Goal: Task Accomplishment & Management: Complete application form

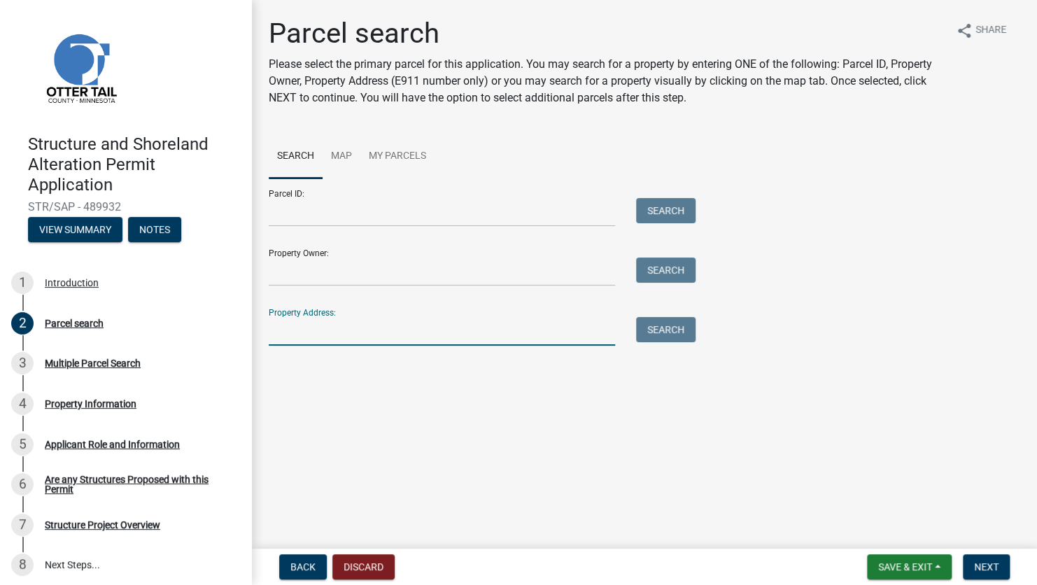
click at [468, 329] on input "Property Address:" at bounding box center [442, 331] width 346 height 29
drag, startPoint x: 276, startPoint y: 330, endPoint x: 255, endPoint y: 330, distance: 21.0
click at [255, 330] on div "Parcel search Please select the primary parcel for this application. You may se…" at bounding box center [644, 210] width 785 height 387
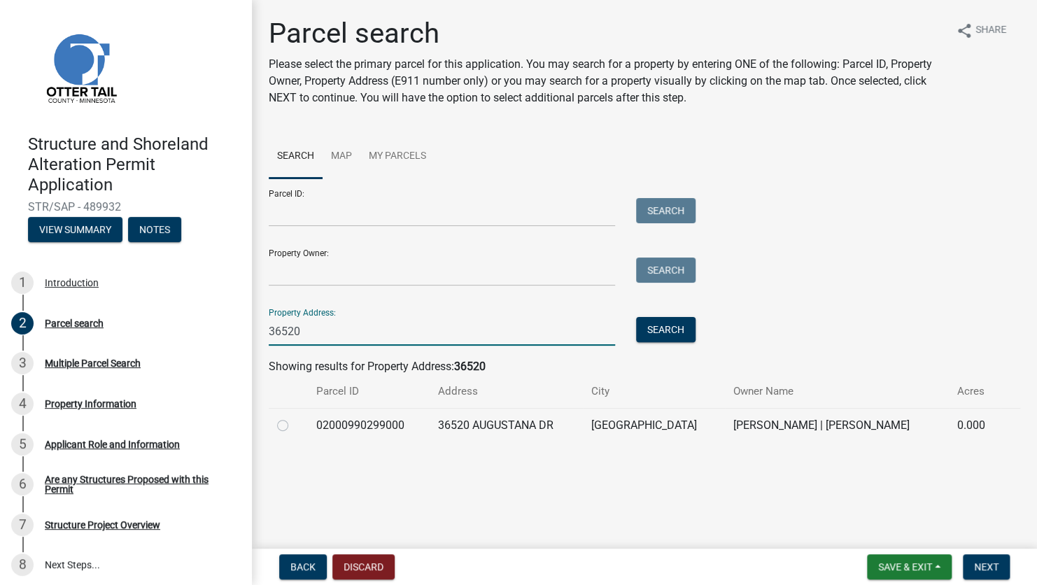
type input "36520"
click at [294, 417] on label at bounding box center [294, 417] width 0 height 0
click at [294, 425] on input "radio" at bounding box center [298, 421] width 9 height 9
radio input "true"
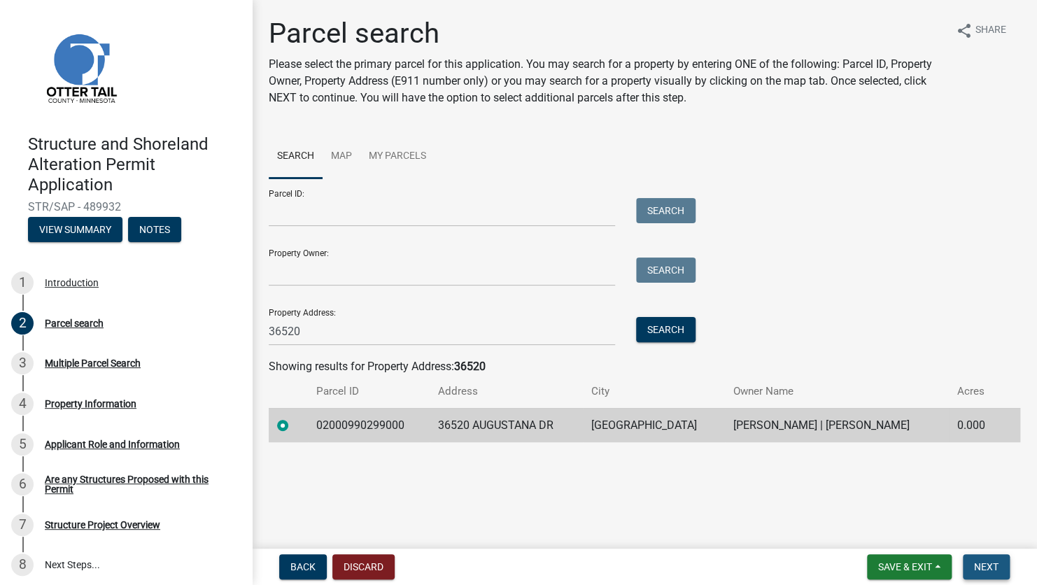
click at [981, 568] on span "Next" at bounding box center [986, 566] width 24 height 11
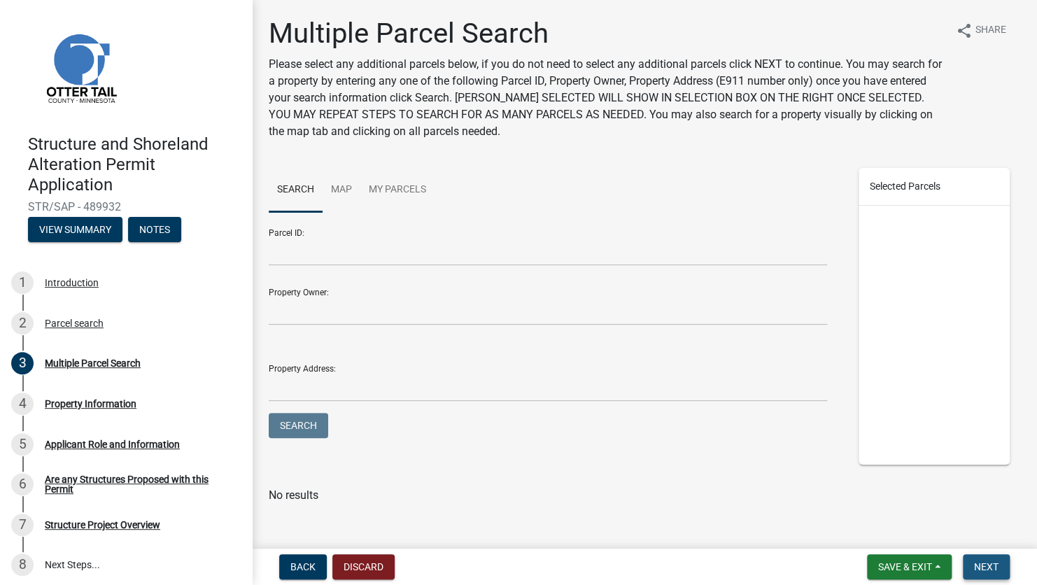
click at [978, 562] on span "Next" at bounding box center [986, 566] width 24 height 11
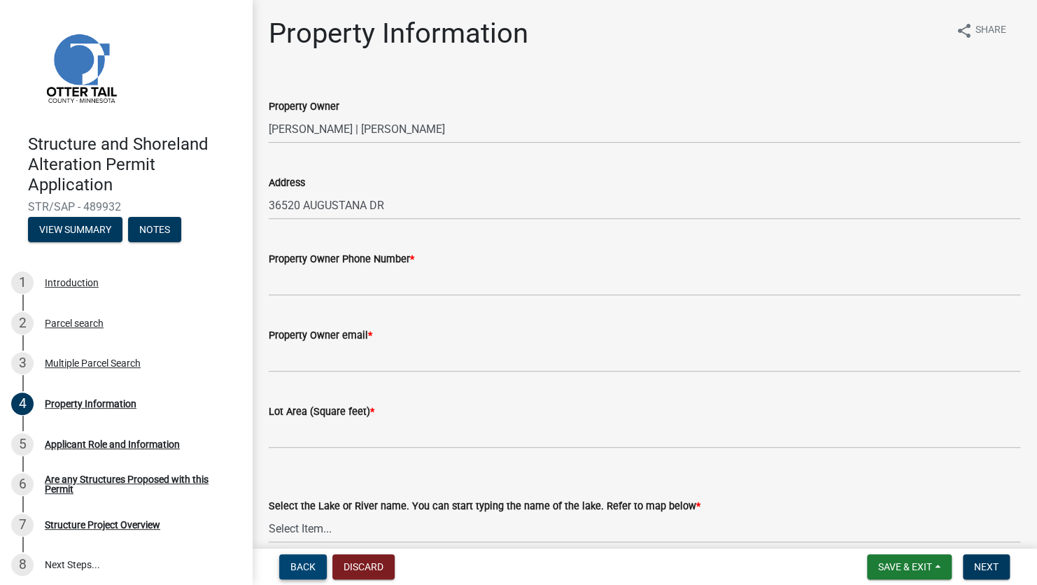
click at [320, 570] on button "Back" at bounding box center [303, 566] width 48 height 25
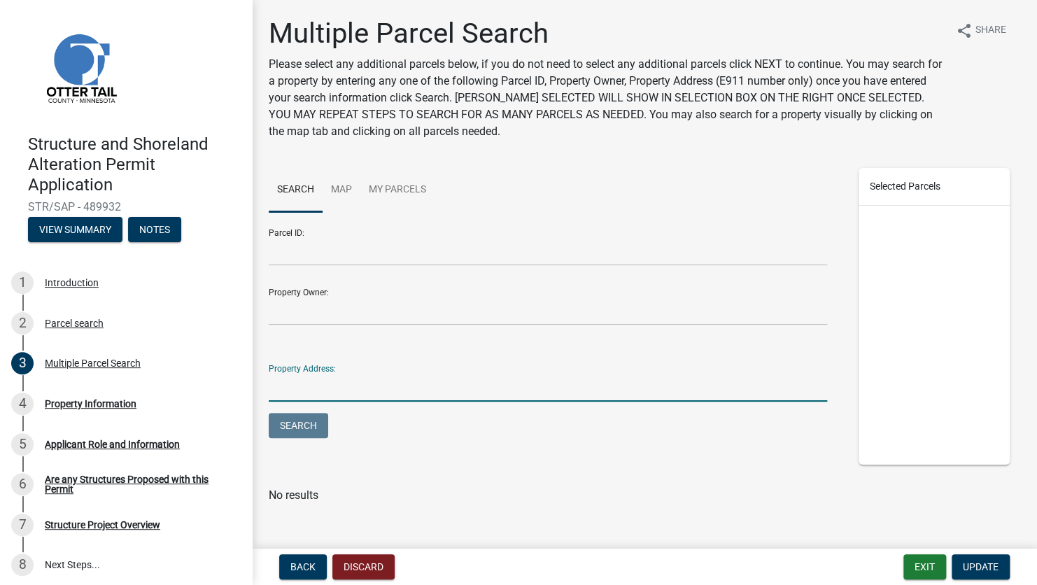
click at [340, 394] on input "Property Address:" at bounding box center [548, 387] width 558 height 29
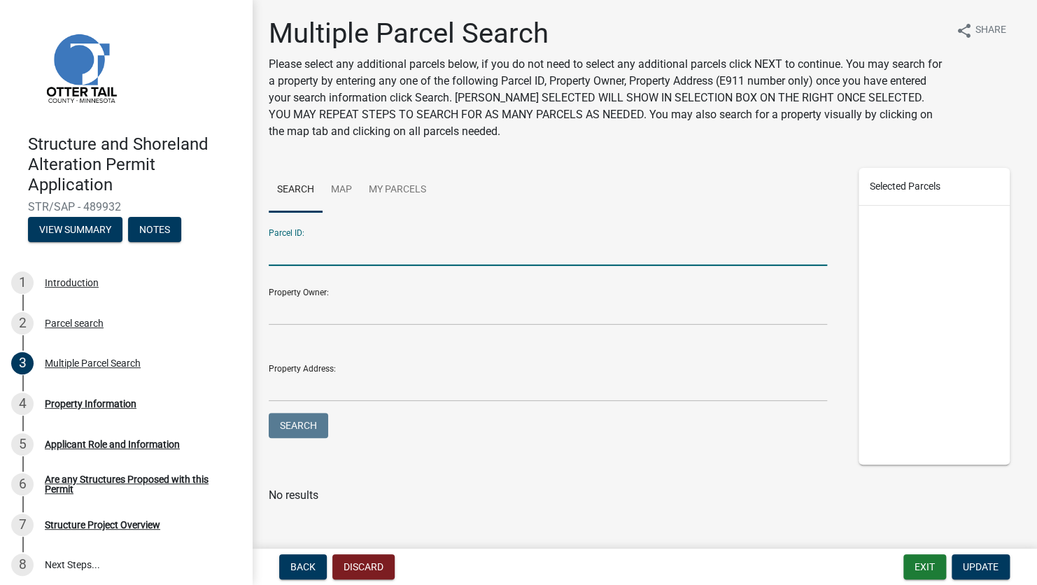
click at [357, 247] on input "Parcel ID:" at bounding box center [548, 251] width 558 height 29
type input "02000990301000"
click at [269, 413] on button "Search" at bounding box center [298, 425] width 59 height 25
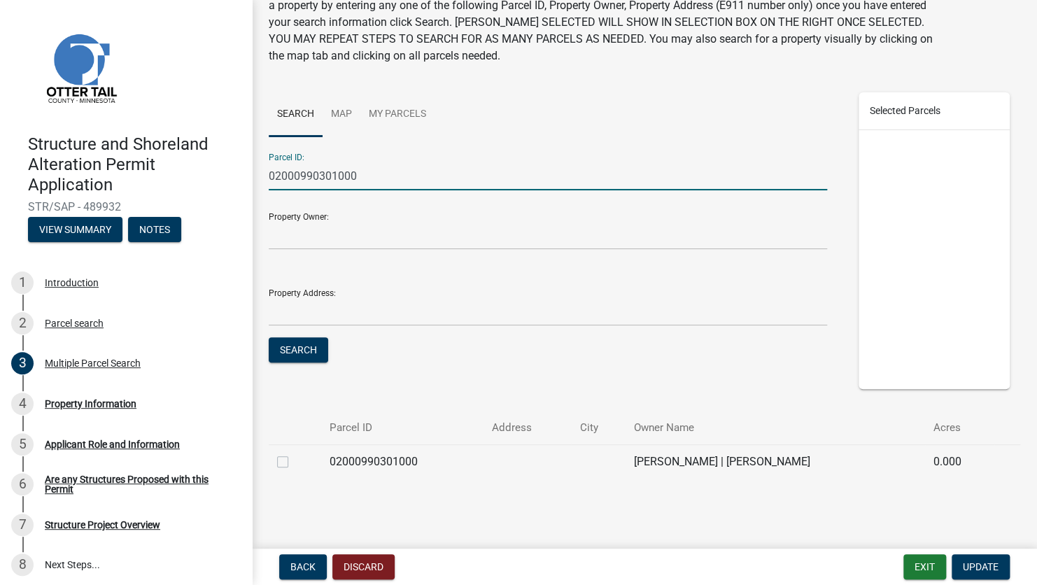
scroll to position [76, 0]
click at [294, 453] on label at bounding box center [294, 453] width 0 height 0
click at [294, 458] on input "checkbox" at bounding box center [298, 457] width 9 height 9
checkbox input "true"
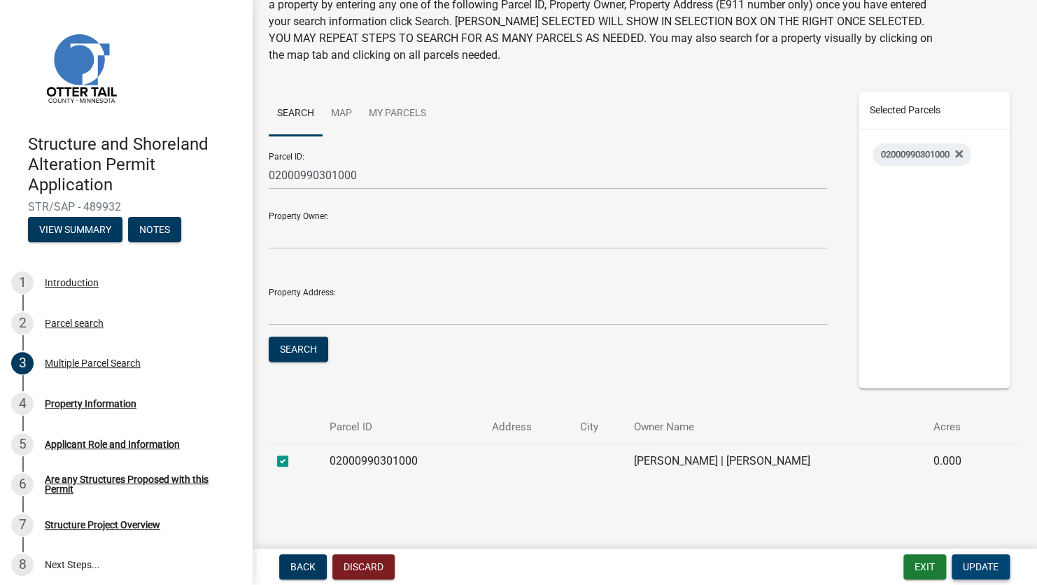
click at [973, 562] on span "Update" at bounding box center [980, 566] width 36 height 11
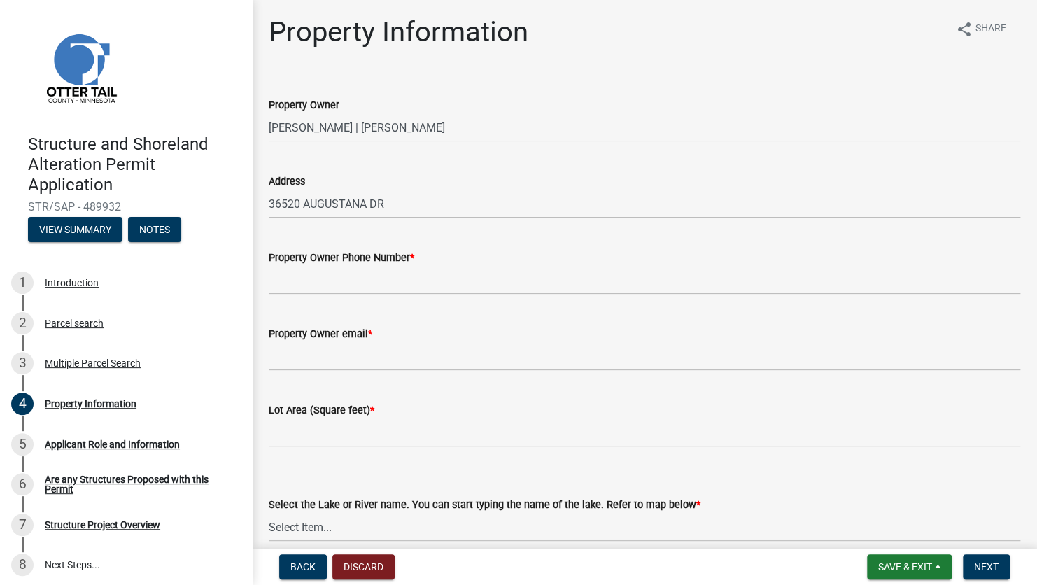
scroll to position [0, 0]
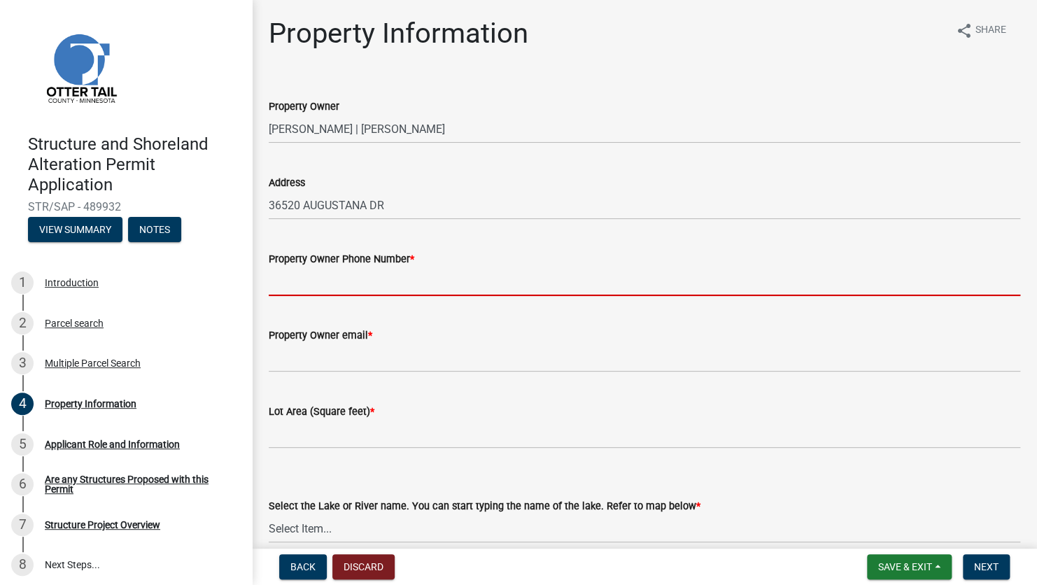
click at [306, 290] on input "Property Owner Phone Number *" at bounding box center [644, 281] width 751 height 29
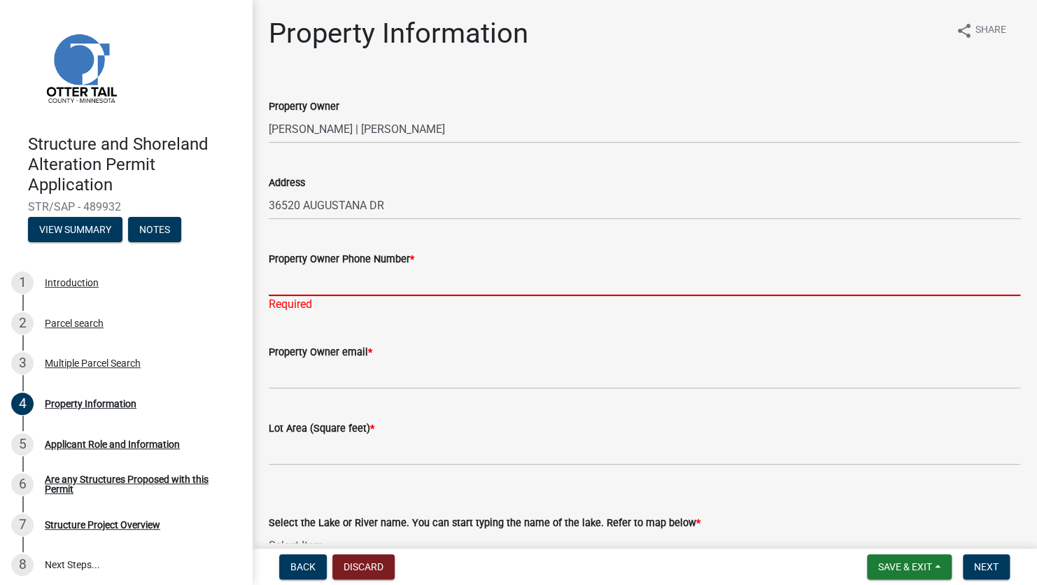
click at [294, 280] on input "Property Owner Phone Number *" at bounding box center [644, 281] width 751 height 29
click at [309, 284] on input "Property Owner Phone Number *" at bounding box center [644, 281] width 751 height 29
type input "3"
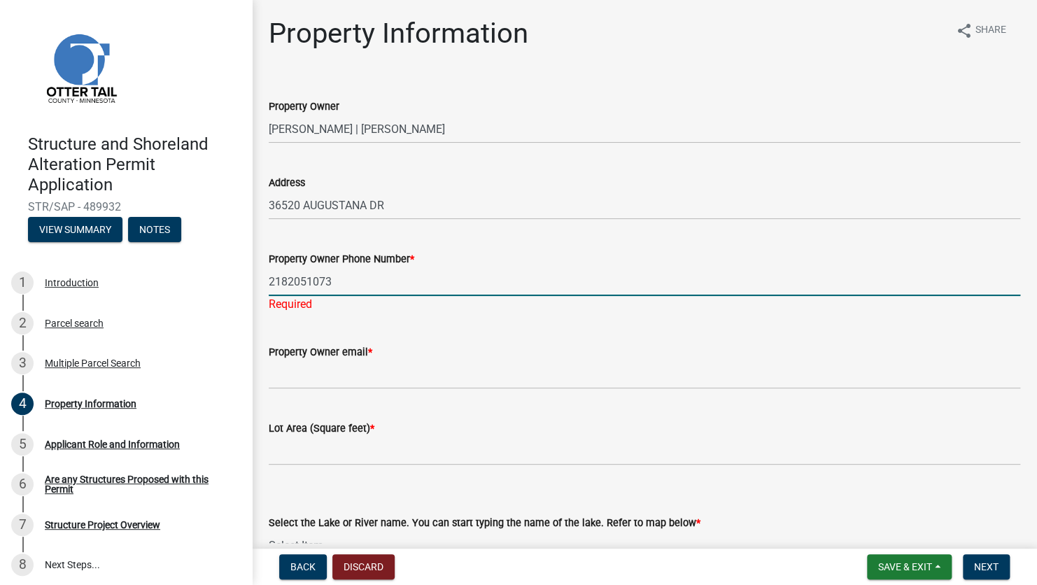
type input "2182051073"
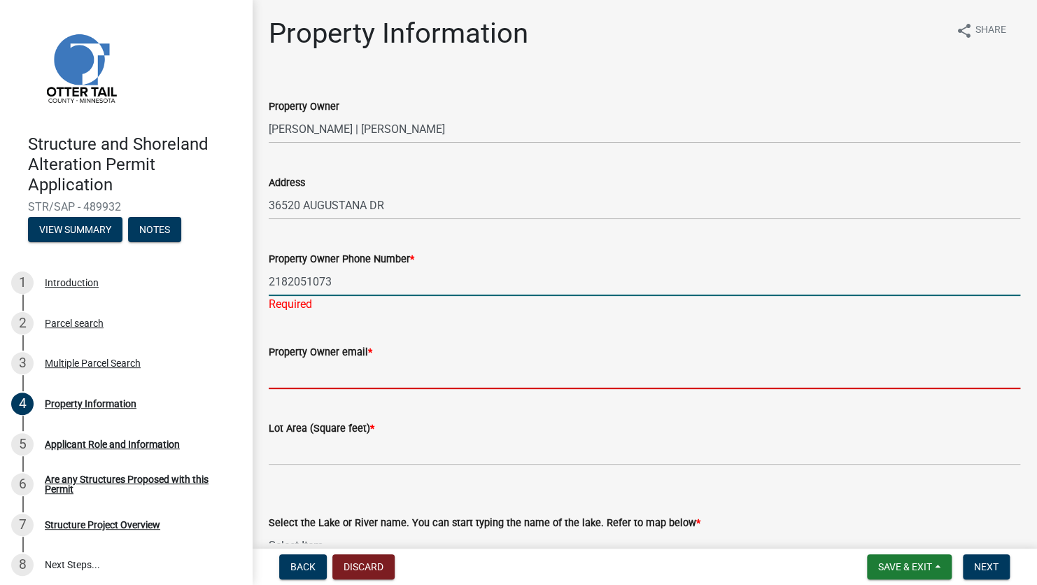
click at [284, 381] on wm-data-entity-input "Property Owner email *" at bounding box center [644, 362] width 751 height 76
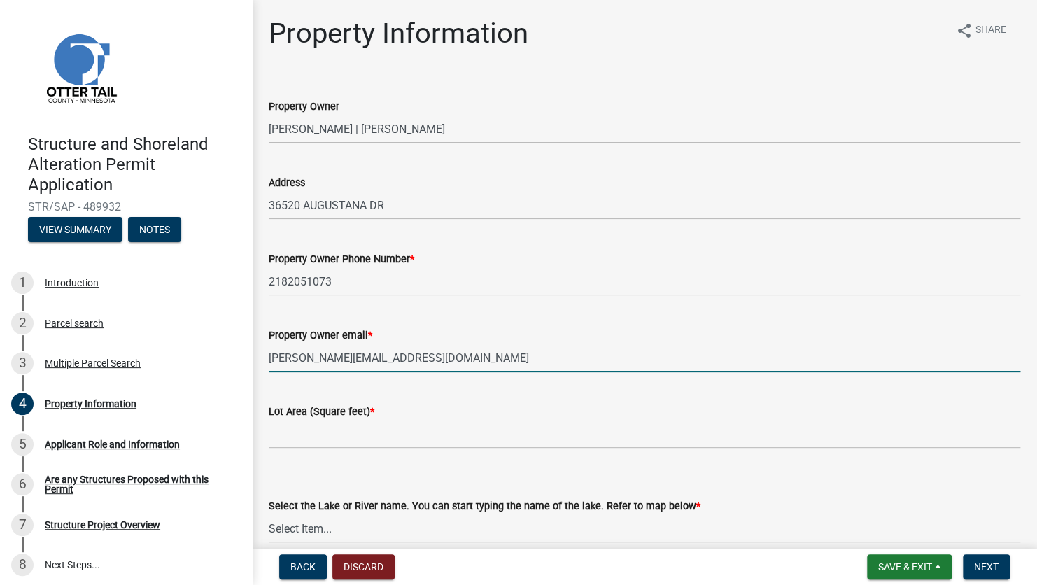
type input "[PERSON_NAME][EMAIL_ADDRESS][DOMAIN_NAME]"
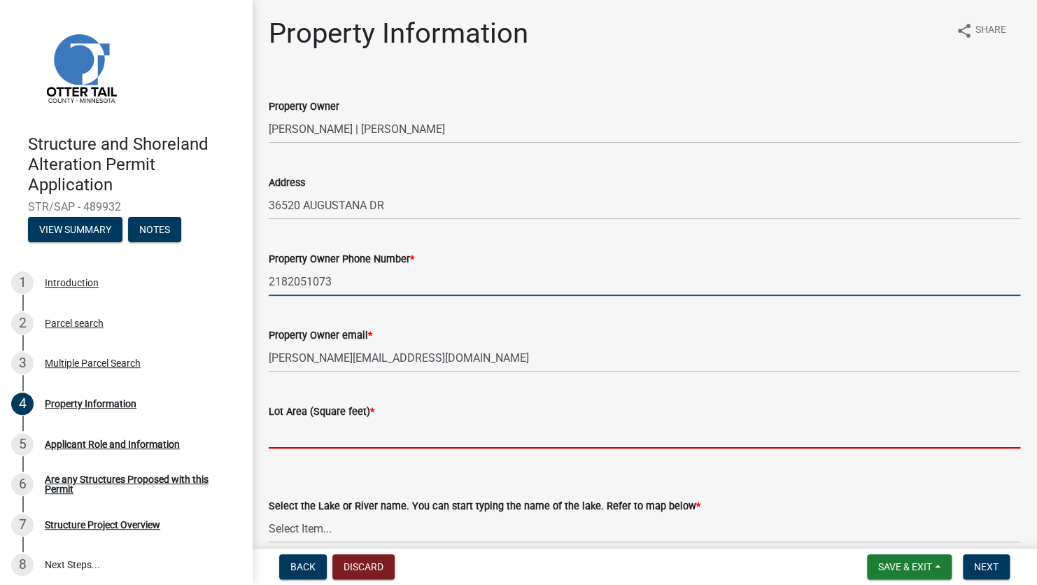
click at [709, 271] on input "2182051073" at bounding box center [644, 281] width 751 height 29
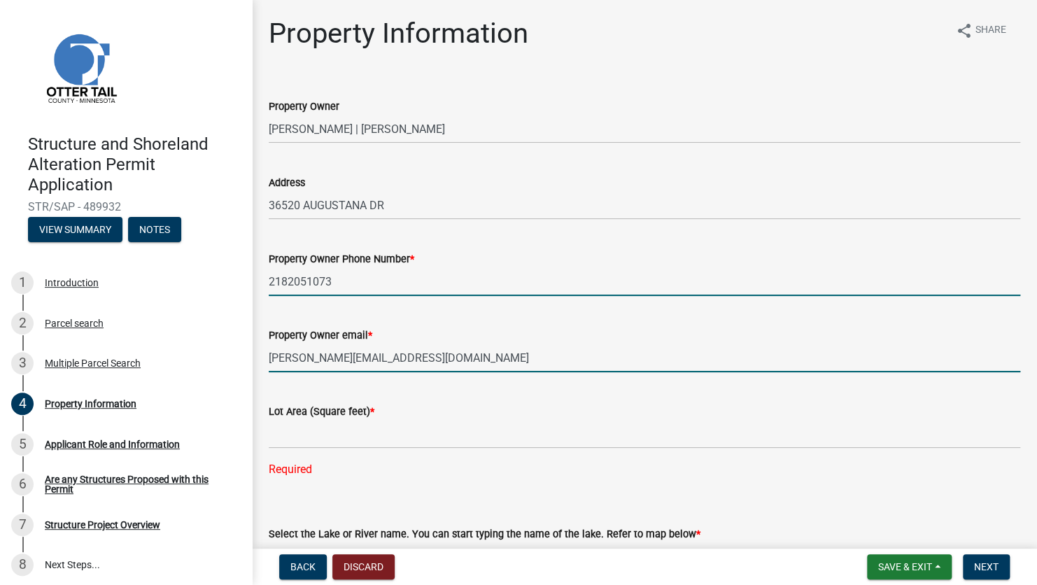
click at [591, 348] on input "[PERSON_NAME][EMAIL_ADDRESS][DOMAIN_NAME]" at bounding box center [644, 357] width 751 height 29
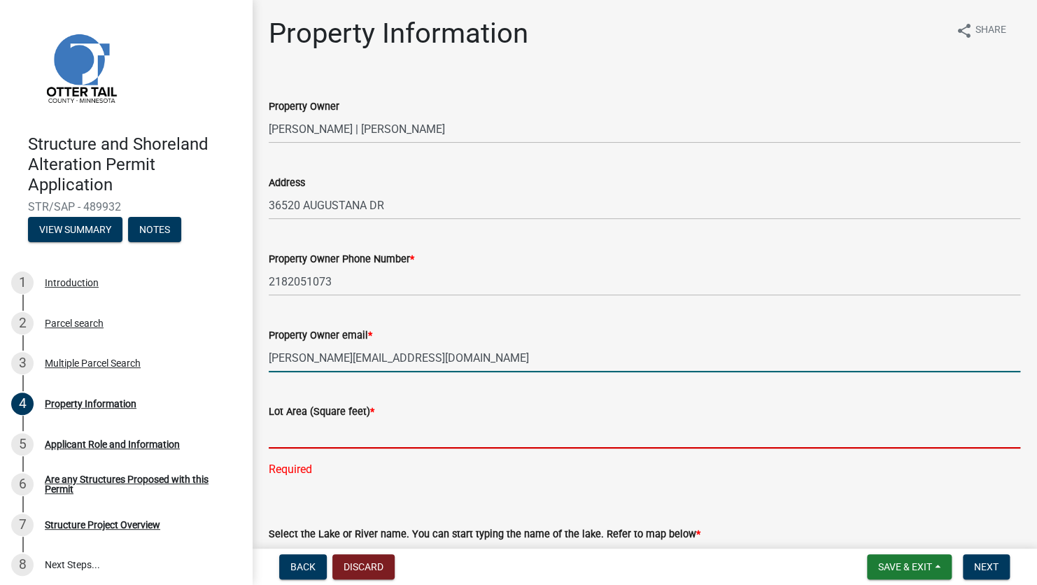
click at [366, 434] on input "text" at bounding box center [644, 434] width 751 height 29
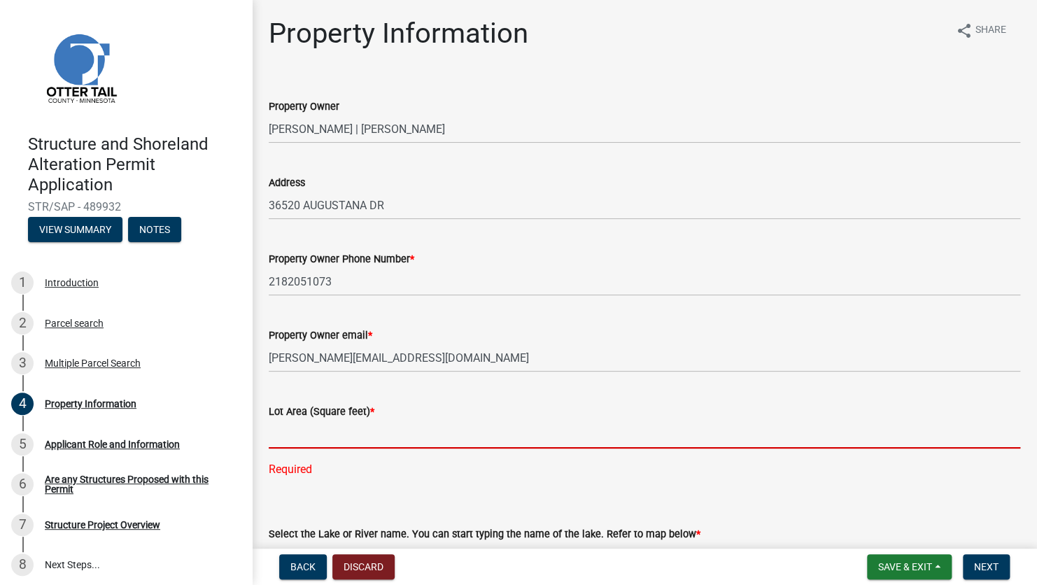
click at [388, 432] on input "text" at bounding box center [644, 434] width 751 height 29
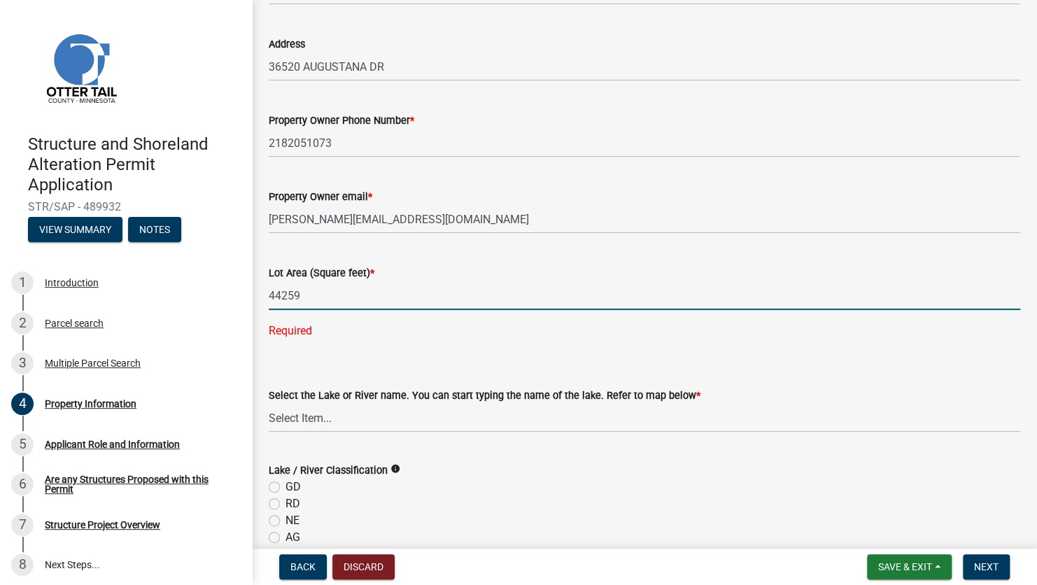
scroll to position [140, 0]
type input "44259"
click at [337, 422] on wm-data-entity-input-list "Property Owner [PERSON_NAME] | [PERSON_NAME] Address [STREET_ADDRESS] Property …" at bounding box center [644, 595] width 751 height 1315
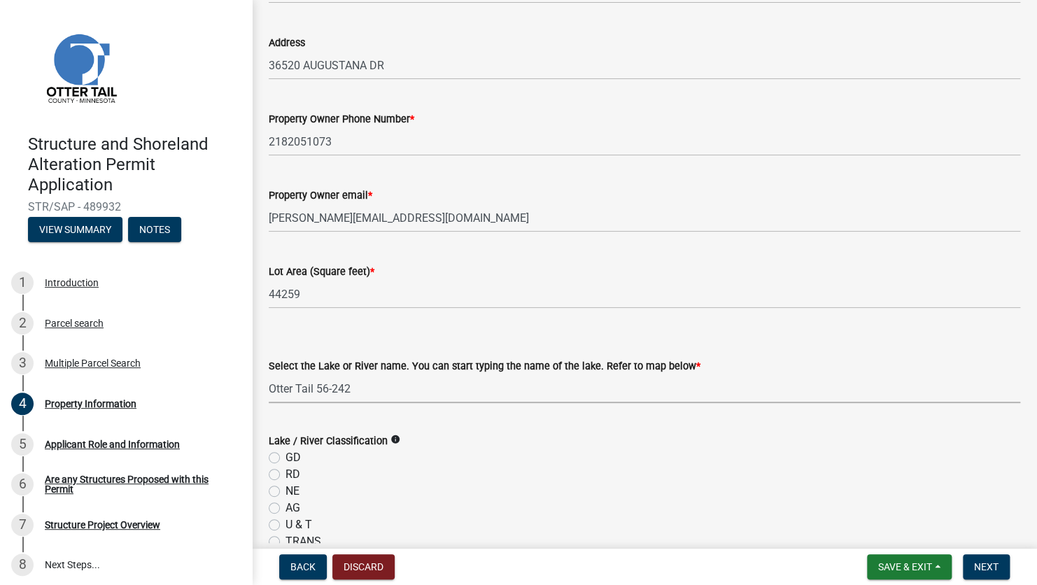
click at [269, 374] on select "Select Item... None [PERSON_NAME] 56-031 [PERSON_NAME] 56-118 [PERSON_NAME] 56-…" at bounding box center [644, 388] width 751 height 29
select select "ebef668c-e666-4f0f-b24a-d79aaee39ebe"
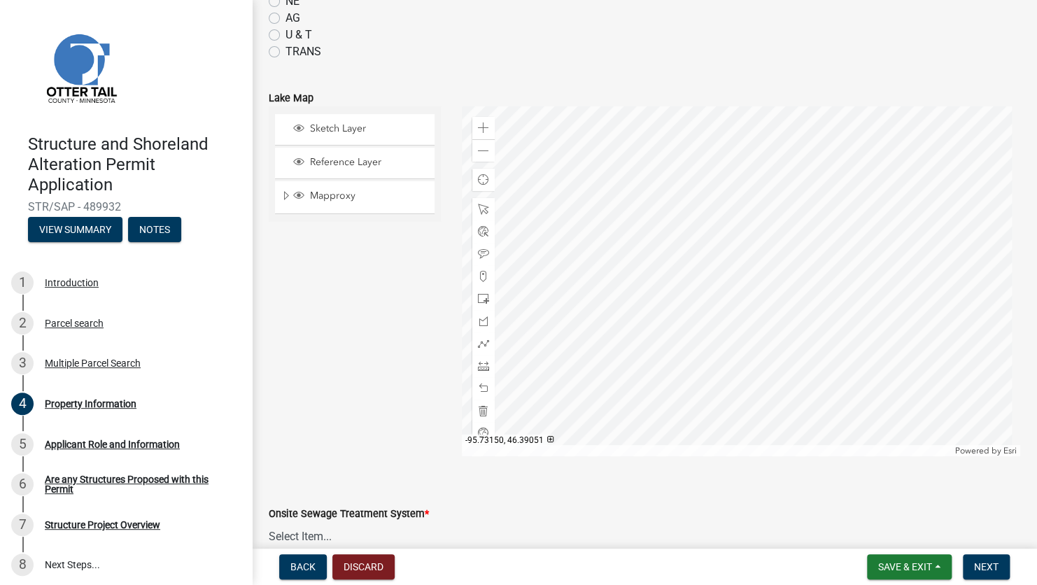
scroll to position [490, 0]
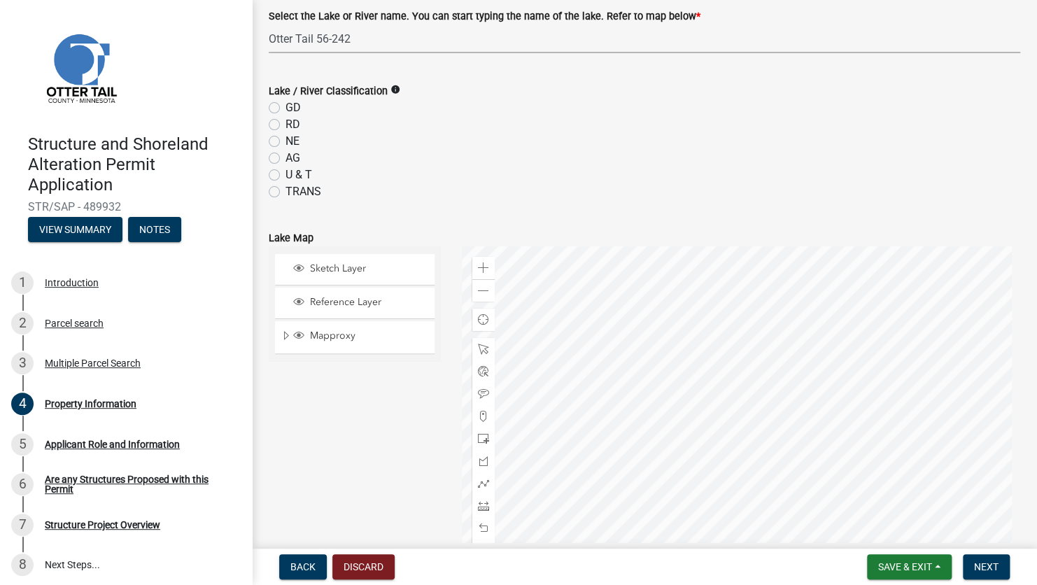
click at [285, 109] on label "GD" at bounding box center [292, 107] width 15 height 17
click at [285, 108] on input "GD" at bounding box center [289, 103] width 9 height 9
radio input "true"
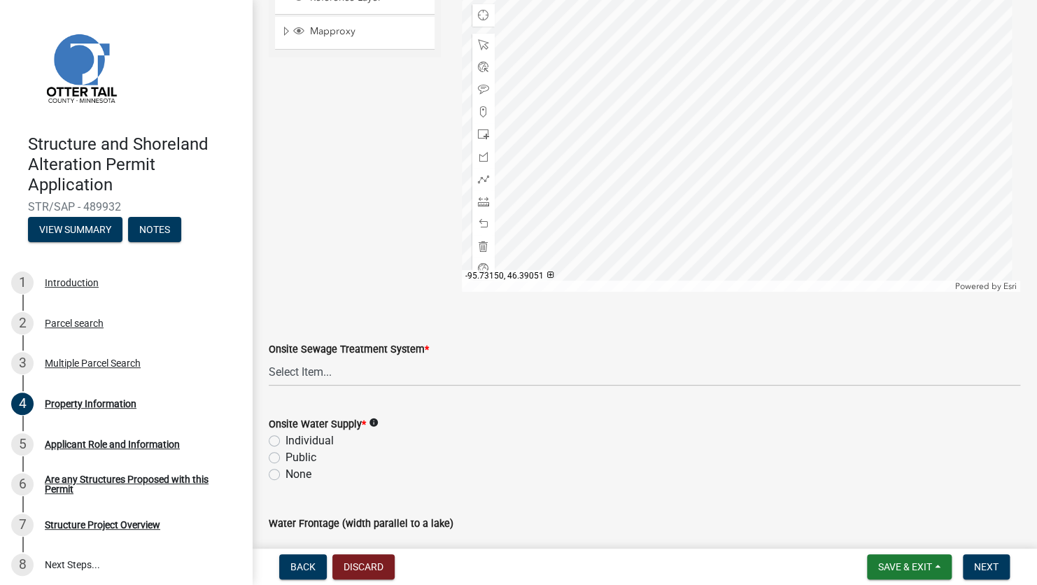
scroll to position [839, 0]
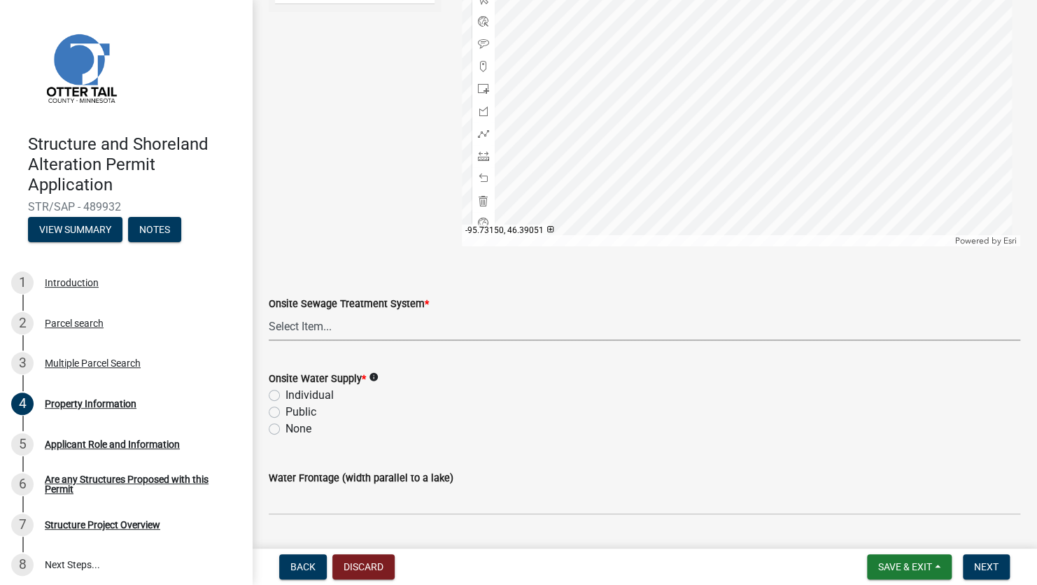
click at [353, 331] on select "Select Item... L&R Certificate of Compliance within 5yrs Compliance Inspection …" at bounding box center [644, 326] width 751 height 29
click at [269, 312] on select "Select Item... L&R Certificate of Compliance within 5yrs Compliance Inspection …" at bounding box center [644, 326] width 751 height 29
select select "9f52d7c9-96dd-4370-b810-ce091165f7c2"
click at [285, 392] on label "Individual" at bounding box center [309, 395] width 48 height 17
click at [285, 392] on input "Individual" at bounding box center [289, 391] width 9 height 9
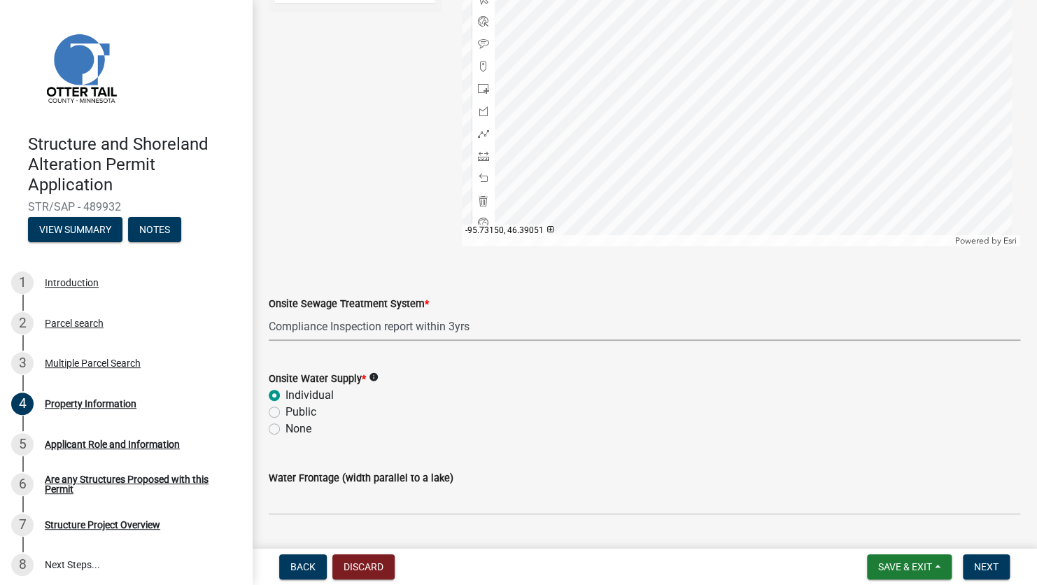
radio input "true"
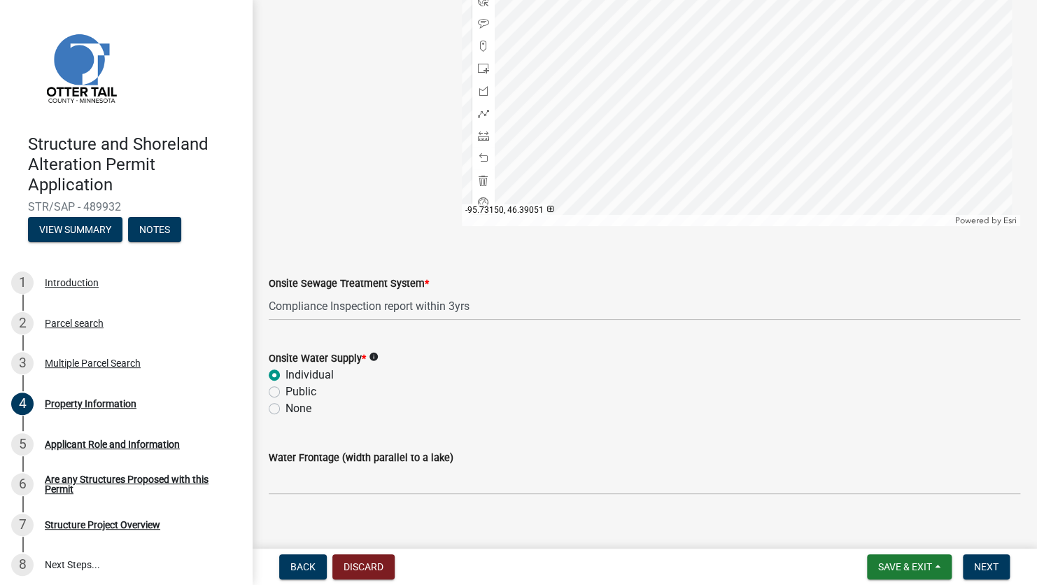
scroll to position [877, 0]
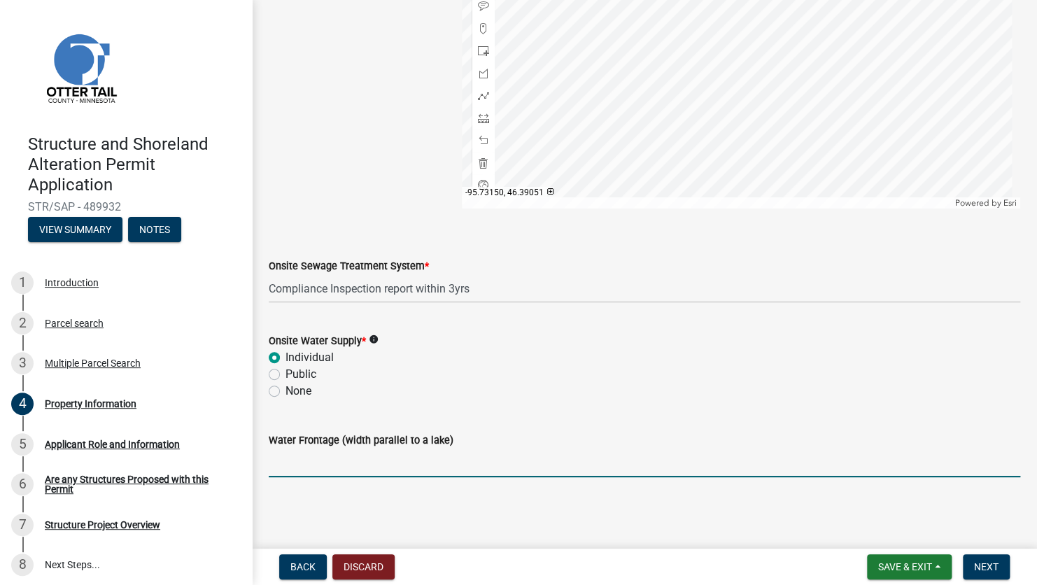
click at [339, 464] on input "Water Frontage (width parallel to a lake)" at bounding box center [644, 462] width 751 height 29
click at [806, 336] on div "Onsite Water Supply * info" at bounding box center [644, 340] width 751 height 17
click at [340, 462] on input "Water Frontage (width parallel to a lake)" at bounding box center [644, 462] width 751 height 29
type input "120"
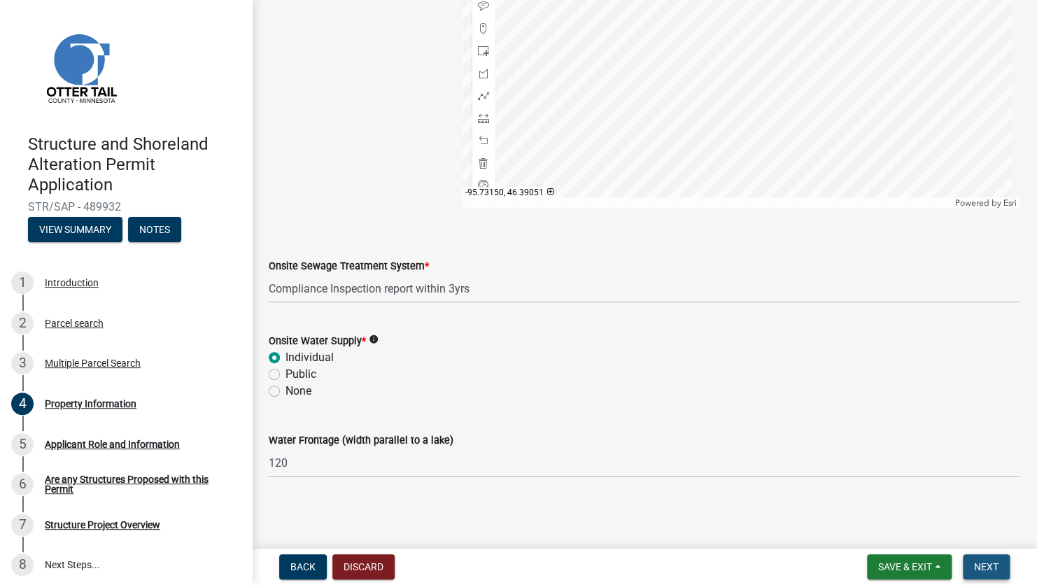
click at [984, 570] on span "Next" at bounding box center [986, 566] width 24 height 11
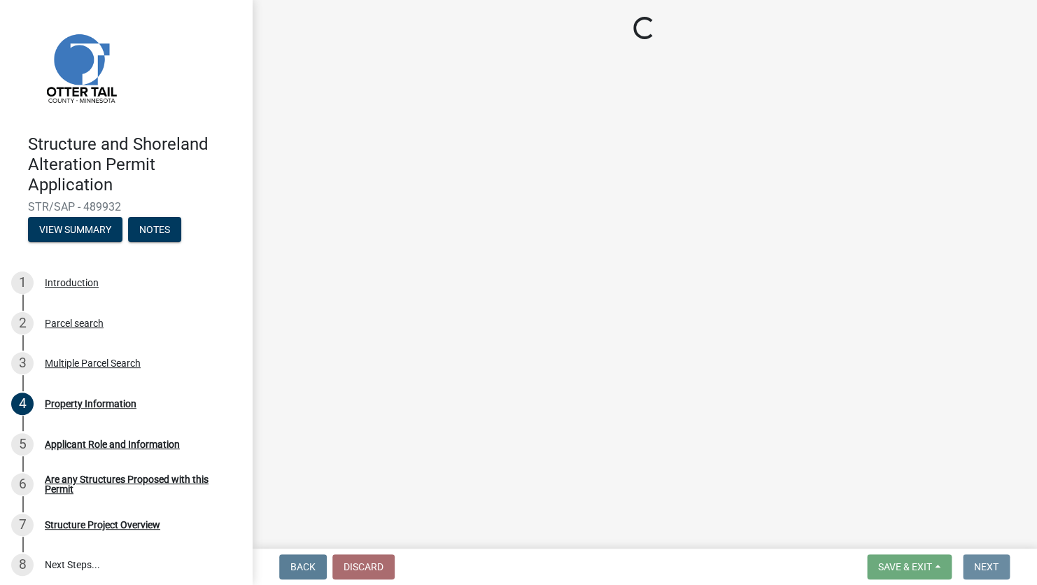
scroll to position [0, 0]
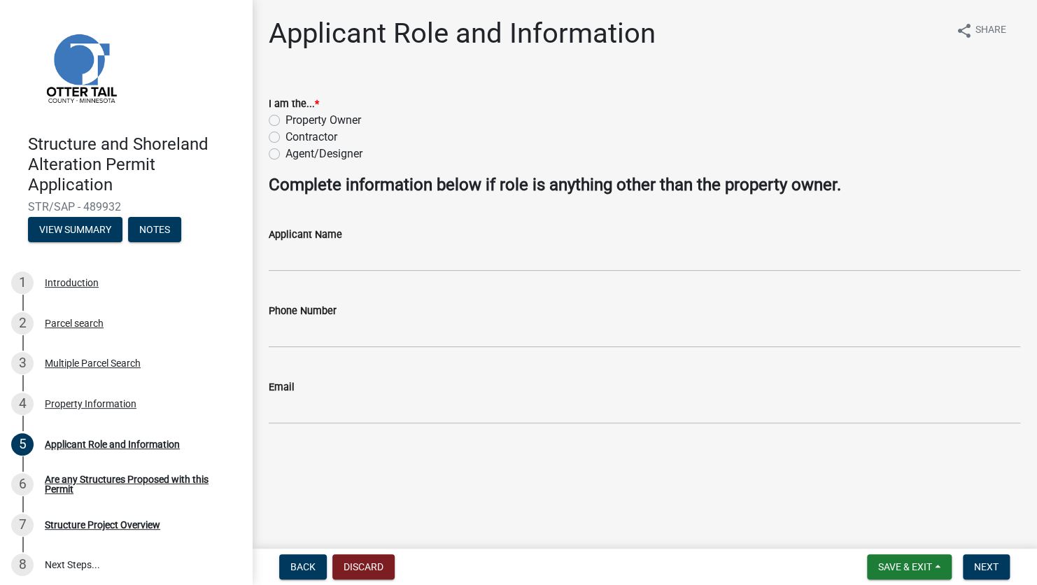
click at [285, 141] on label "Contractor" at bounding box center [311, 137] width 52 height 17
click at [285, 138] on input "Contractor" at bounding box center [289, 133] width 9 height 9
radio input "true"
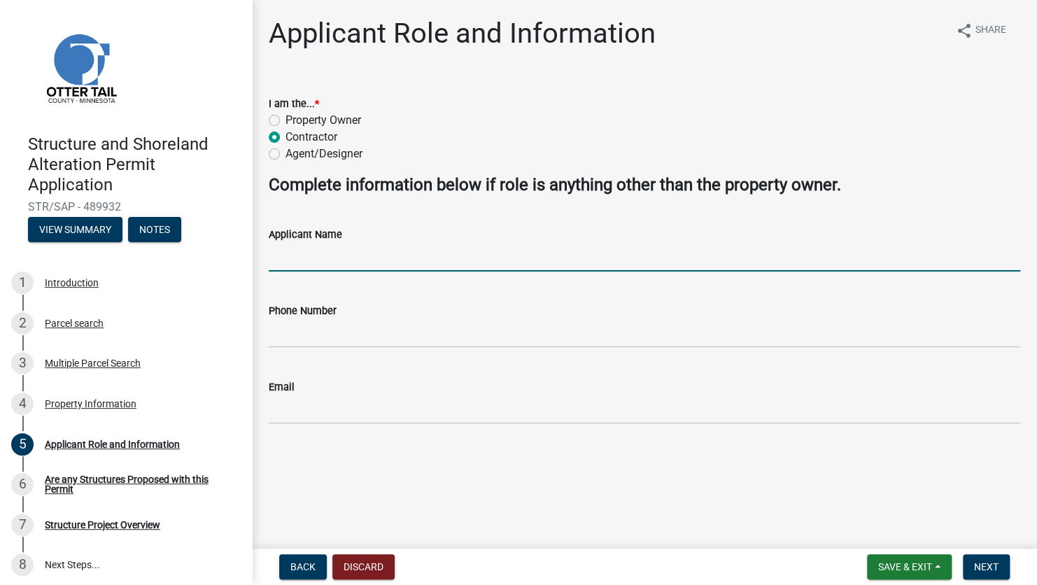
click at [325, 255] on input "Applicant Name" at bounding box center [644, 257] width 751 height 29
type input "[PERSON_NAME]"
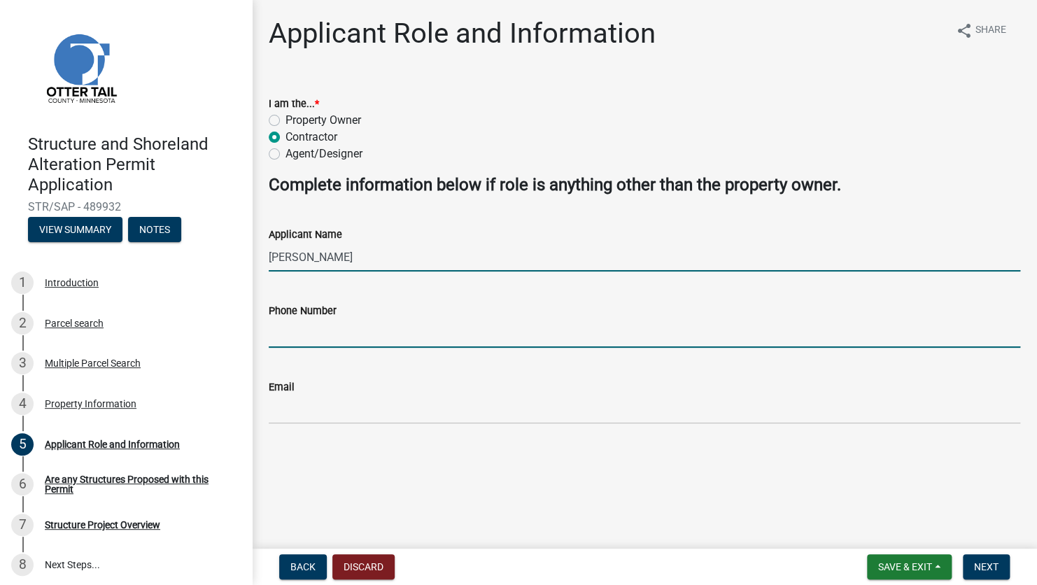
type input "2182051073"
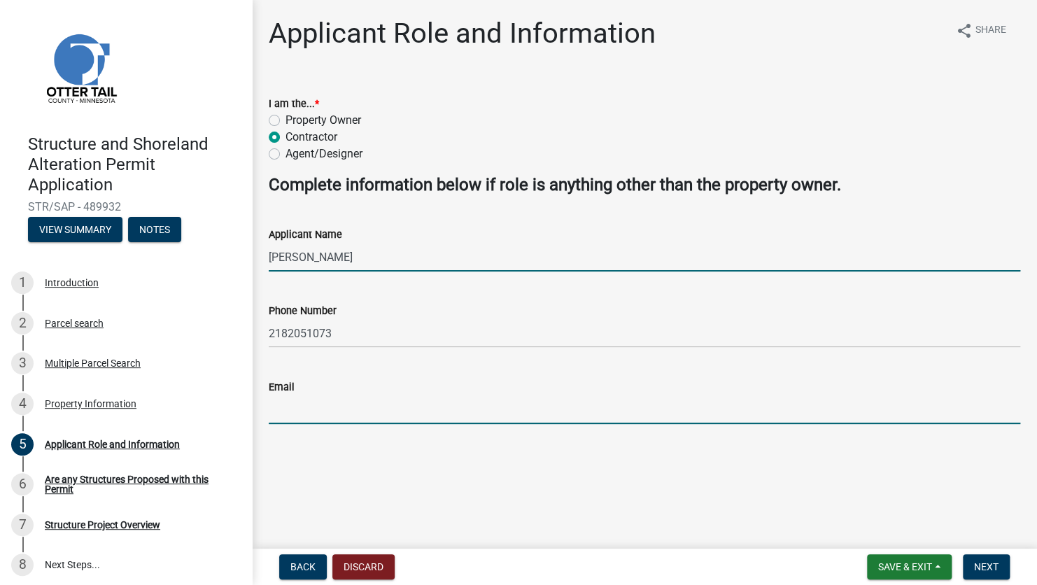
type input "[EMAIL_ADDRESS][DOMAIN_NAME]"
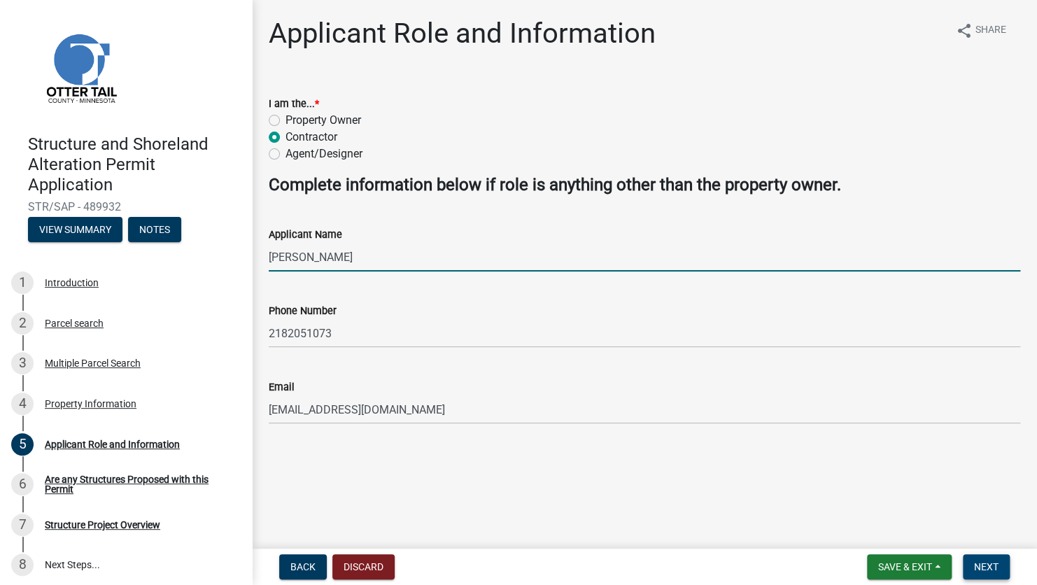
click at [984, 571] on span "Next" at bounding box center [986, 566] width 24 height 11
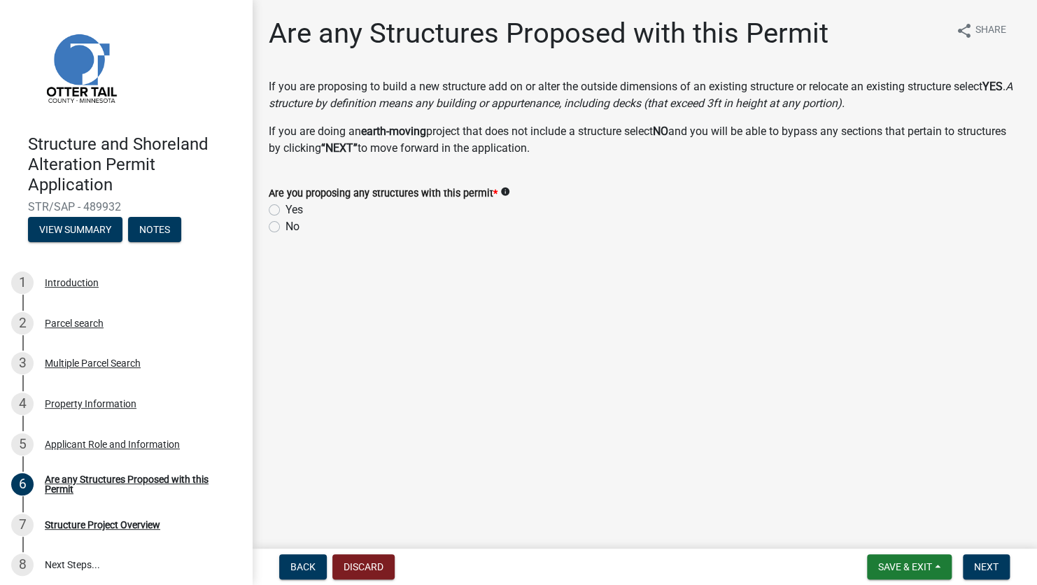
click at [285, 229] on label "No" at bounding box center [292, 226] width 14 height 17
click at [285, 227] on input "No" at bounding box center [289, 222] width 9 height 9
radio input "true"
click at [995, 568] on span "Next" at bounding box center [986, 566] width 24 height 11
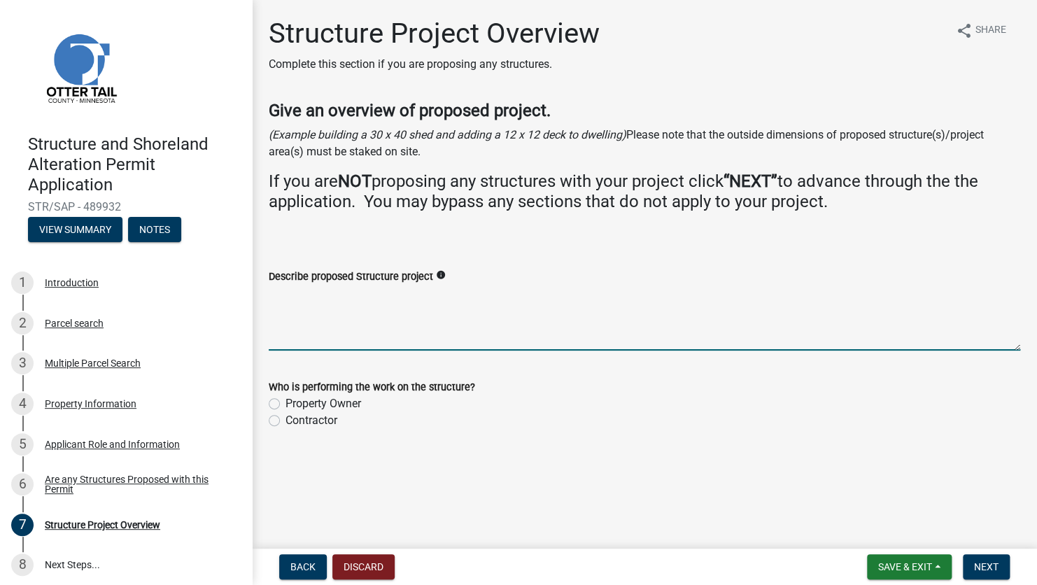
click at [349, 305] on textarea "Describe proposed Structure project" at bounding box center [644, 318] width 751 height 66
click at [994, 571] on span "Next" at bounding box center [986, 566] width 24 height 11
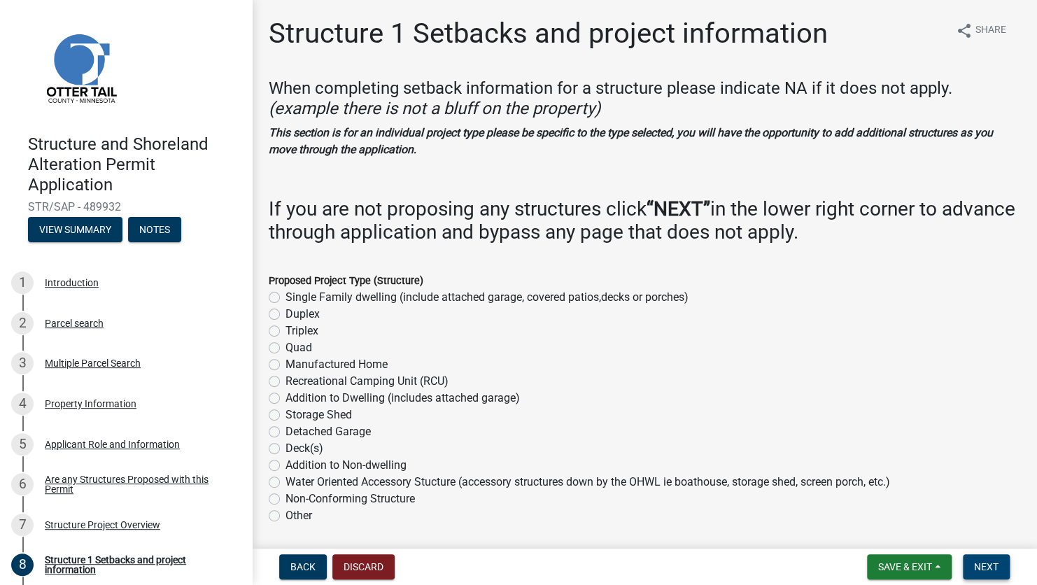
click at [995, 569] on span "Next" at bounding box center [986, 566] width 24 height 11
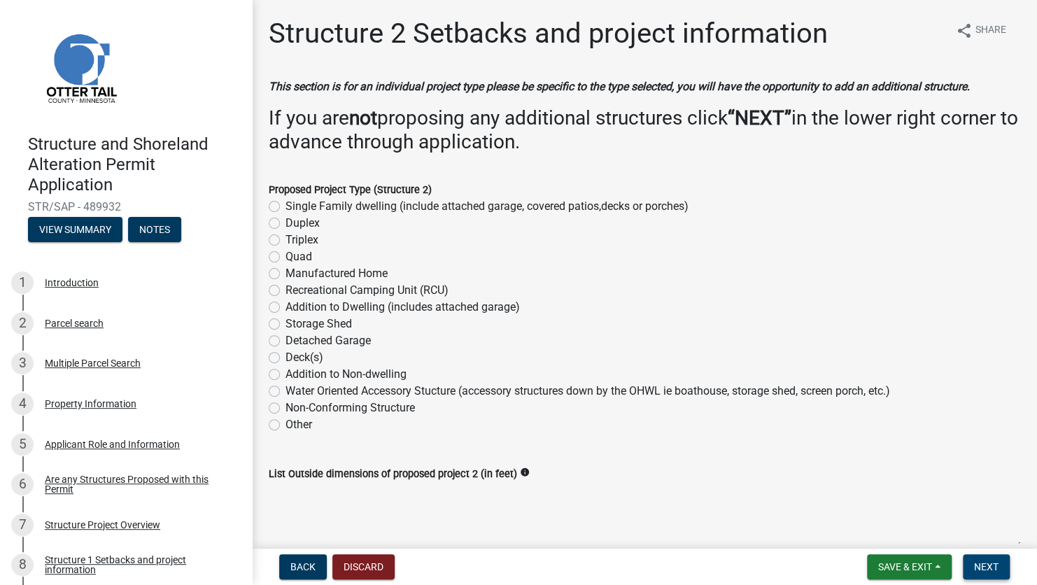
click at [995, 568] on span "Next" at bounding box center [986, 566] width 24 height 11
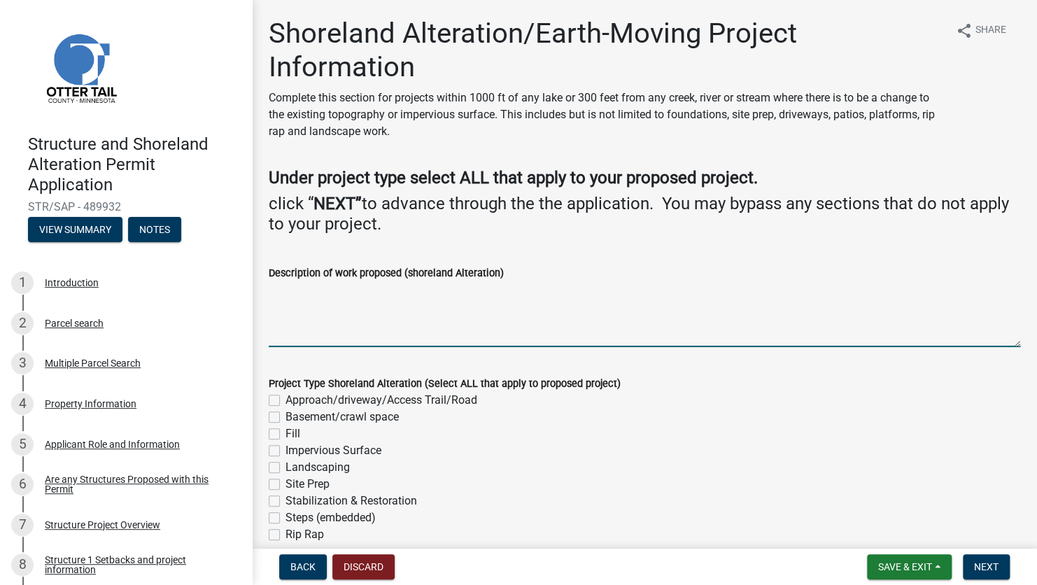
click at [348, 299] on textarea "Description of work proposed (shoreland Alteration)" at bounding box center [644, 314] width 751 height 66
click at [376, 316] on textarea "Description of work proposed (shoreland Alteration)" at bounding box center [644, 314] width 751 height 66
click at [378, 314] on textarea "Description of work proposed (shoreland Alteration)" at bounding box center [644, 314] width 751 height 66
type textarea "h"
type textarea "C"
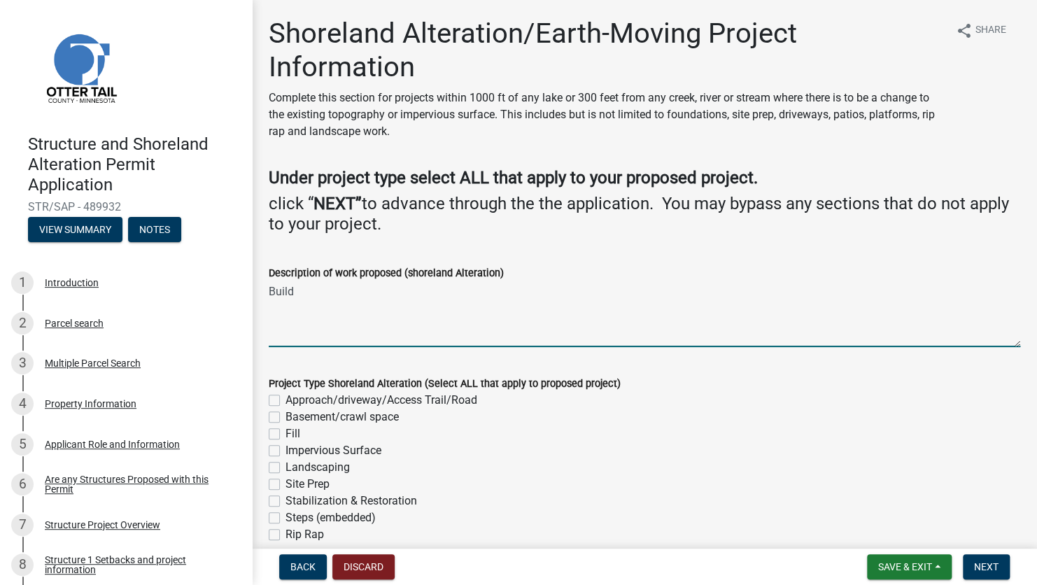
click at [308, 287] on textarea "Build" at bounding box center [644, 314] width 751 height 66
click at [697, 293] on textarea "Build 100' long x 2' high retaining wall with steps on roadside of cabin and bo…" at bounding box center [644, 314] width 751 height 66
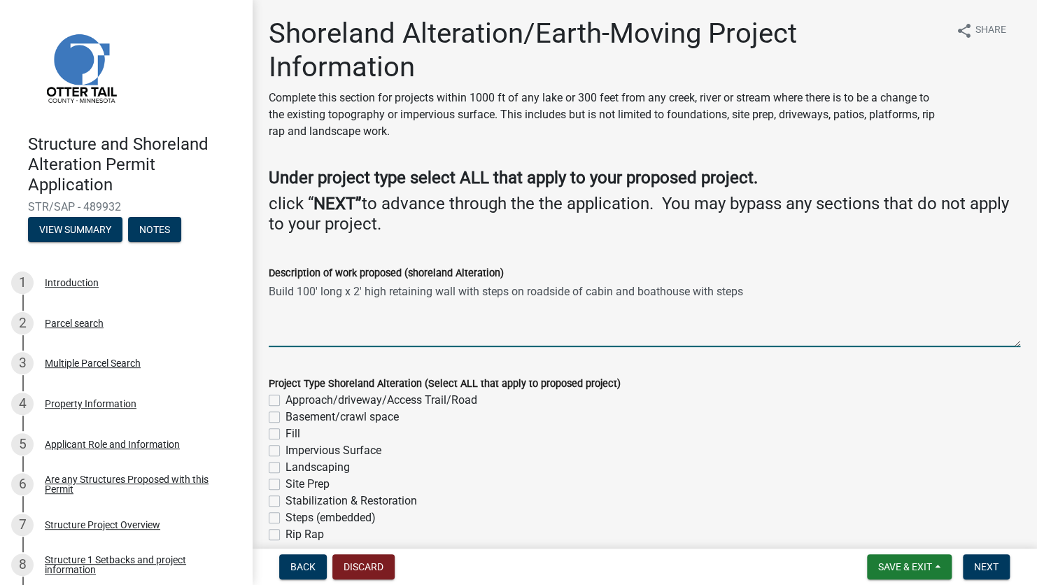
click at [269, 291] on textarea "Build 100' long x 2' high retaining wall with steps on roadside of cabin and bo…" at bounding box center [644, 314] width 751 height 66
click at [767, 292] on textarea "-Build 100' long x 2' high retaining wall with steps on roadside of cabin and b…" at bounding box center [644, 314] width 751 height 66
click at [295, 290] on textarea "-Build 100' long x 2' high retaining wall with steps on roadside of cabin and b…" at bounding box center [644, 314] width 751 height 66
click at [272, 306] on textarea "-Install 100' long x 2' high retaining wall with steps on roadside of cabin and…" at bounding box center [644, 314] width 751 height 66
click at [753, 290] on textarea "-Install 100' long x 2' high retaining wall with steps on roadside of cabin and…" at bounding box center [644, 314] width 751 height 66
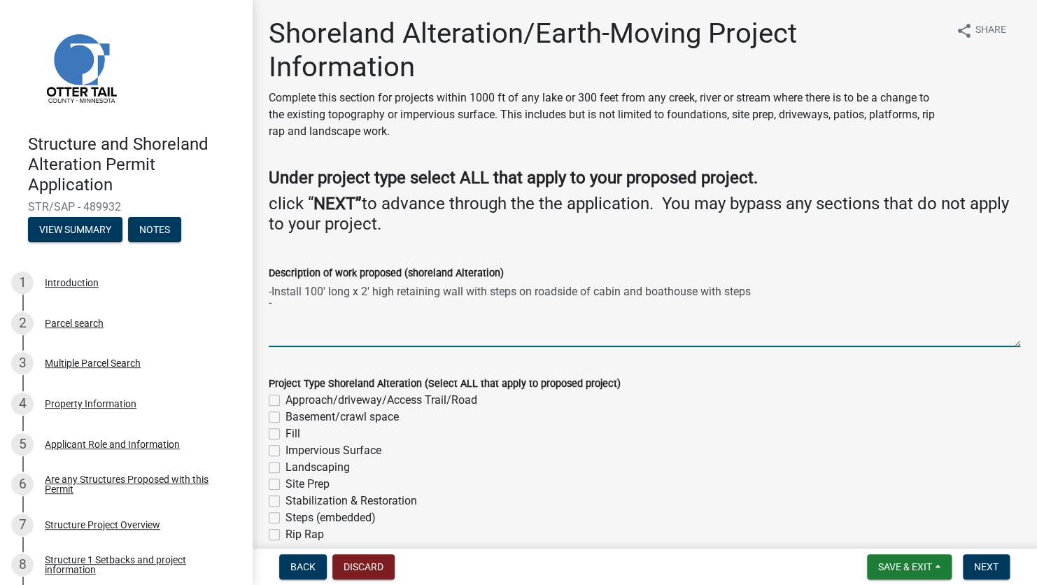
click at [374, 298] on textarea "-Install 100' long x 2' high retaining wall with steps on roadside of cabin and…" at bounding box center [644, 314] width 751 height 66
click at [319, 314] on textarea "-Install 100' long x 2' high retaining wall with steps on roadside of cabin and…" at bounding box center [644, 314] width 751 height 66
click at [765, 290] on textarea "-Install 100' long x 2' high retaining wall with steps on roadside of cabin and…" at bounding box center [644, 314] width 751 height 66
click at [274, 304] on textarea "-Install 100' long x 2' high retaining wall with steps on roadside of cabin and…" at bounding box center [644, 314] width 751 height 66
click at [300, 306] on textarea "-Install 100' long x 2' high retaining wall with steps on roadside of cabin and…" at bounding box center [644, 314] width 751 height 66
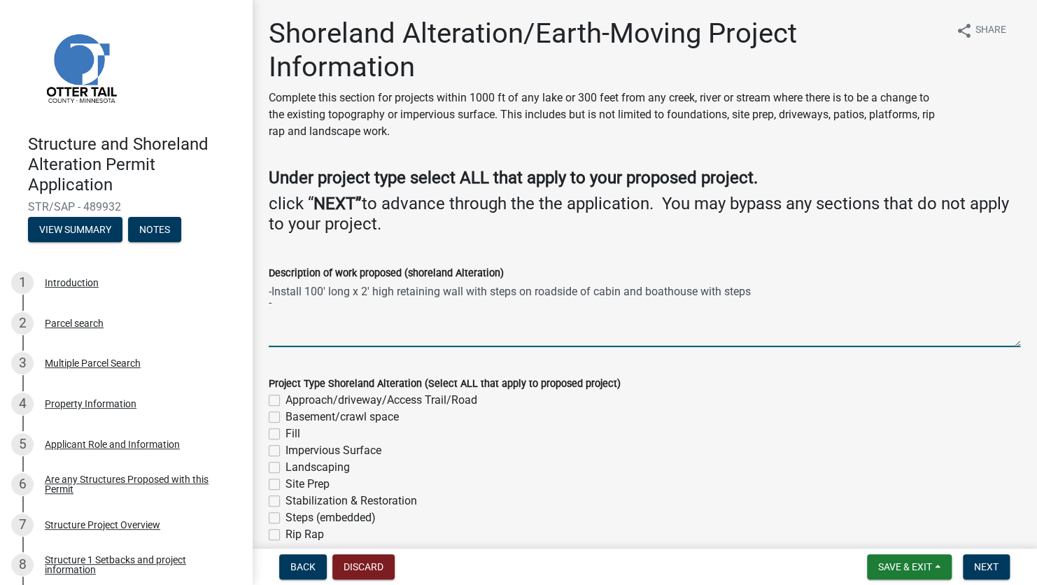
click at [757, 295] on textarea "-Install 100' long x 2' high retaining wall with steps on roadside of cabin and…" at bounding box center [644, 314] width 751 height 66
click at [271, 311] on textarea "-Install 100' long x 2' high retaining wall with steps on roadside of cabin and…" at bounding box center [644, 314] width 751 height 66
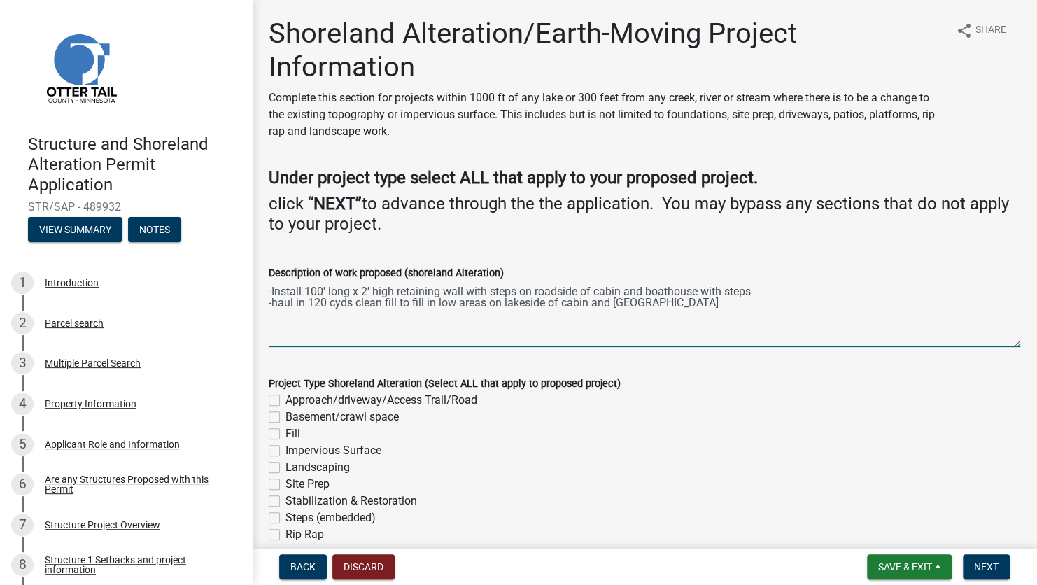
click at [675, 301] on textarea "-Install 100' long x 2' high retaining wall with steps on roadside of cabin and…" at bounding box center [644, 314] width 751 height 66
click at [272, 313] on textarea "-Install 100' long x 2' high retaining wall with steps on roadside of cabin and…" at bounding box center [644, 314] width 751 height 66
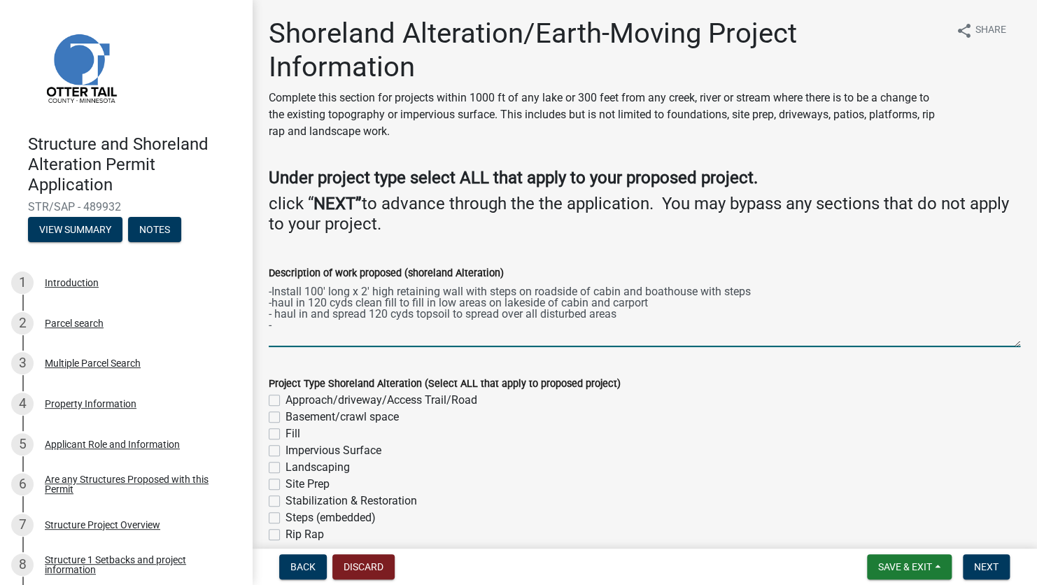
click at [297, 327] on textarea "-Install 100' long x 2' high retaining wall with steps on roadside of cabin and…" at bounding box center [644, 314] width 751 height 66
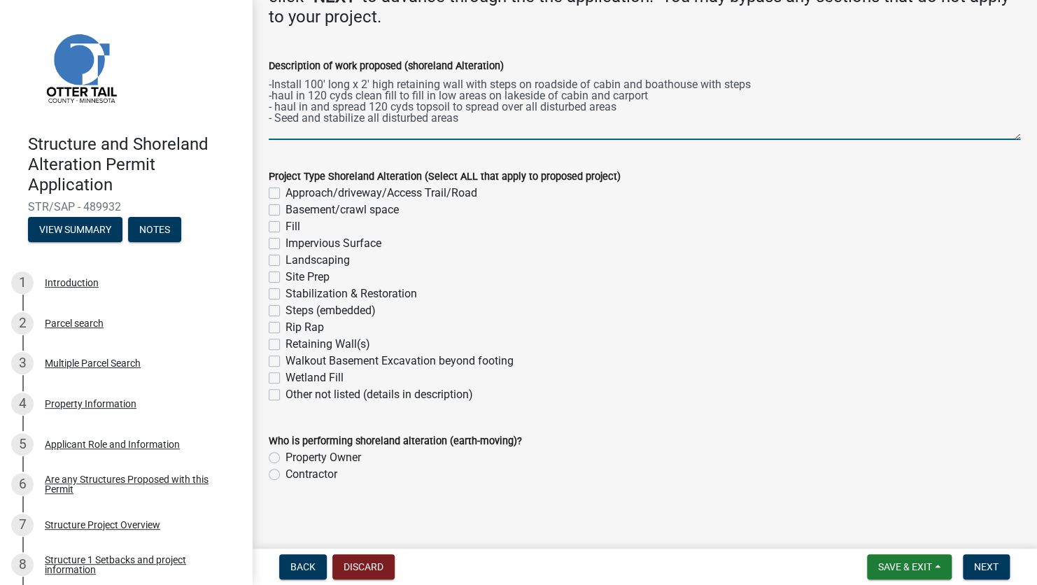
scroll to position [210, 0]
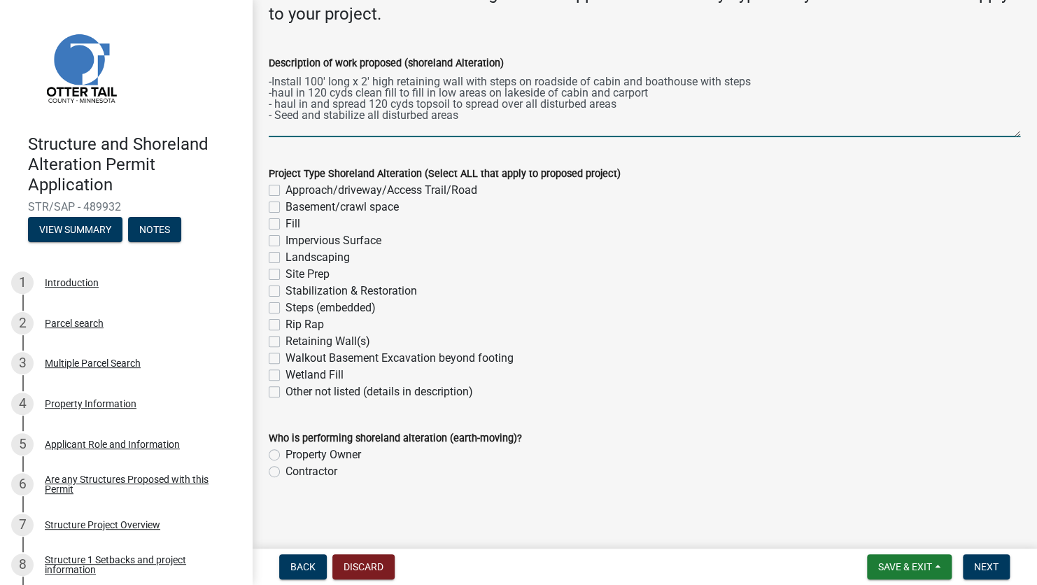
type textarea "-Install 100' long x 2' high retaining wall with steps on roadside of cabin and…"
click at [285, 226] on label "Fill" at bounding box center [292, 223] width 15 height 17
click at [285, 225] on input "Fill" at bounding box center [289, 219] width 9 height 9
checkbox input "true"
checkbox input "false"
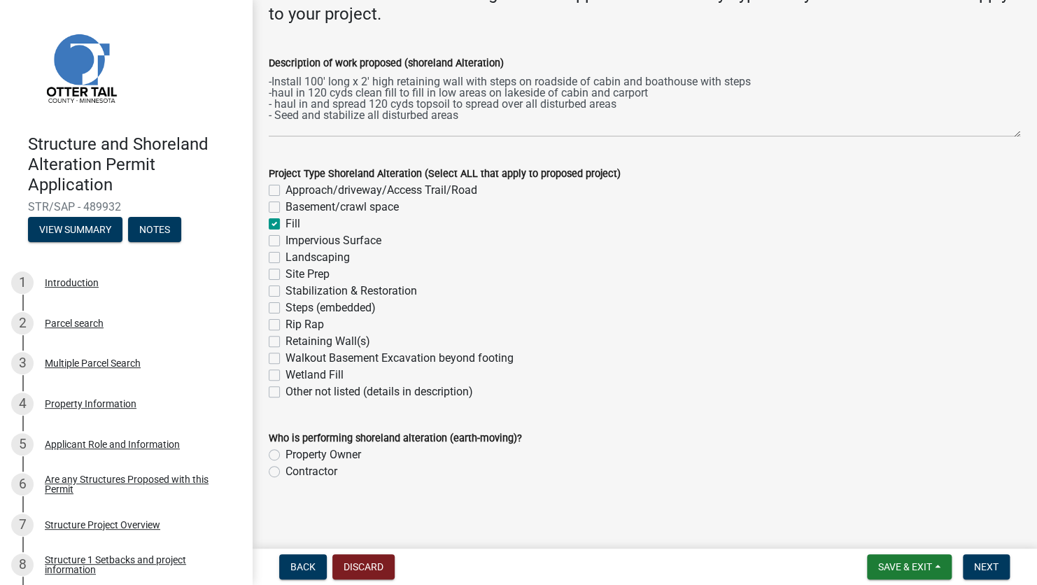
checkbox input "false"
checkbox input "true"
checkbox input "false"
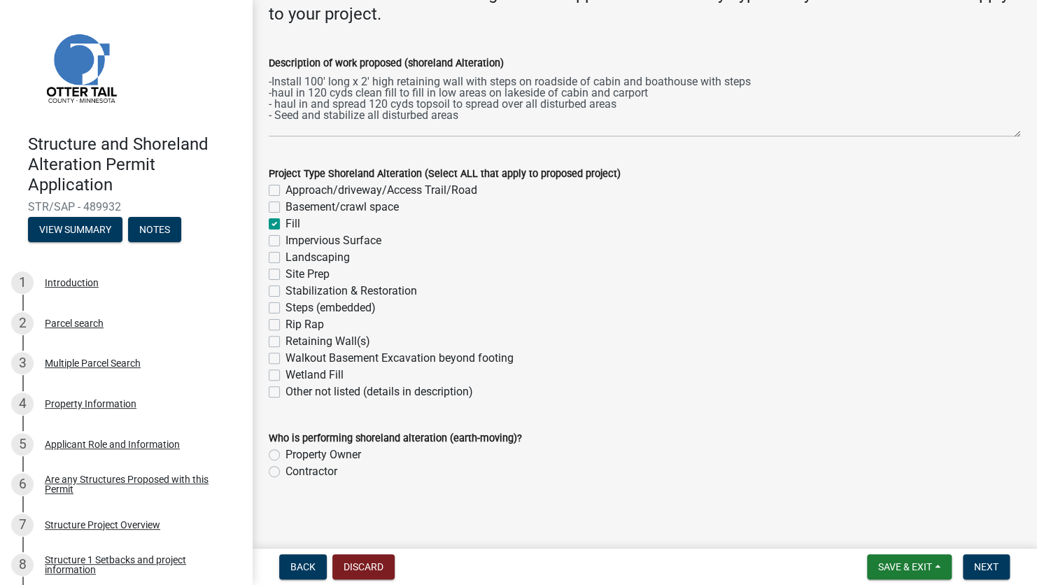
checkbox input "false"
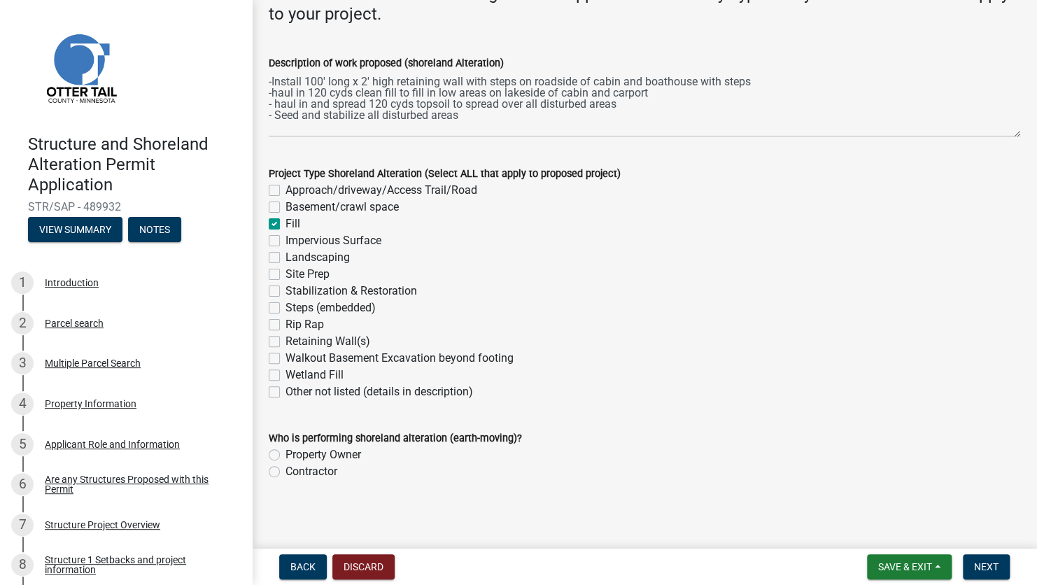
checkbox input "false"
click at [285, 241] on label "Impervious Surface" at bounding box center [333, 240] width 96 height 17
click at [285, 241] on input "Impervious Surface" at bounding box center [289, 236] width 9 height 9
checkbox input "true"
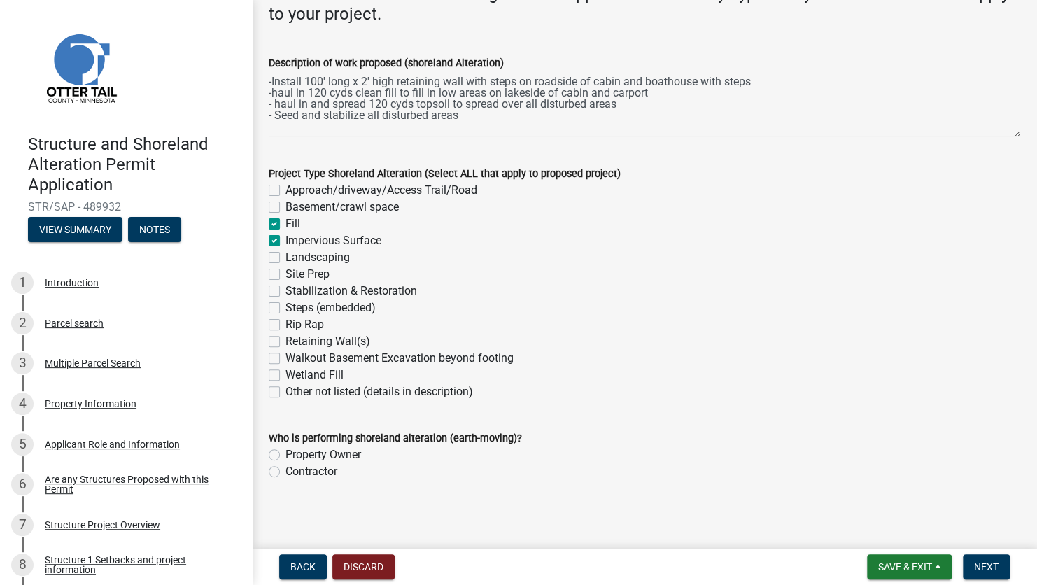
checkbox input "false"
checkbox input "true"
checkbox input "false"
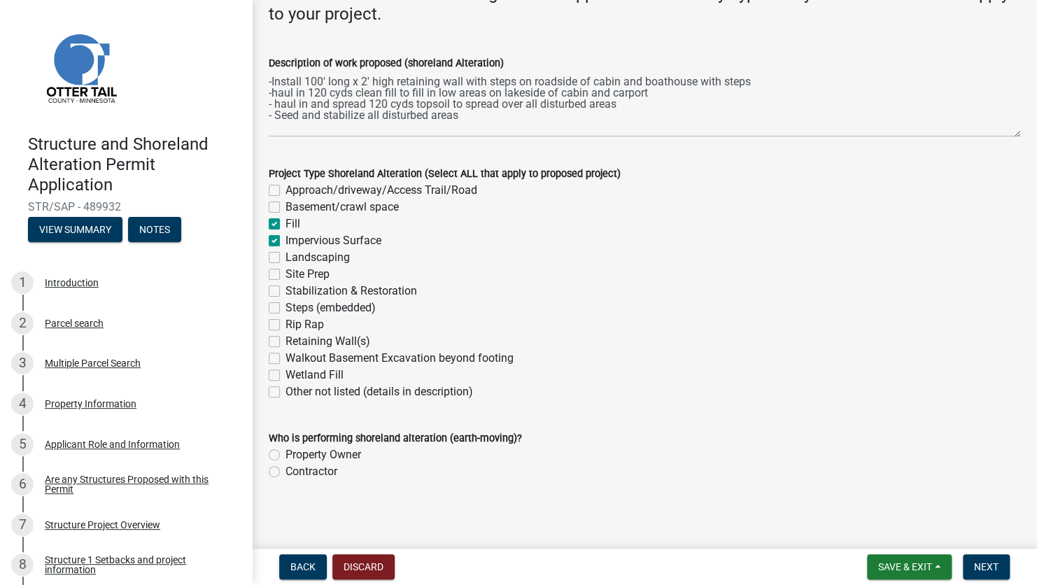
checkbox input "false"
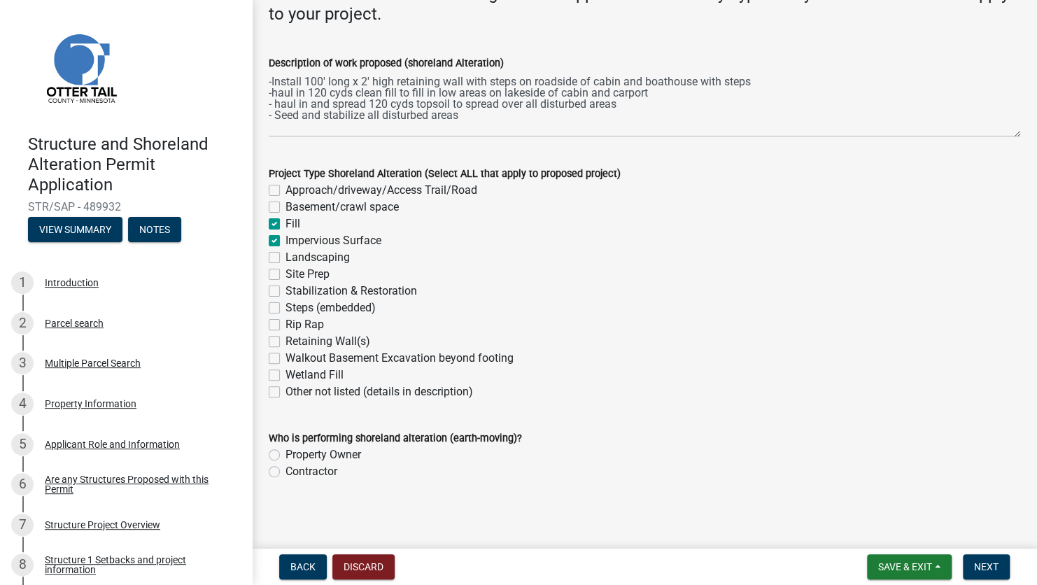
checkbox input "false"
click at [285, 341] on label "Retaining Wall(s)" at bounding box center [327, 341] width 85 height 17
click at [285, 341] on input "Retaining Wall(s)" at bounding box center [289, 337] width 9 height 9
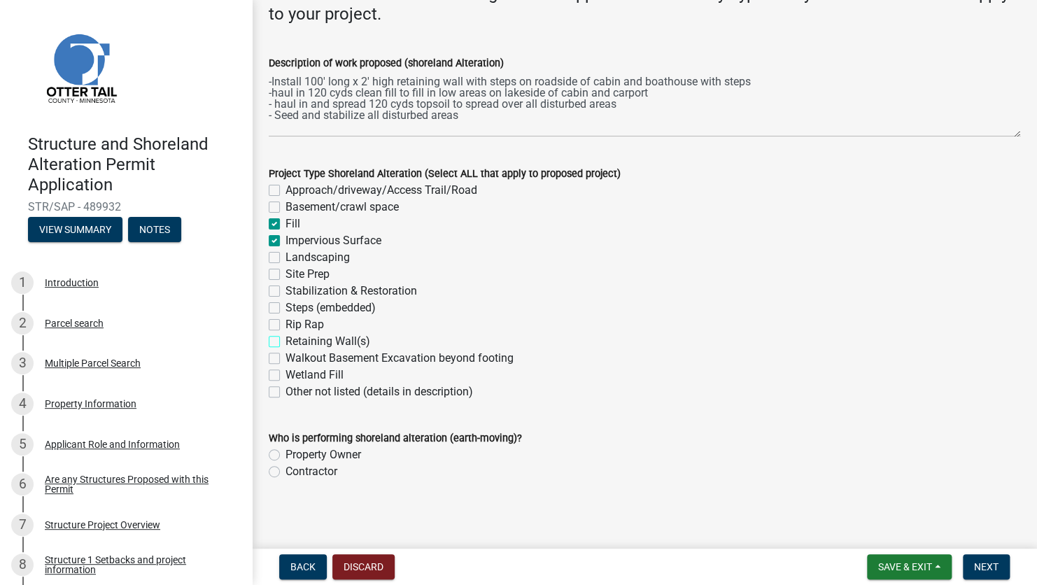
checkbox input "true"
checkbox input "false"
checkbox input "true"
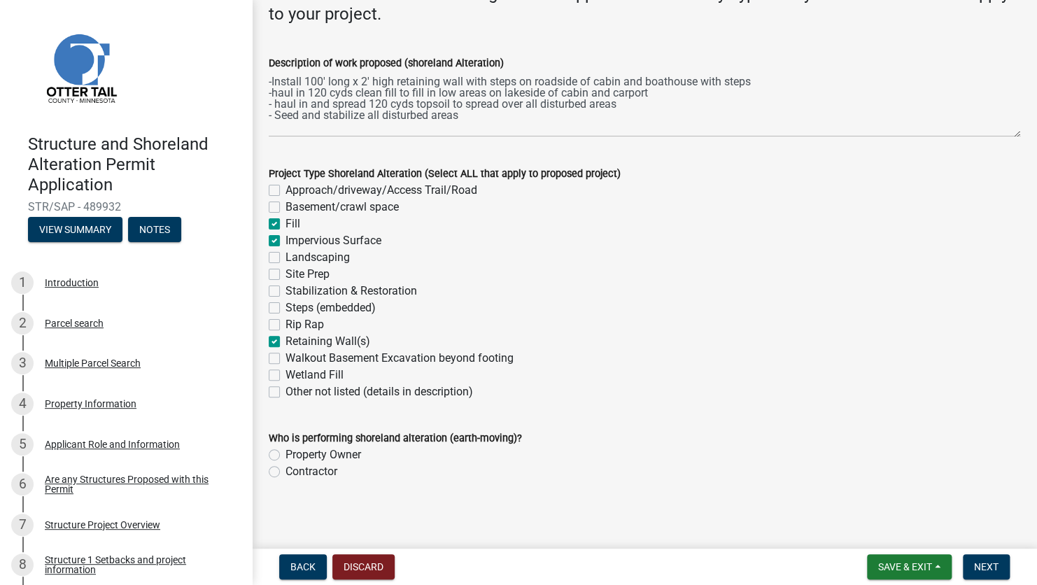
checkbox input "false"
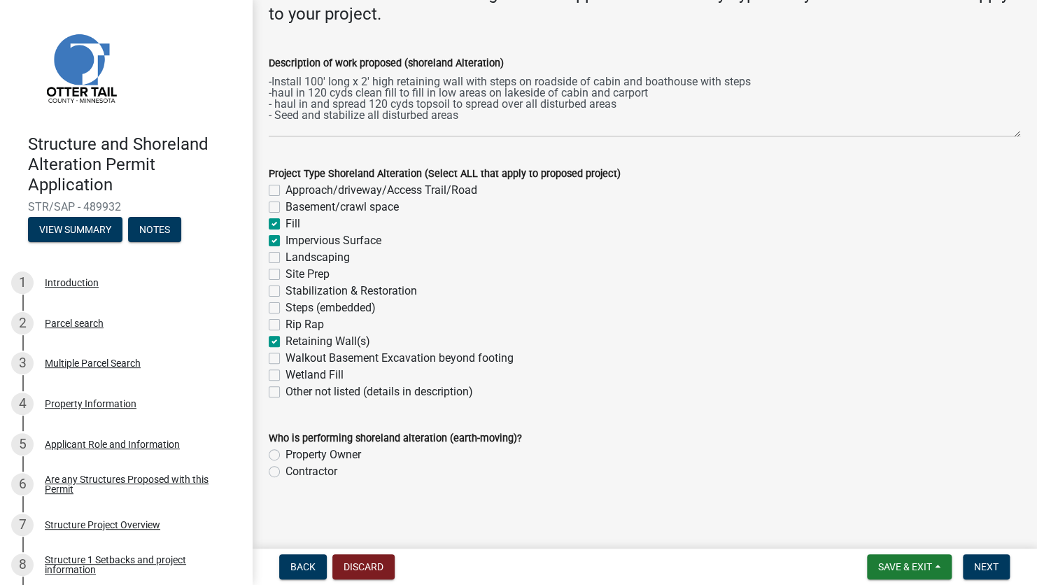
checkbox input "true"
checkbox input "false"
click at [290, 256] on label "Landscaping" at bounding box center [317, 257] width 64 height 17
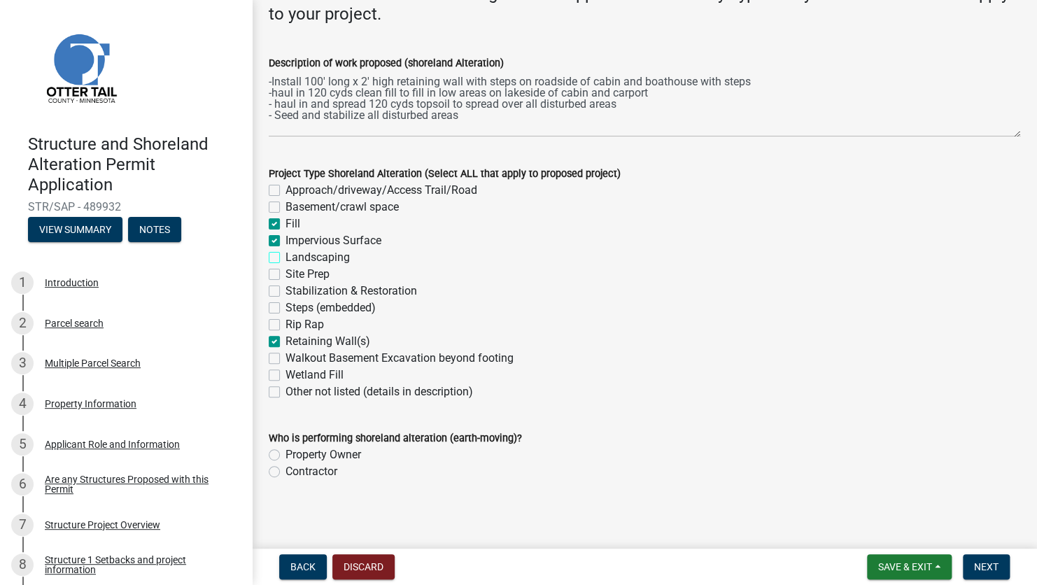
click at [290, 256] on input "Landscaping" at bounding box center [289, 253] width 9 height 9
checkbox input "true"
checkbox input "false"
checkbox input "true"
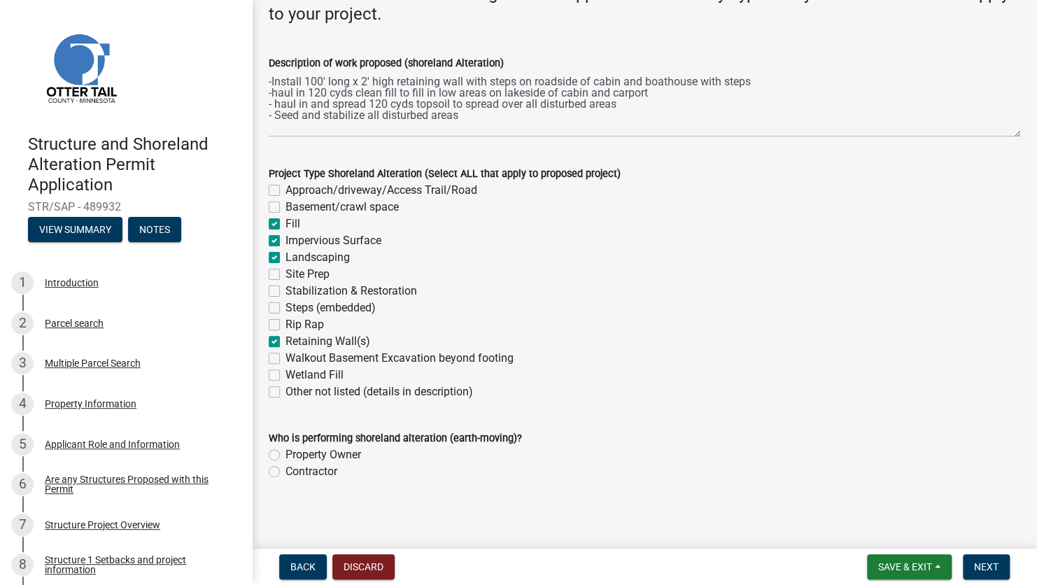
checkbox input "true"
checkbox input "false"
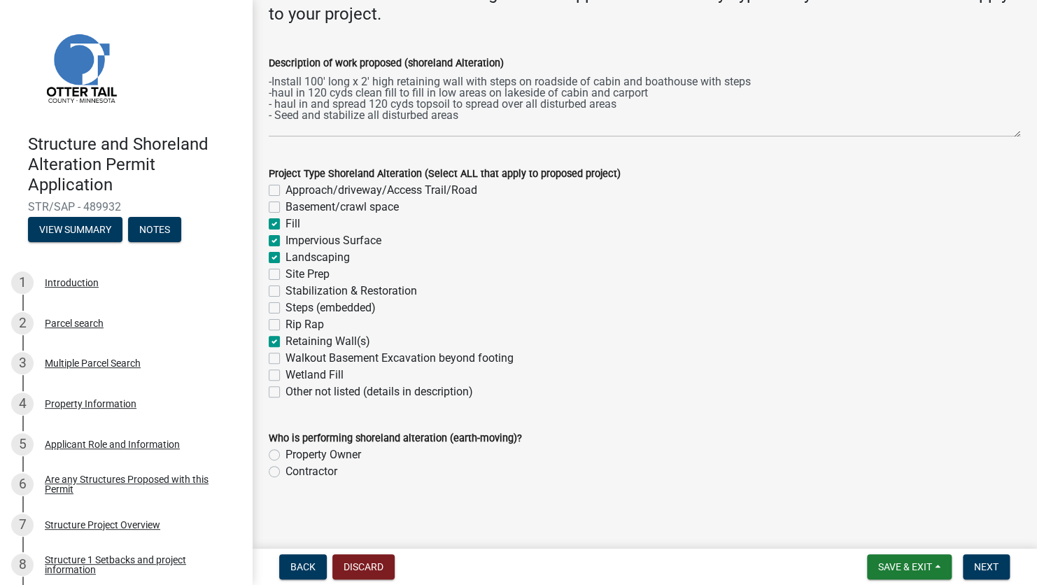
checkbox input "false"
checkbox input "true"
checkbox input "false"
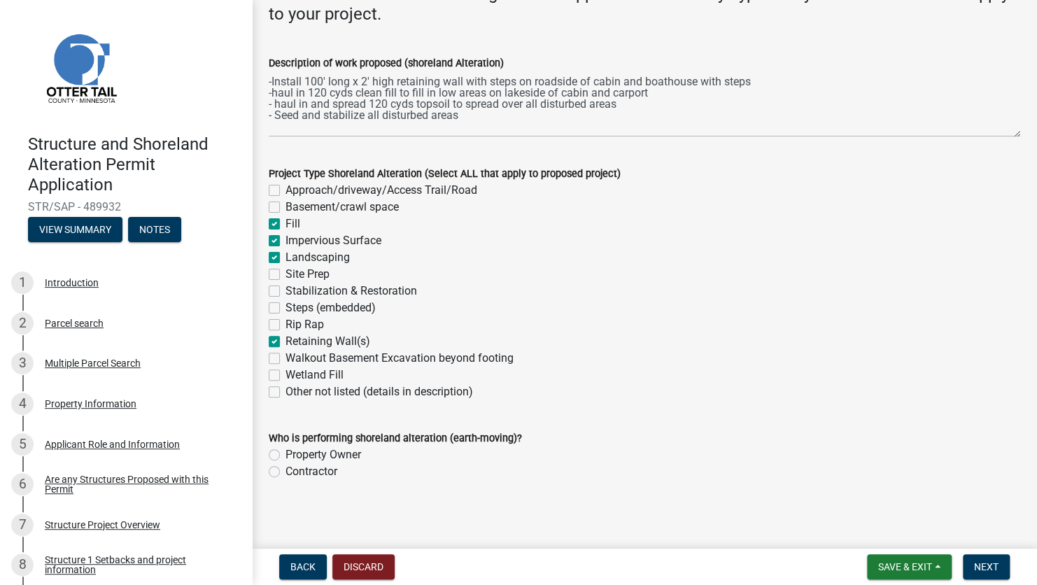
click at [311, 472] on label "Contractor" at bounding box center [311, 471] width 52 height 17
click at [294, 472] on input "Contractor" at bounding box center [289, 467] width 9 height 9
radio input "true"
click at [991, 566] on span "Next" at bounding box center [986, 566] width 24 height 11
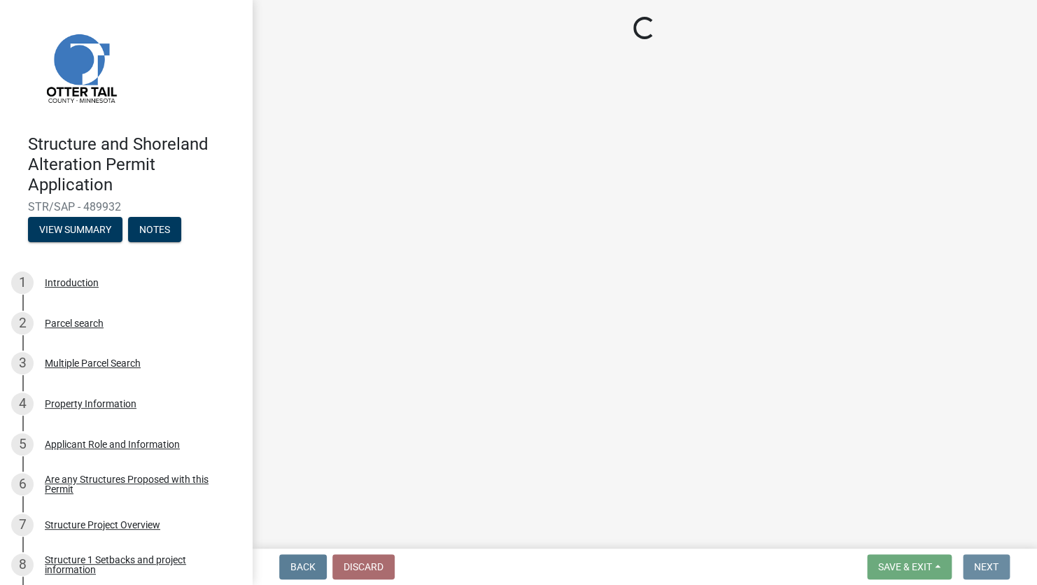
scroll to position [0, 0]
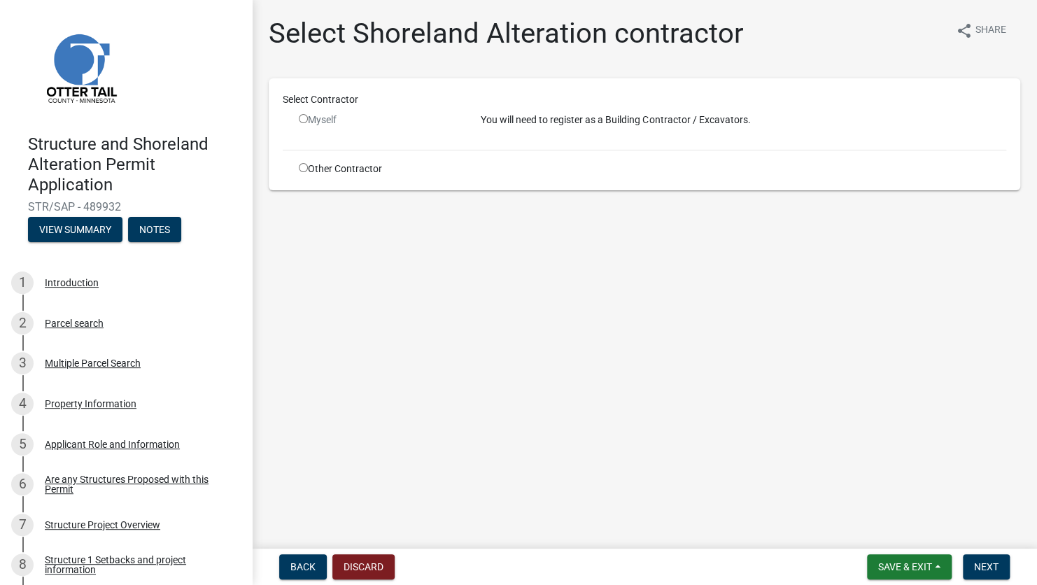
click at [303, 171] on input "radio" at bounding box center [303, 167] width 9 height 9
radio input "true"
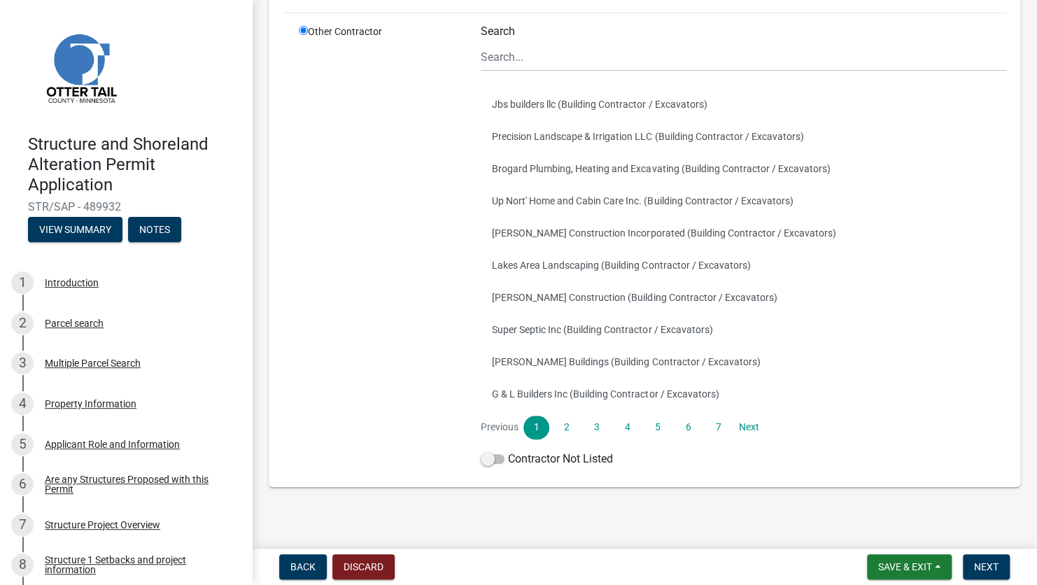
scroll to position [165, 0]
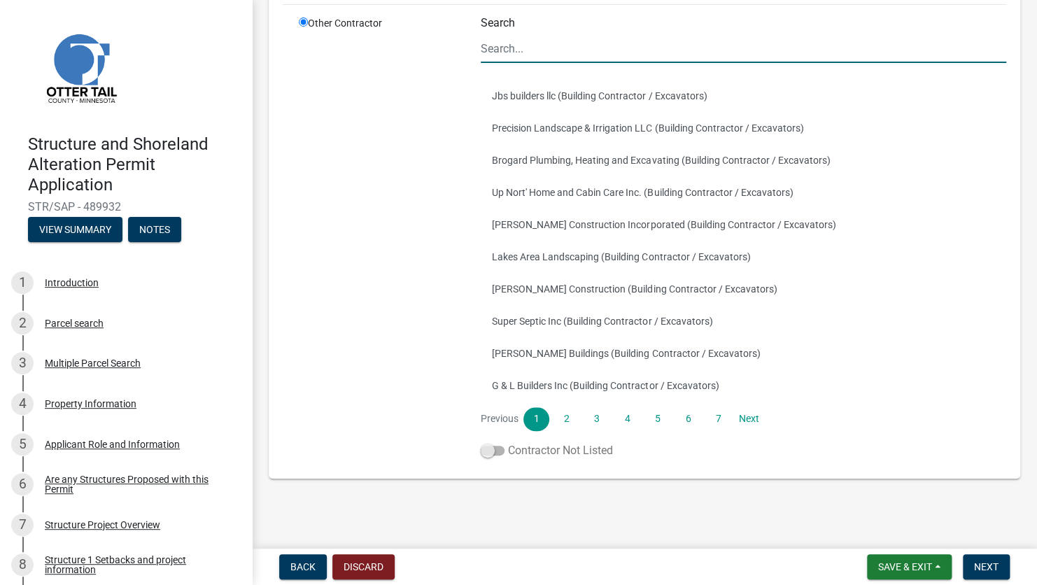
click at [496, 448] on span at bounding box center [493, 451] width 24 height 10
click at [508, 442] on input "Contractor Not Listed" at bounding box center [508, 442] width 0 height 0
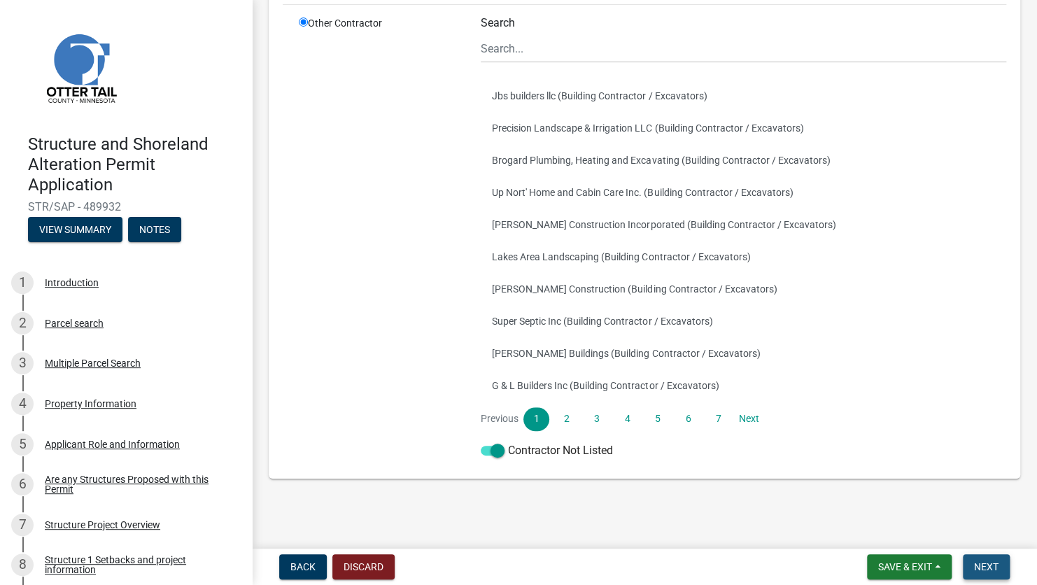
click at [995, 562] on span "Next" at bounding box center [986, 566] width 24 height 11
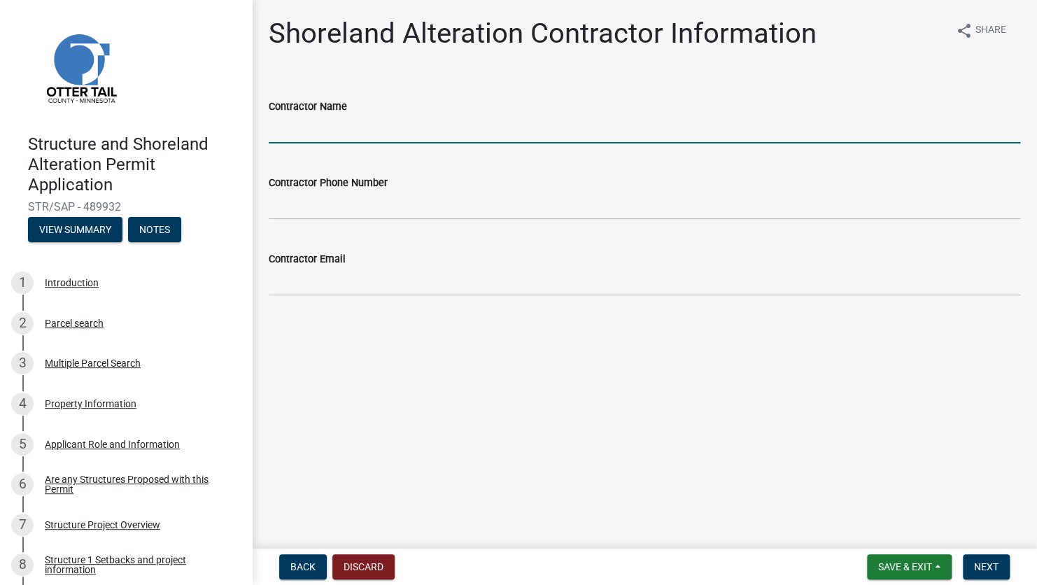
click at [309, 131] on input "Contractor Name" at bounding box center [644, 129] width 751 height 29
type input "4mations Landscape & Design"
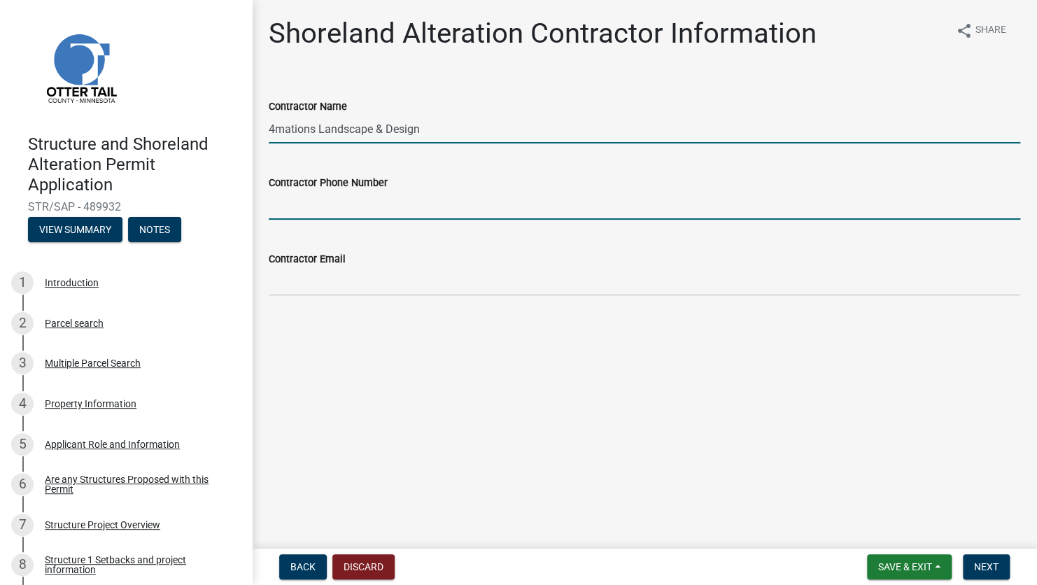
type input "2182051073"
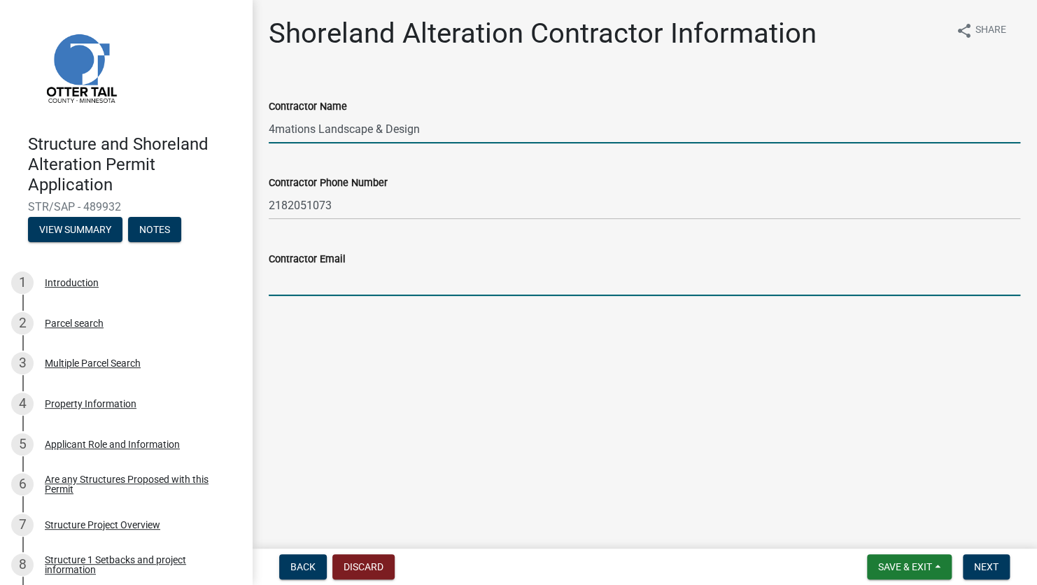
type input "[EMAIL_ADDRESS][DOMAIN_NAME]"
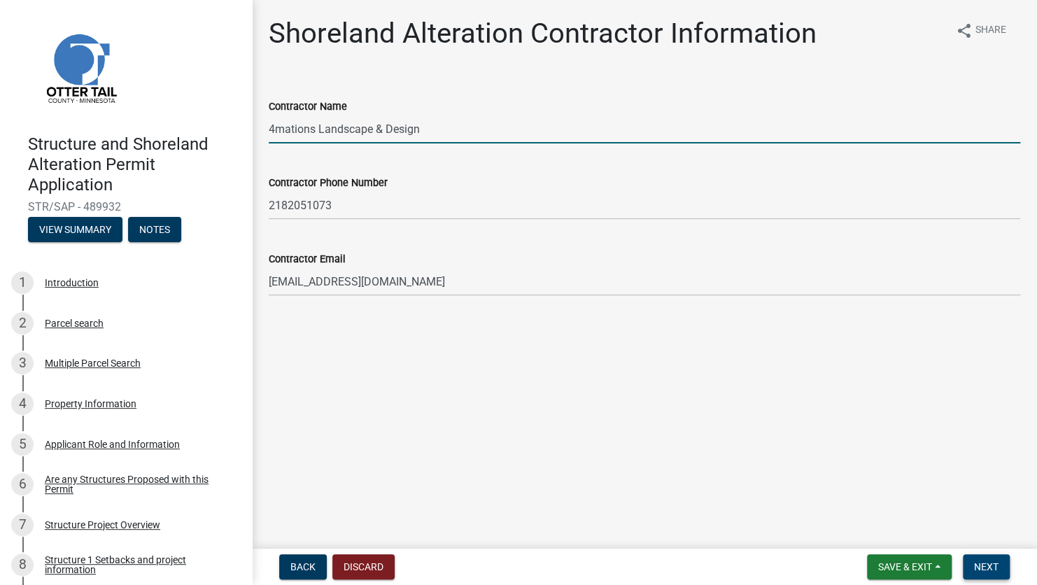
click at [995, 560] on button "Next" at bounding box center [985, 566] width 47 height 25
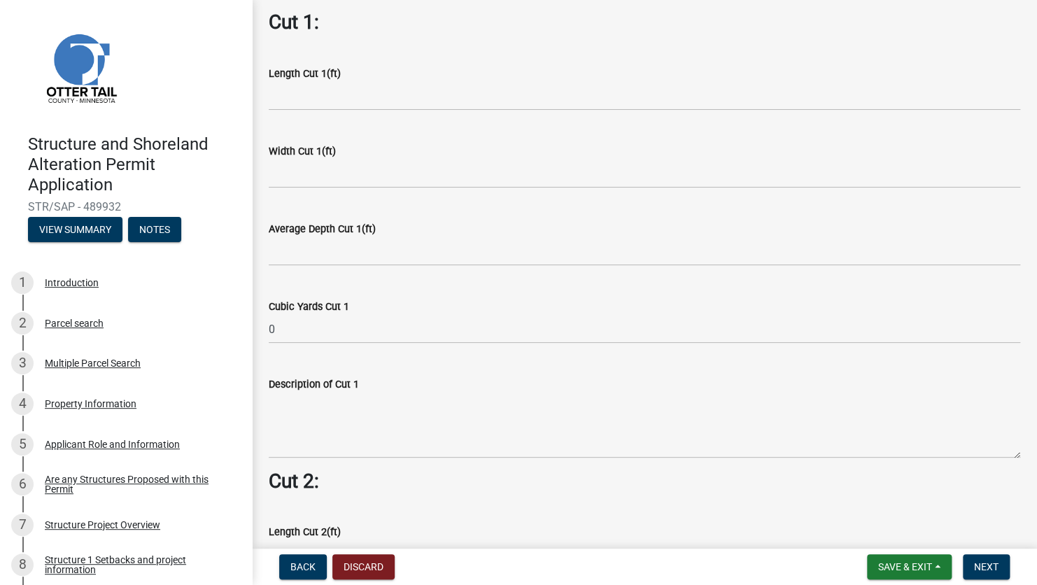
scroll to position [699, 0]
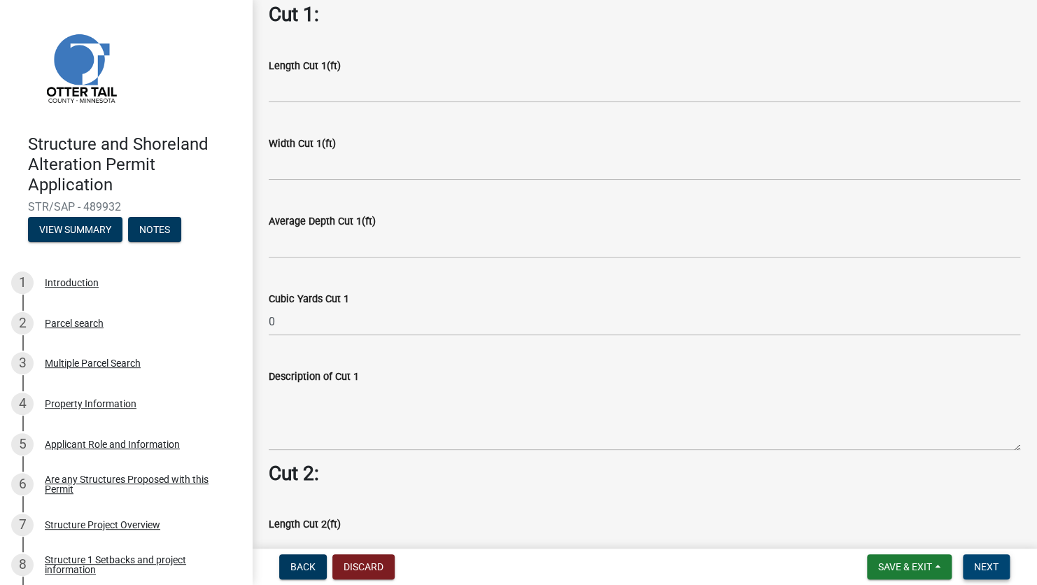
click at [994, 565] on span "Next" at bounding box center [986, 566] width 24 height 11
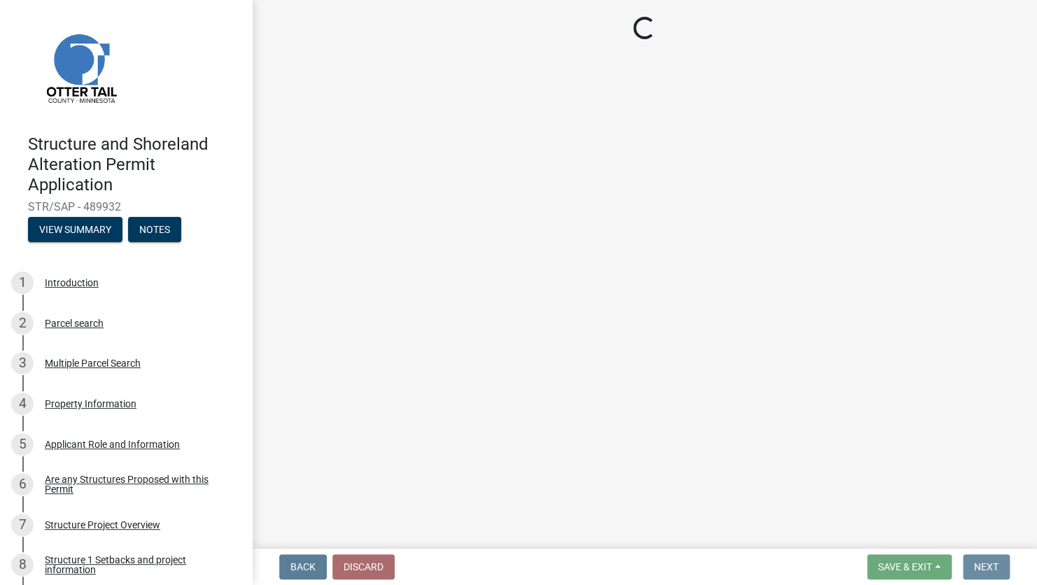
scroll to position [0, 0]
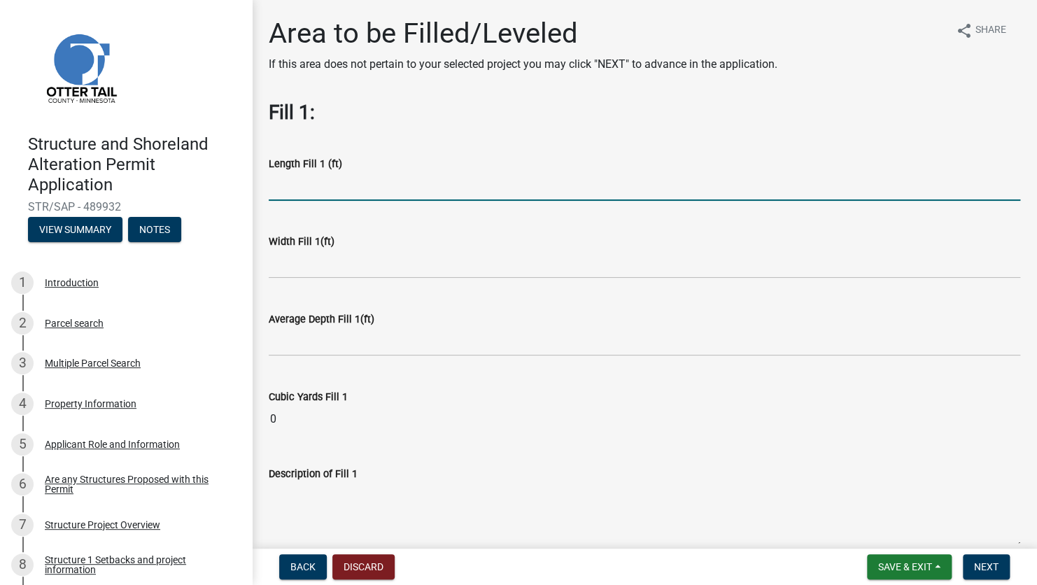
click at [404, 189] on input "text" at bounding box center [644, 186] width 751 height 29
click at [288, 178] on input "text" at bounding box center [644, 186] width 751 height 29
type input "120"
click at [327, 275] on input "text" at bounding box center [644, 264] width 751 height 29
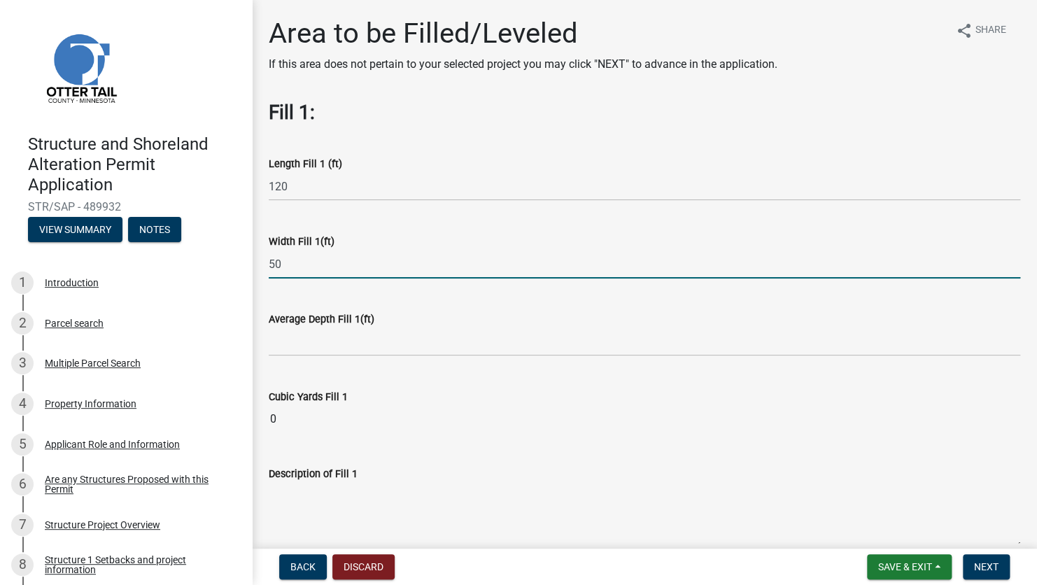
type input "50"
click at [315, 343] on input "text" at bounding box center [644, 341] width 751 height 29
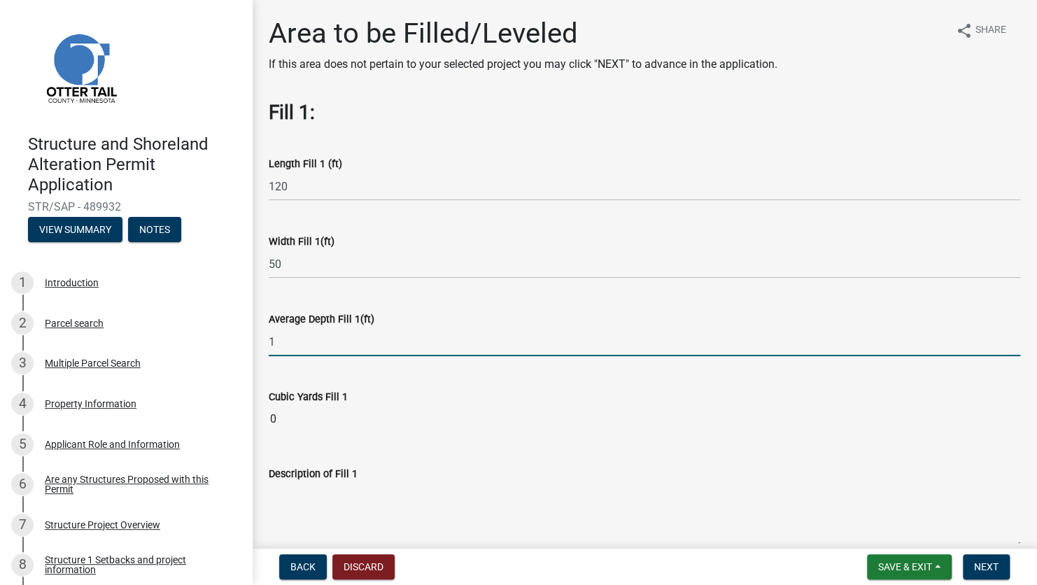
type input "1"
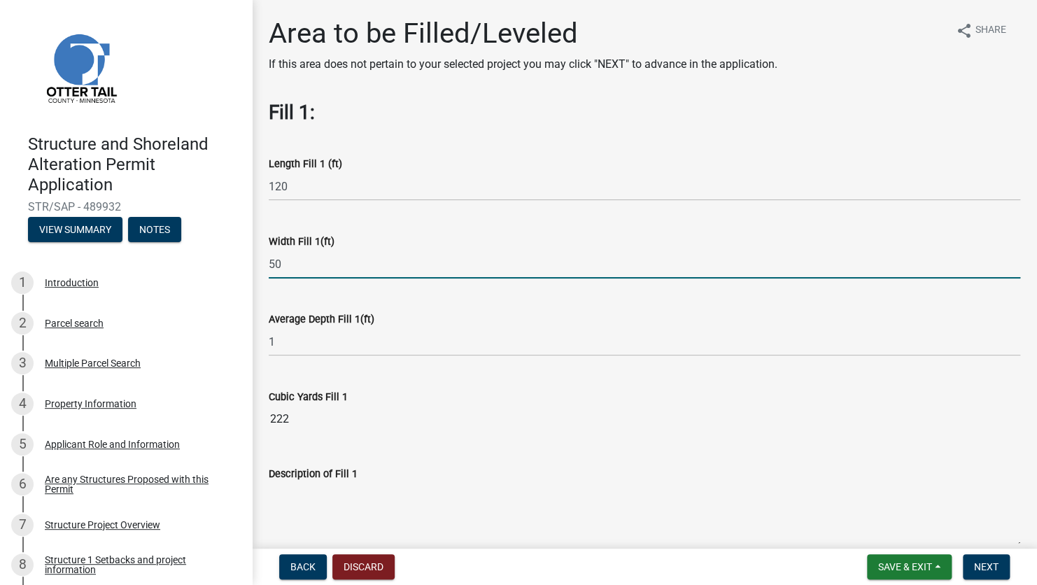
drag, startPoint x: 300, startPoint y: 266, endPoint x: 265, endPoint y: 265, distance: 35.0
click at [265, 265] on div "Width Fill 1(ft) 50" at bounding box center [644, 245] width 772 height 65
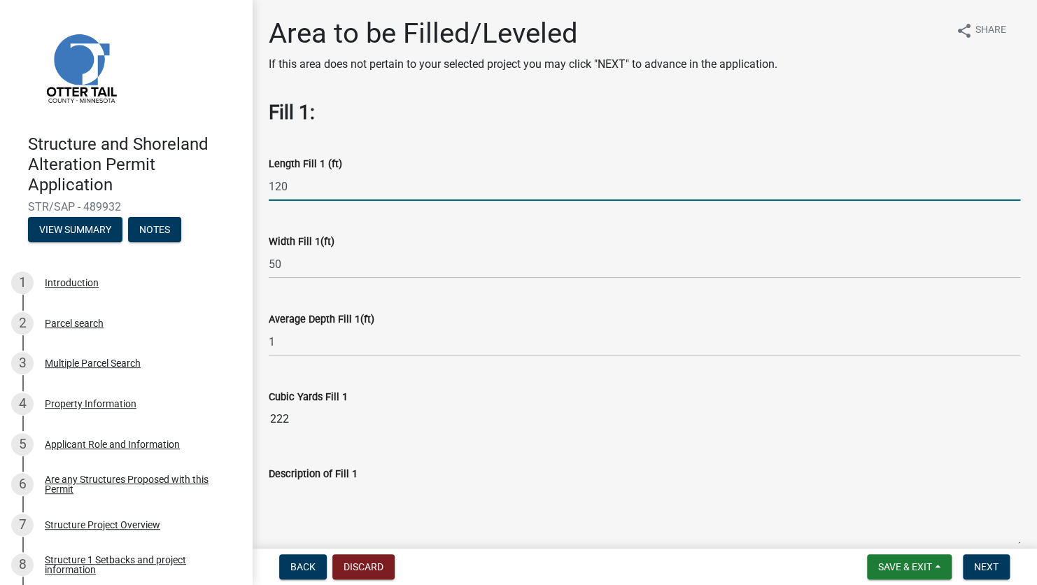
drag, startPoint x: 304, startPoint y: 187, endPoint x: 264, endPoint y: 183, distance: 40.0
click at [264, 183] on div "Length Fill 1 (ft) 120" at bounding box center [644, 168] width 772 height 65
type input "100"
click at [385, 222] on div "Width Fill 1(ft) 50" at bounding box center [644, 245] width 751 height 65
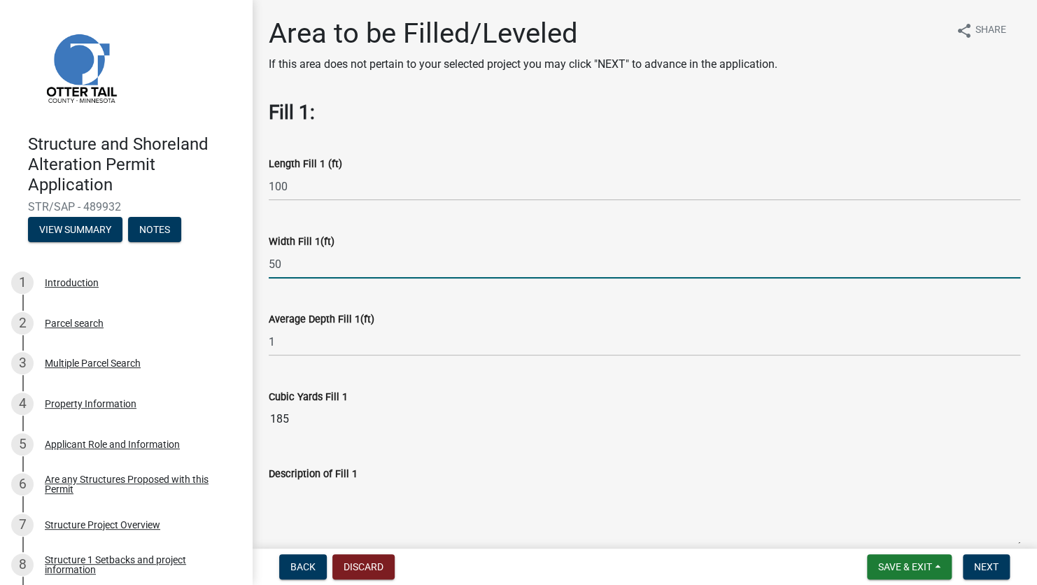
drag, startPoint x: 300, startPoint y: 265, endPoint x: 264, endPoint y: 264, distance: 36.4
click at [264, 264] on div "Width Fill 1(ft) 50" at bounding box center [644, 245] width 772 height 65
type input "40"
click at [479, 294] on div "Average Depth Fill 1(ft) 1" at bounding box center [644, 323] width 751 height 65
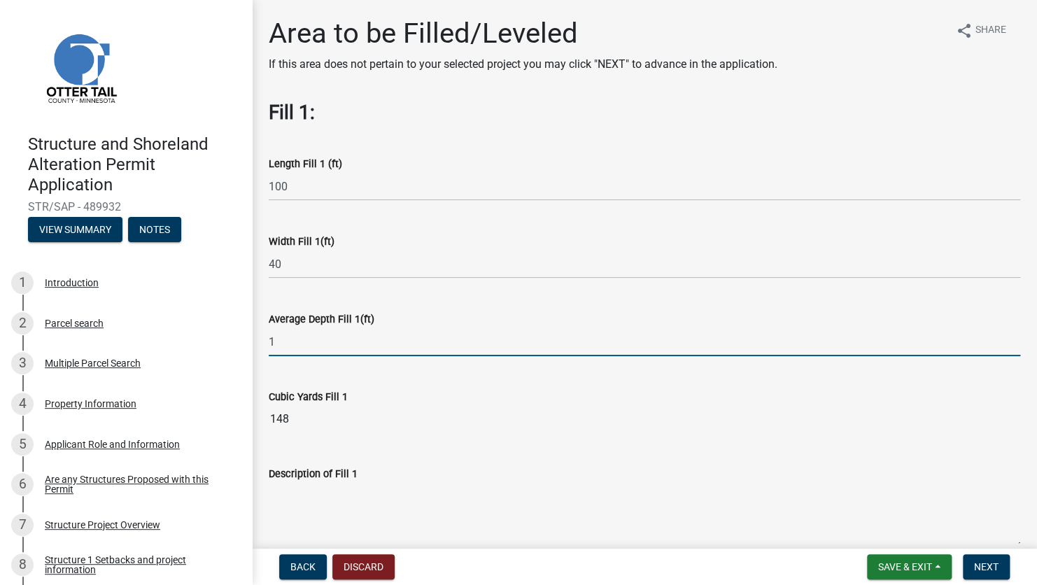
drag, startPoint x: 317, startPoint y: 339, endPoint x: 255, endPoint y: 346, distance: 62.0
type input "0.75"
click at [490, 385] on wm-data-entity-input "Cubic Yards Fill 1 148" at bounding box center [644, 407] width 751 height 77
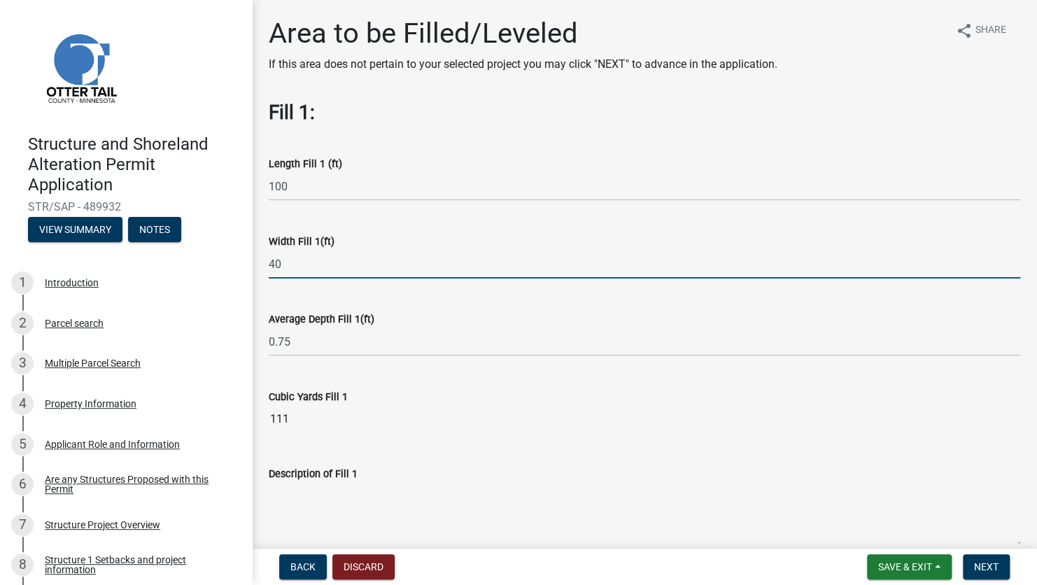
drag, startPoint x: 276, startPoint y: 262, endPoint x: 255, endPoint y: 262, distance: 21.0
click at [460, 307] on div "Average Depth Fill 1(ft) 0.75" at bounding box center [644, 323] width 751 height 65
click at [258, 265] on div "Width Fill 1(ft) 45" at bounding box center [644, 245] width 772 height 65
click at [345, 268] on input "45" at bounding box center [644, 264] width 751 height 29
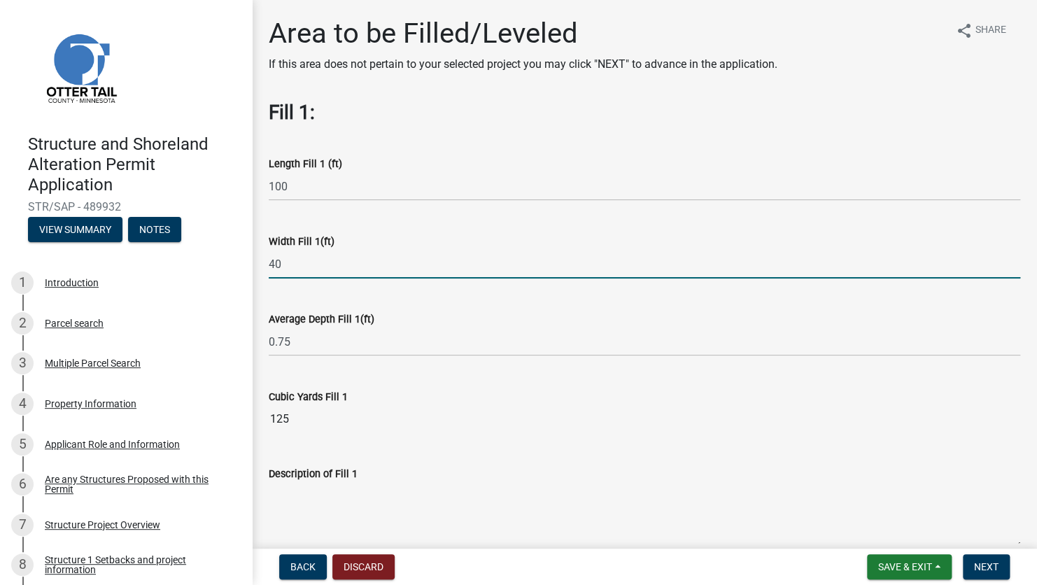
type input "40"
click at [475, 336] on input "0.75" at bounding box center [644, 341] width 751 height 29
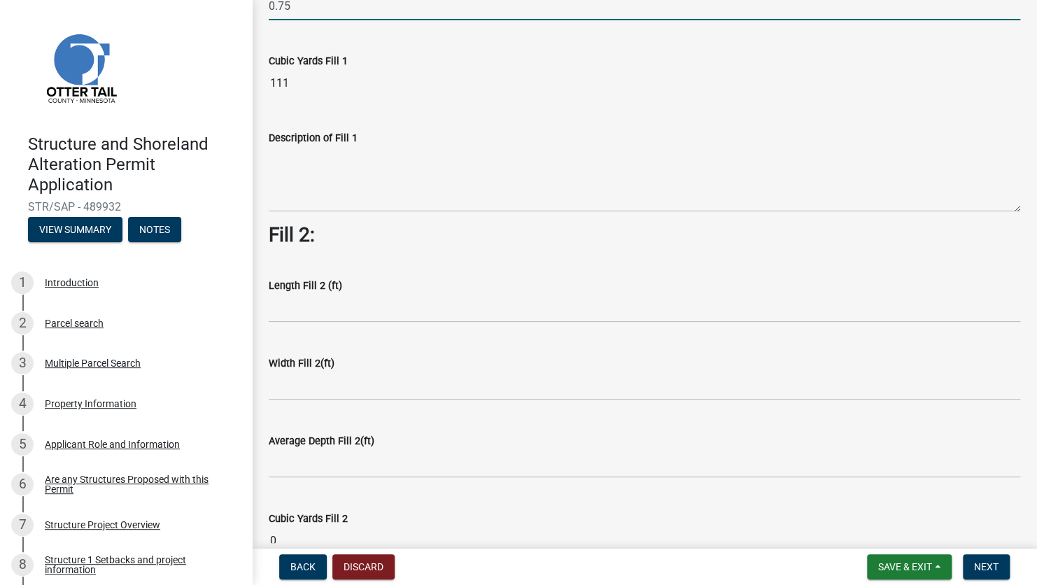
scroll to position [350, 0]
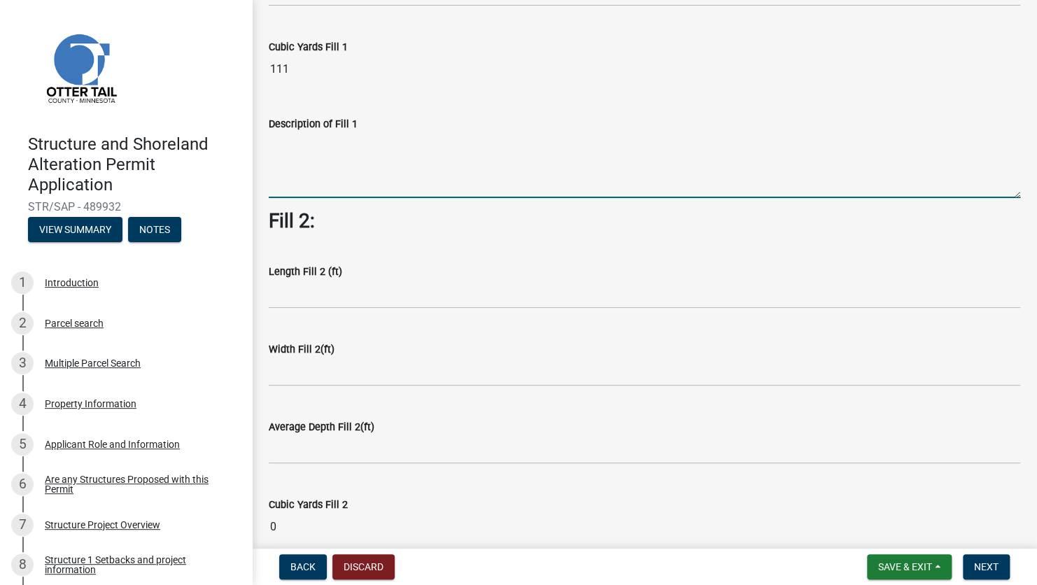
click at [316, 152] on textarea "Description of Fill 1" at bounding box center [644, 165] width 751 height 66
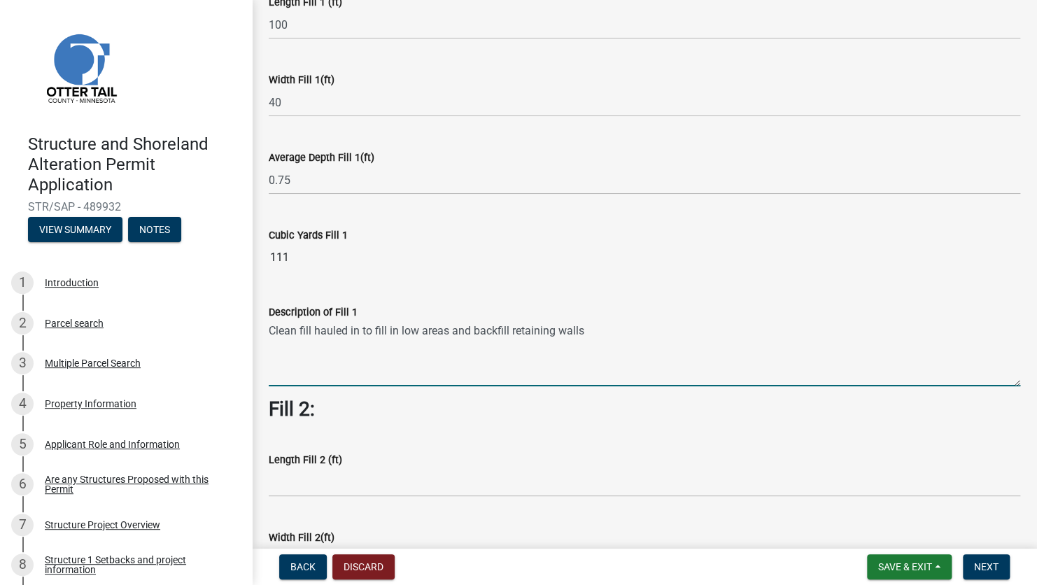
scroll to position [140, 0]
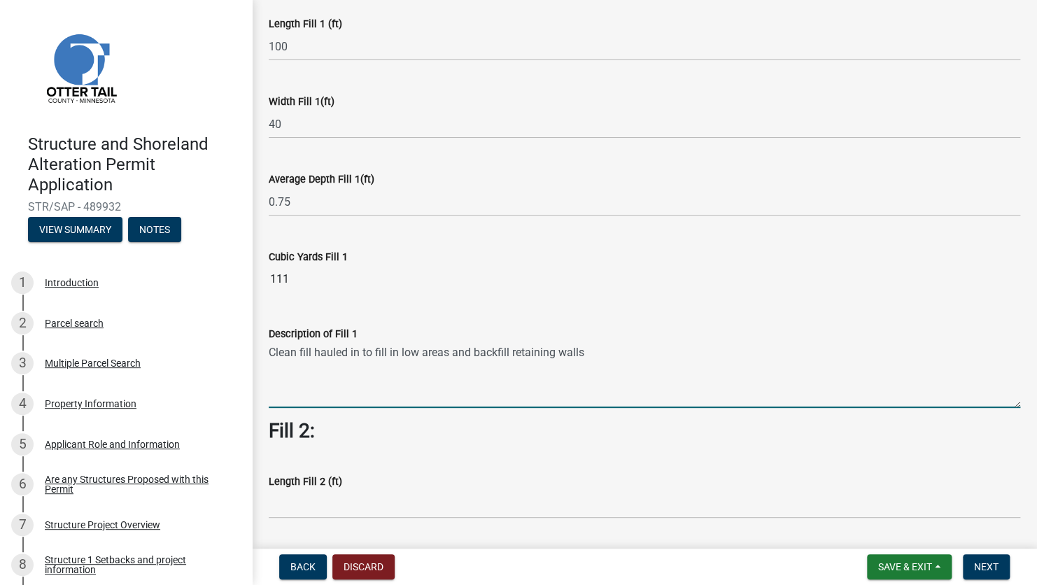
type textarea "Clean fill hauled in to fill in low areas and backfill retaining walls"
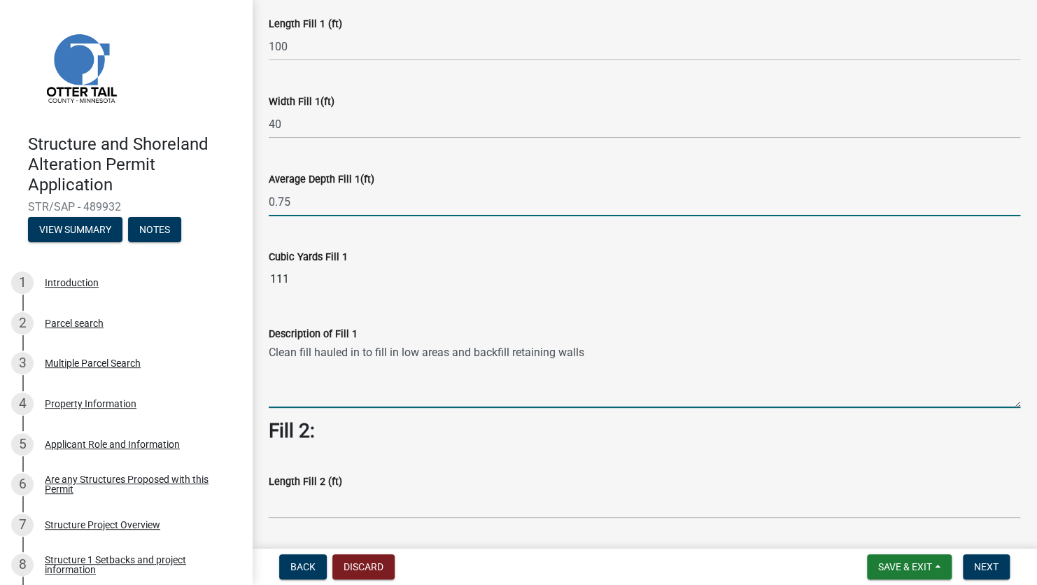
click at [260, 203] on div "Average Depth Fill 1(ft) 0.75" at bounding box center [644, 183] width 772 height 65
type input "1"
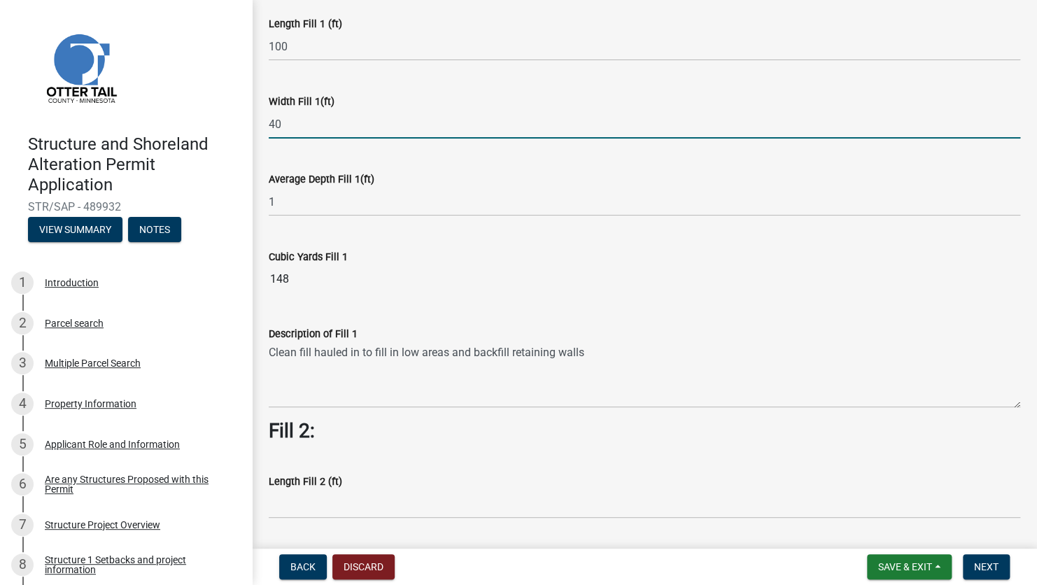
type input "35"
click at [487, 184] on div "Average Depth Fill 1(ft)" at bounding box center [644, 179] width 751 height 17
drag, startPoint x: 295, startPoint y: 129, endPoint x: 276, endPoint y: 129, distance: 18.9
click at [276, 129] on input "35" at bounding box center [644, 124] width 751 height 29
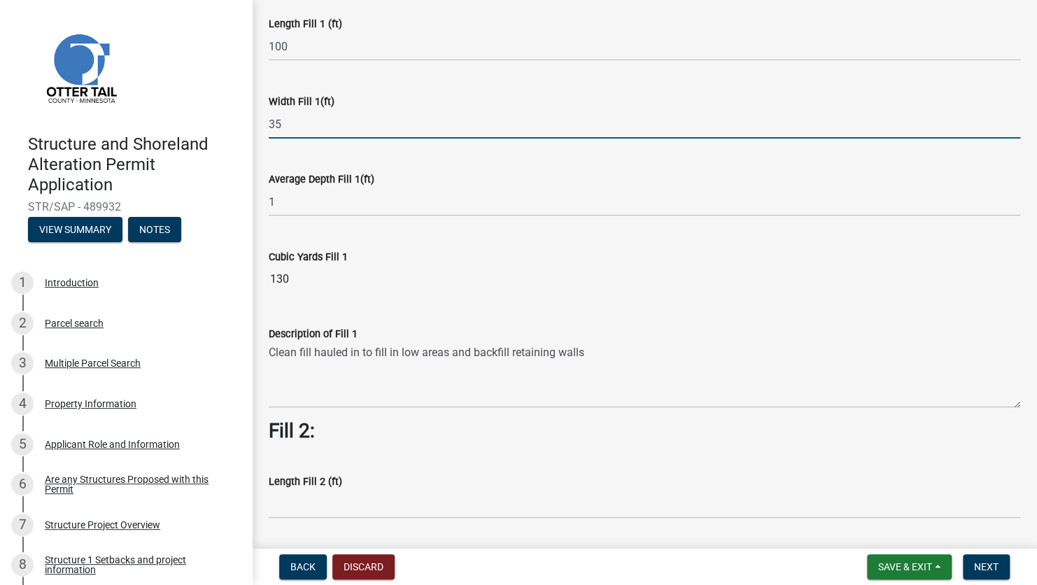
click at [365, 136] on input "35" at bounding box center [644, 124] width 751 height 29
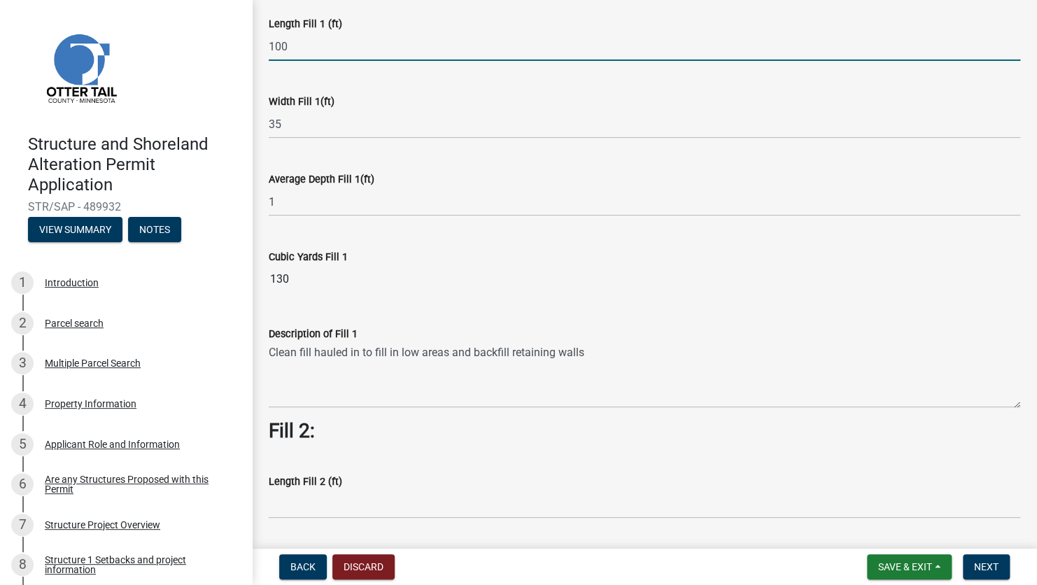
drag, startPoint x: 294, startPoint y: 49, endPoint x: 275, endPoint y: 45, distance: 19.2
click at [275, 45] on input "100" at bounding box center [644, 46] width 751 height 29
type input "1"
type input "90"
click at [461, 76] on div "Width Fill 1(ft) 35" at bounding box center [644, 105] width 751 height 65
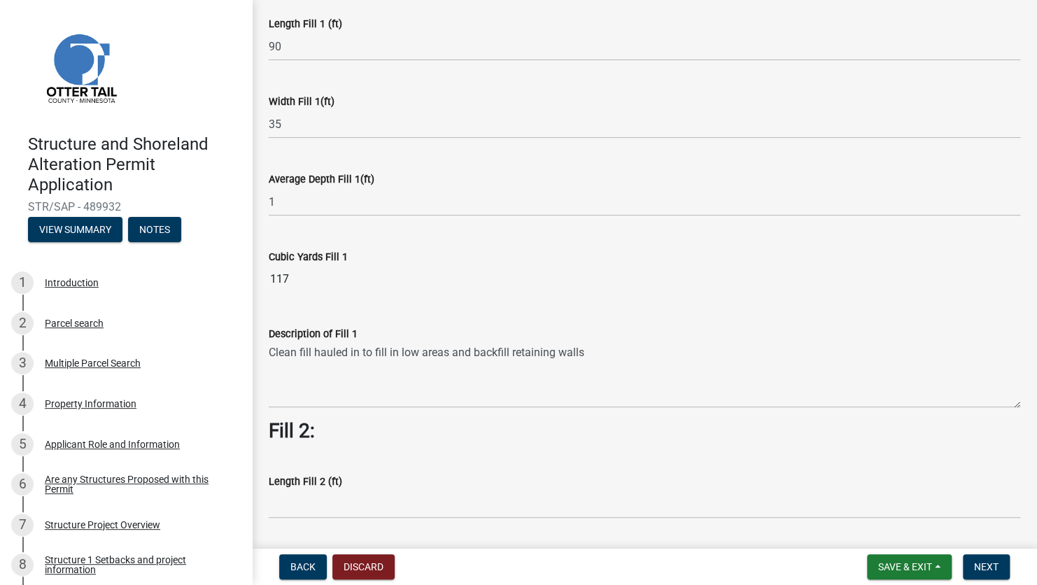
scroll to position [280, 0]
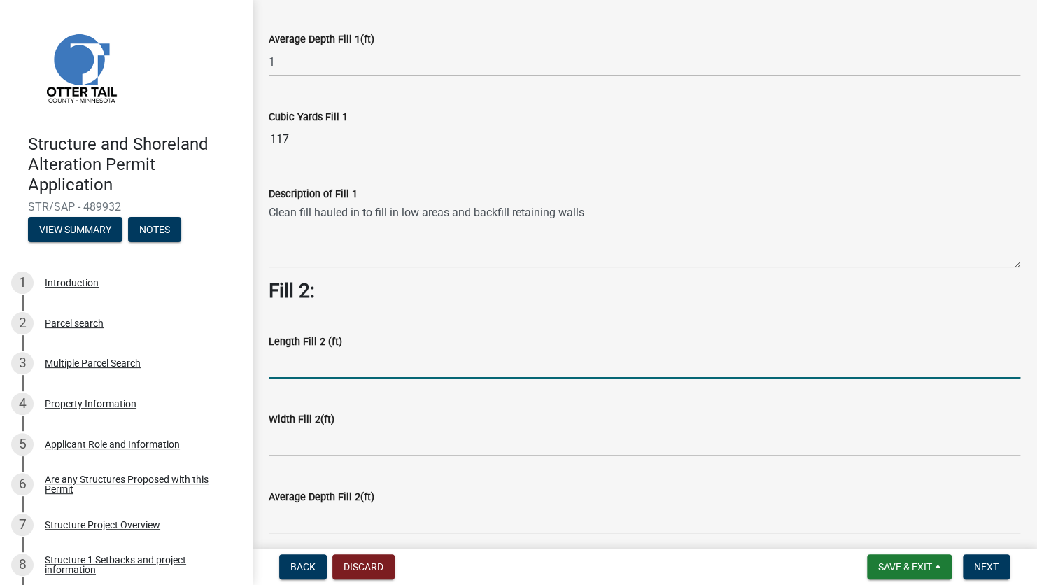
click at [311, 367] on input "text" at bounding box center [644, 364] width 751 height 29
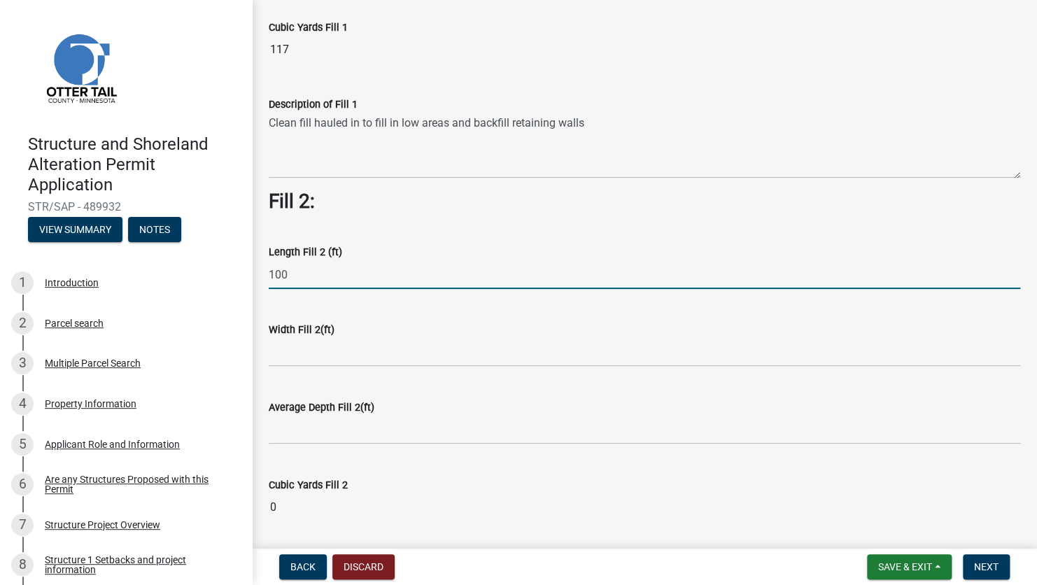
scroll to position [490, 0]
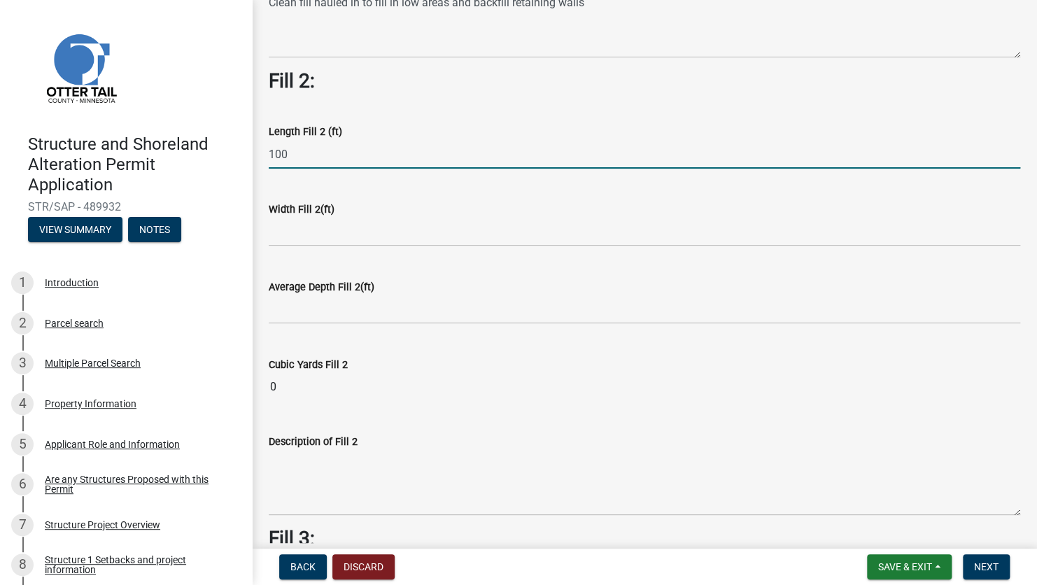
type input "100"
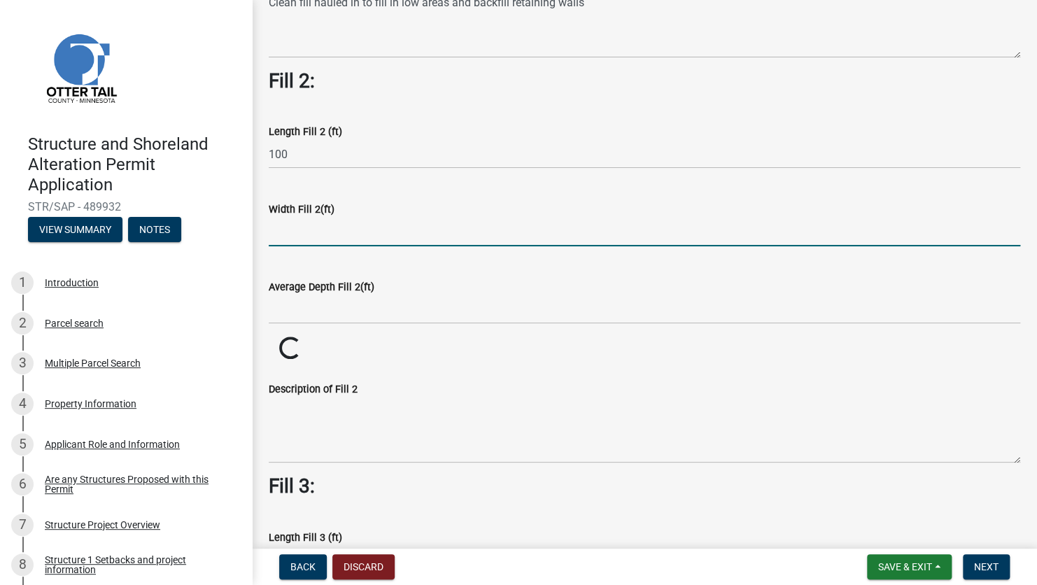
click at [300, 223] on input "text" at bounding box center [644, 232] width 751 height 29
type input "50"
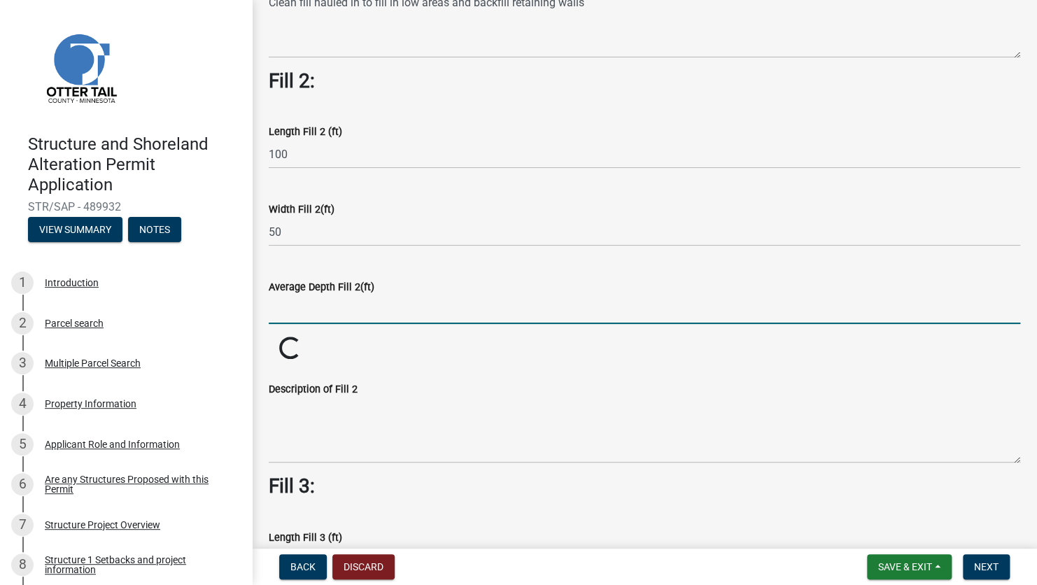
click at [308, 308] on input "text" at bounding box center [644, 309] width 751 height 29
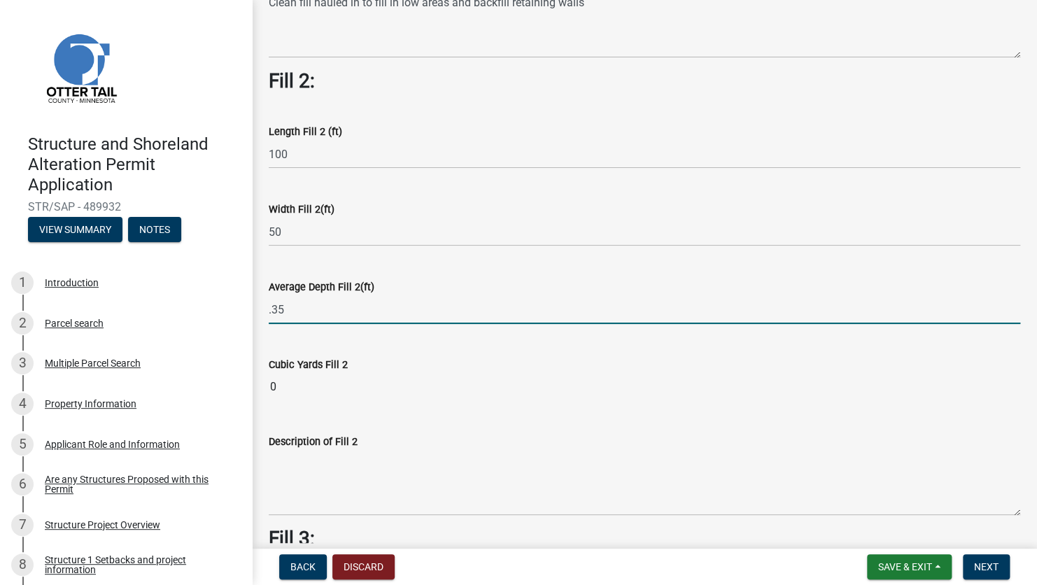
type input "0.35"
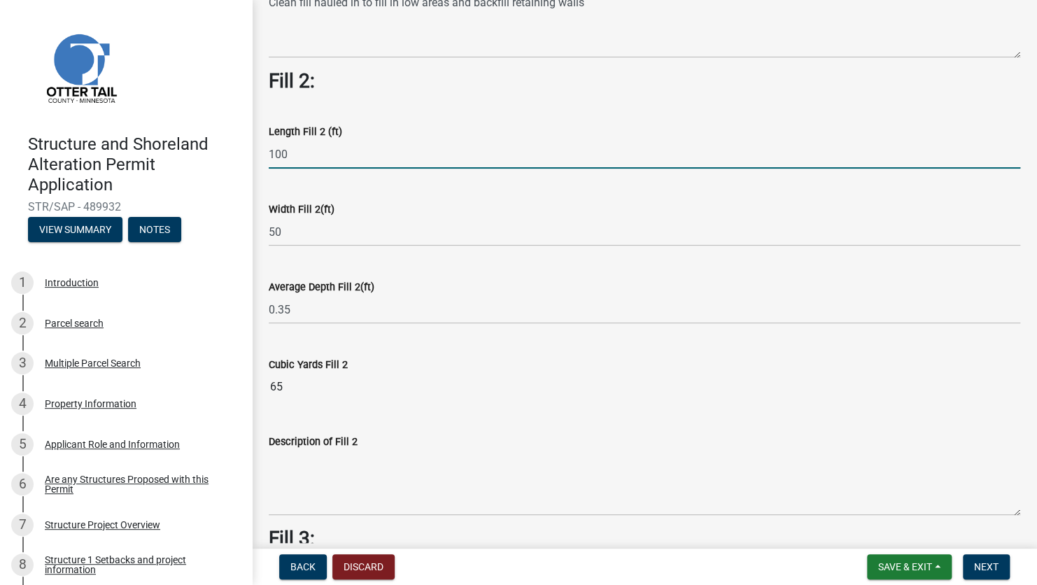
drag, startPoint x: 282, startPoint y: 157, endPoint x: 255, endPoint y: 145, distance: 28.8
click at [255, 145] on div "Area to be Filled/Leveled If this area does not pertain to your selected projec…" at bounding box center [644, 300] width 785 height 1547
type input "150"
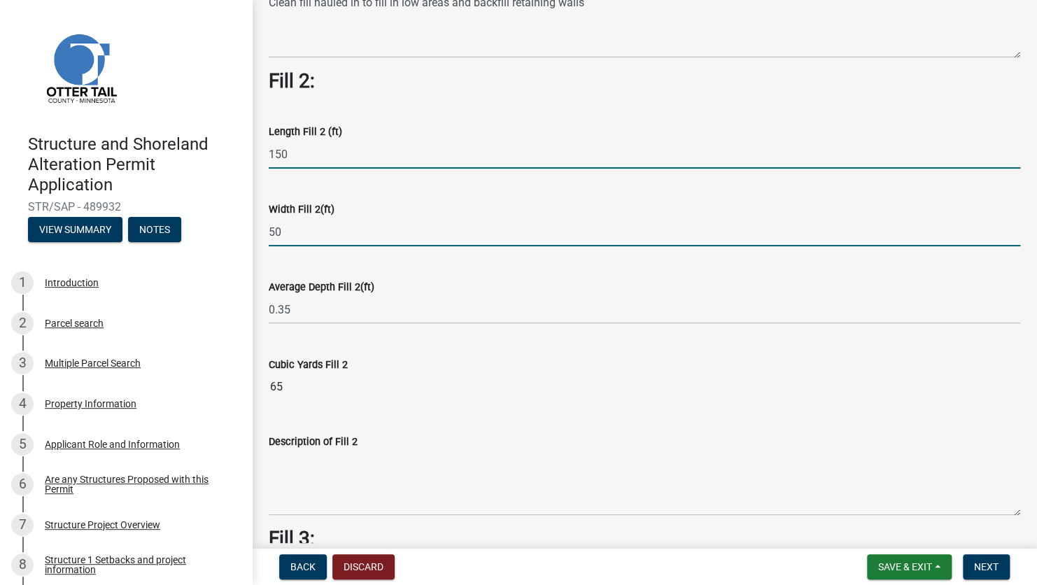
click at [451, 227] on input "50" at bounding box center [644, 232] width 751 height 29
drag, startPoint x: 287, startPoint y: 229, endPoint x: 253, endPoint y: 227, distance: 35.0
click at [255, 227] on div "Area to be Filled/Leveled If this area does not pertain to your selected projec…" at bounding box center [644, 300] width 785 height 1547
type input "60"
click at [575, 247] on wm-data-entity-input "Width Fill 2(ft) 60" at bounding box center [644, 220] width 751 height 78
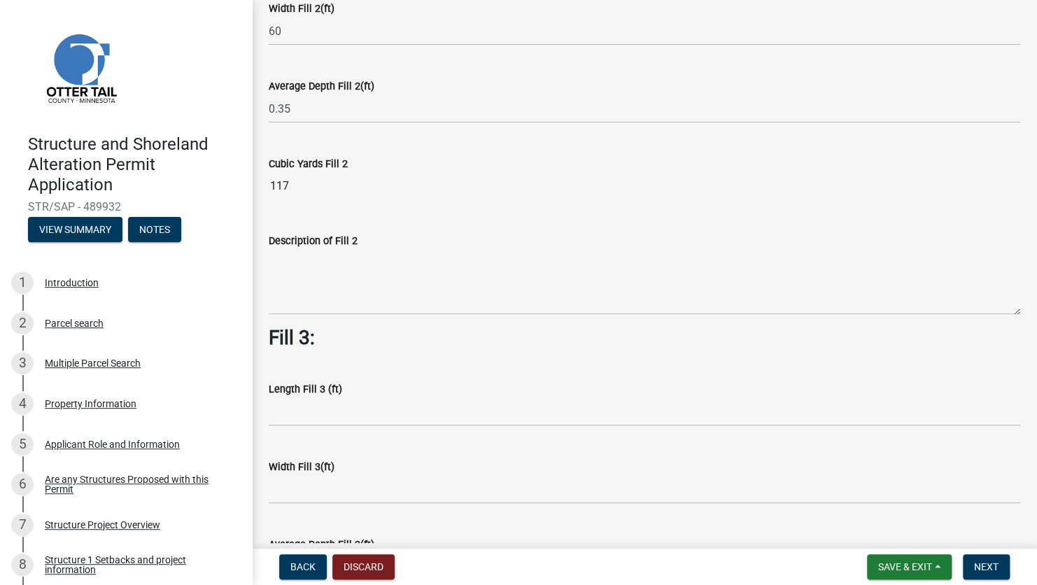
scroll to position [699, 0]
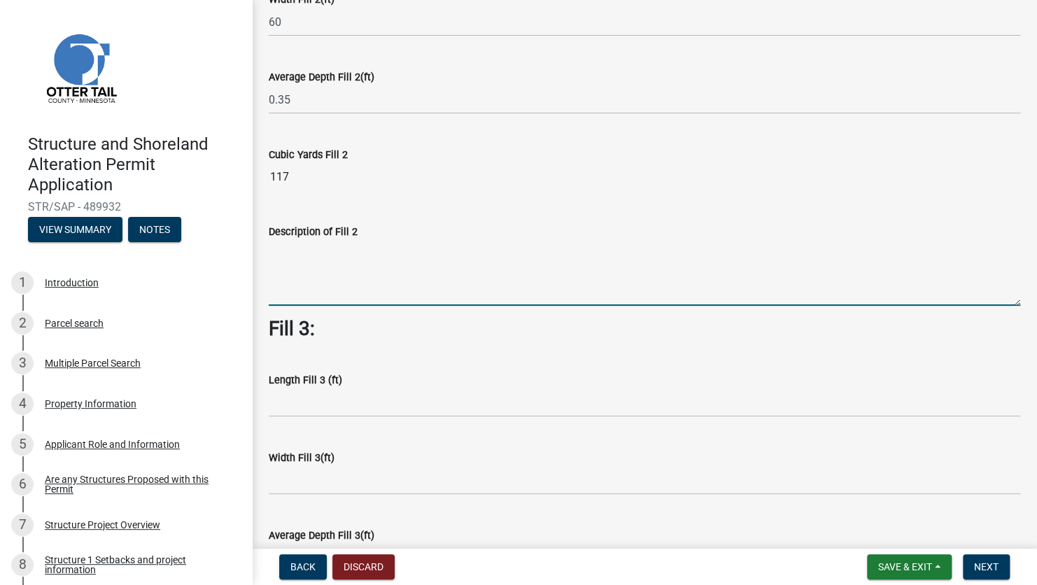
click at [318, 269] on textarea "Description of Fill 2" at bounding box center [644, 273] width 751 height 66
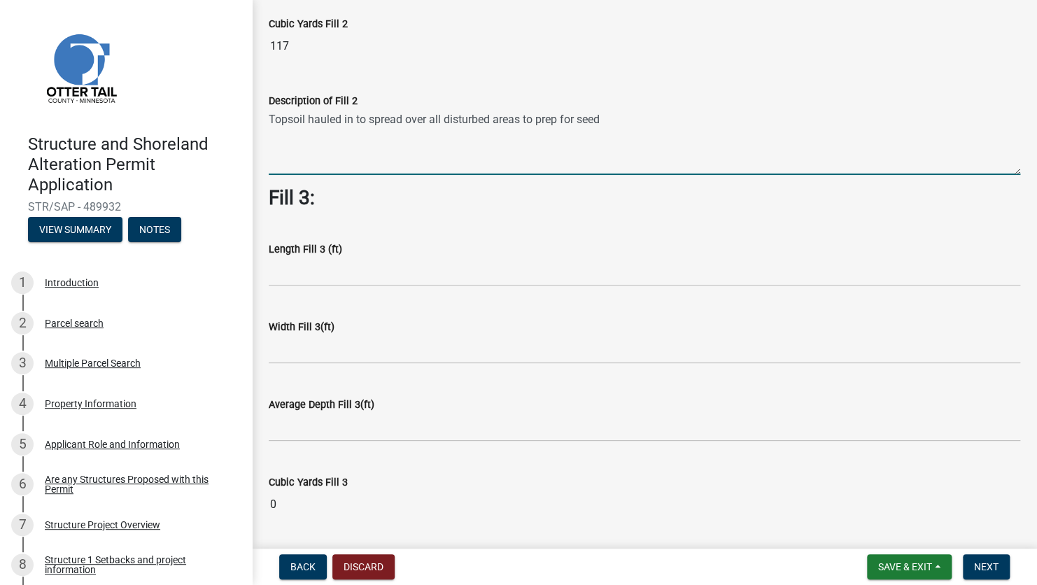
scroll to position [839, 0]
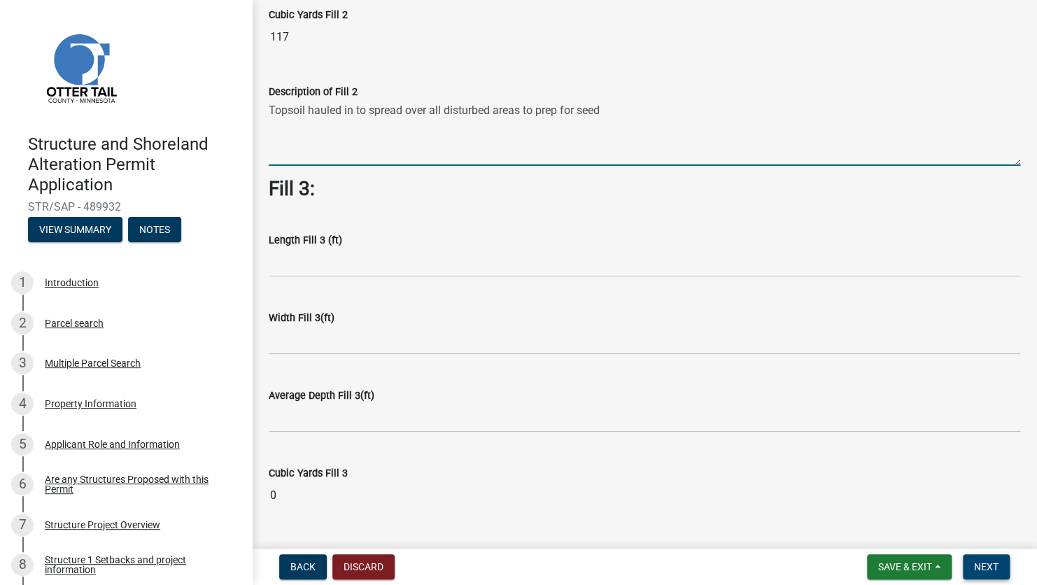
type textarea "Topsoil hauled in to spread over all disturbed areas to prep for seed"
click at [991, 568] on span "Next" at bounding box center [986, 566] width 24 height 11
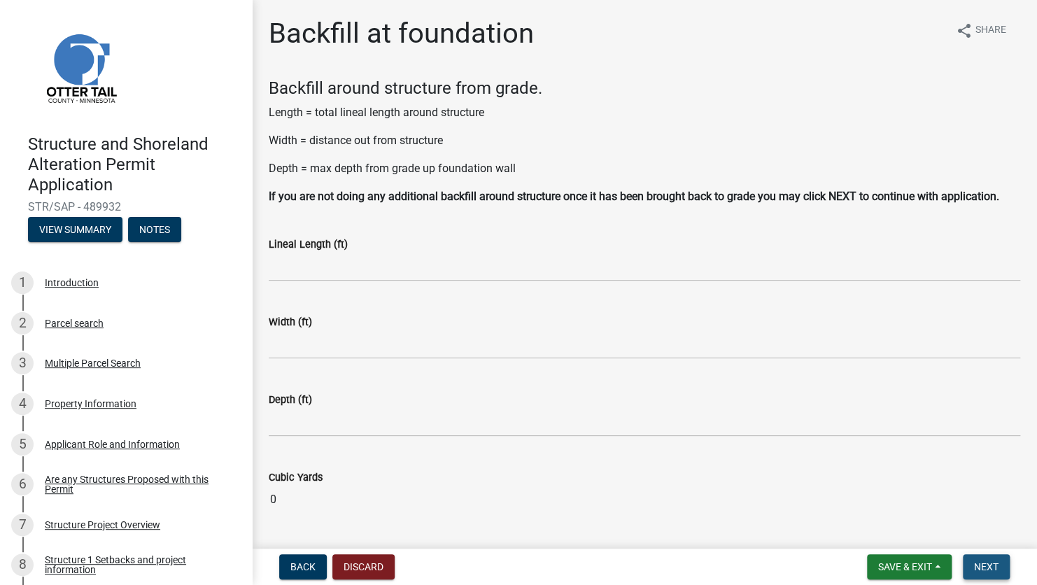
click at [993, 568] on span "Next" at bounding box center [986, 566] width 24 height 11
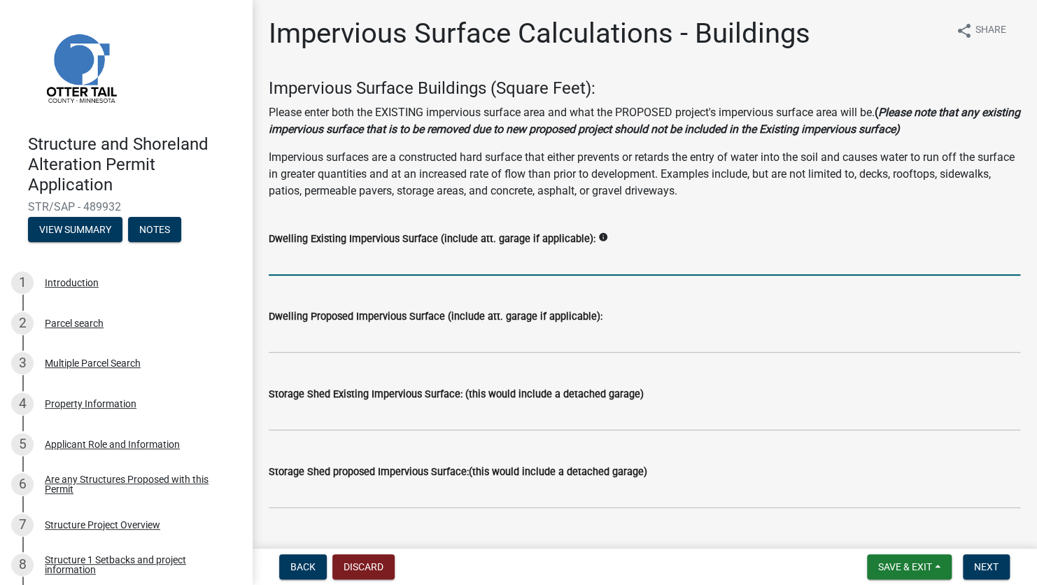
click at [488, 256] on input "text" at bounding box center [644, 261] width 751 height 29
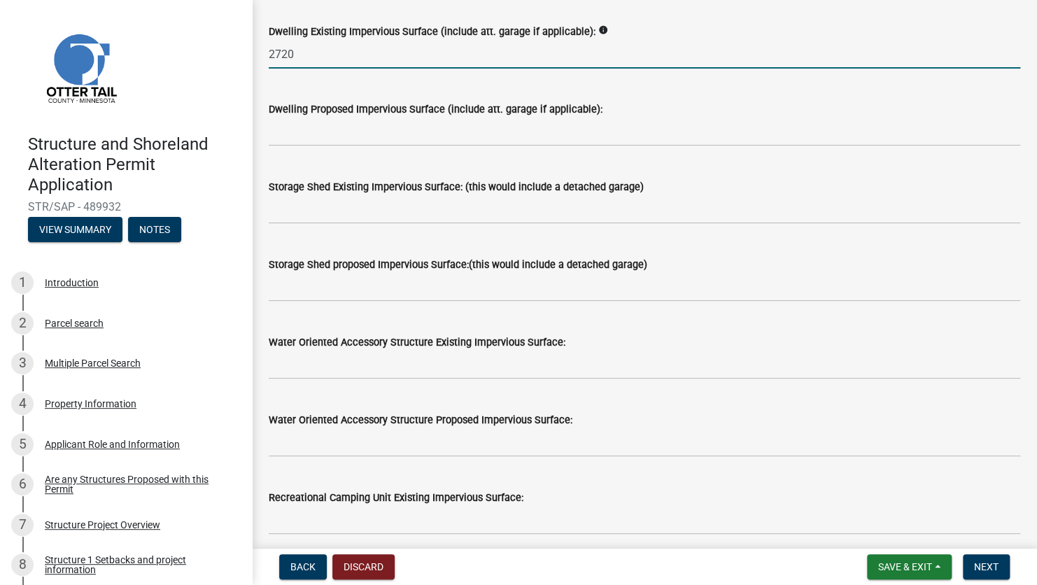
scroll to position [210, 0]
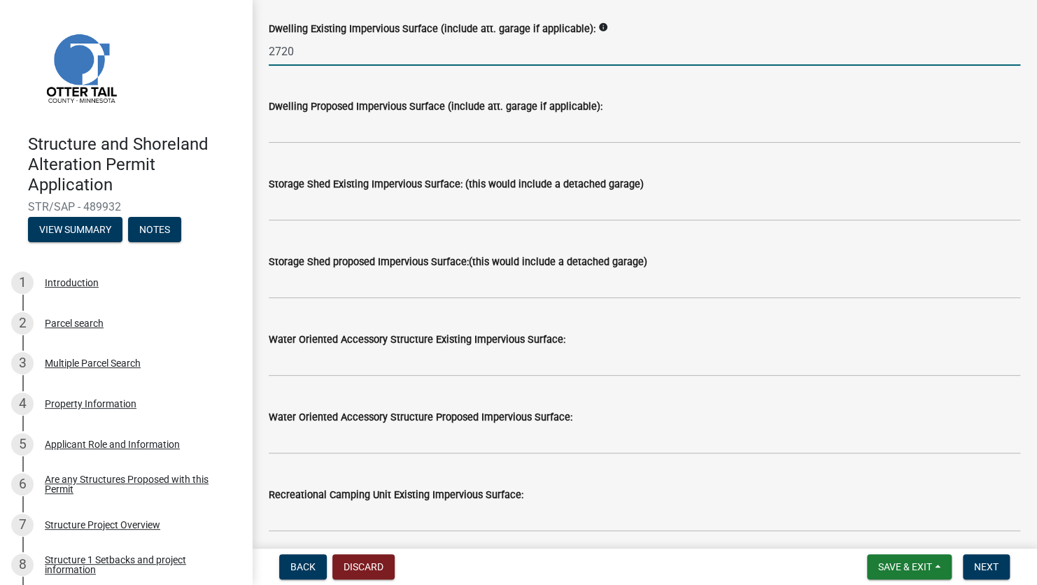
type input "2720"
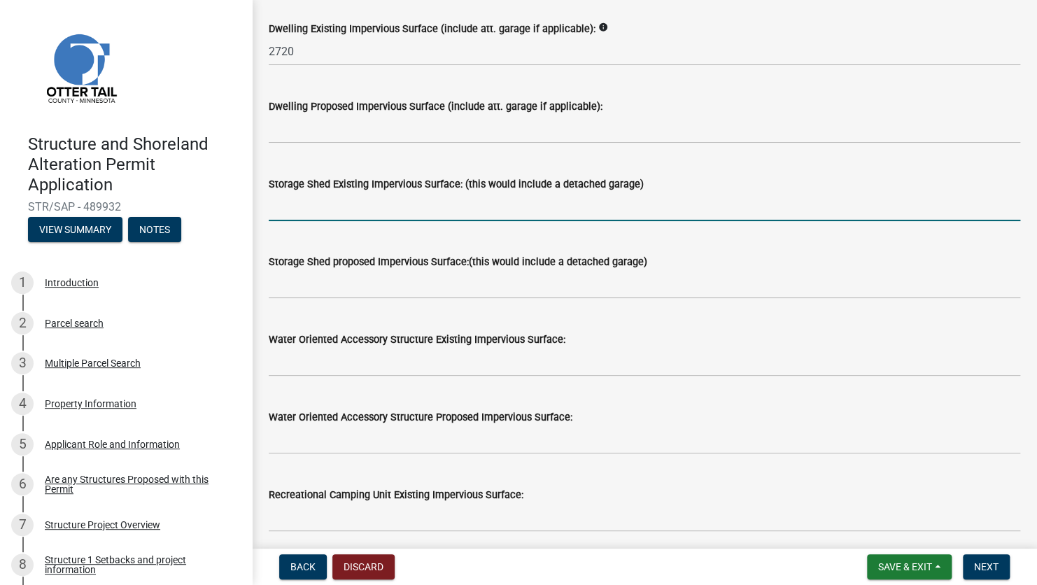
click at [271, 213] on input "text" at bounding box center [644, 206] width 751 height 29
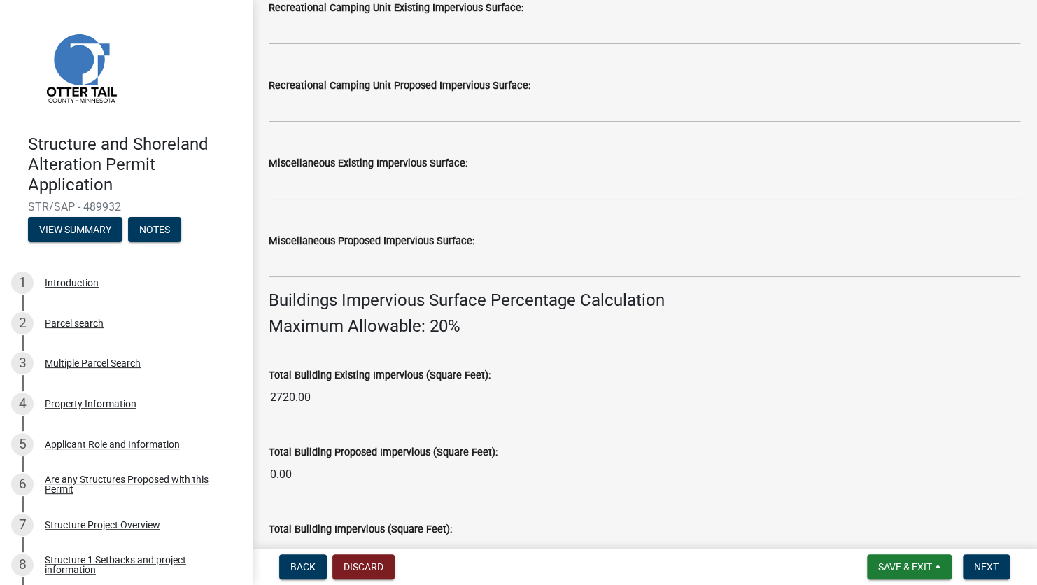
scroll to position [699, 0]
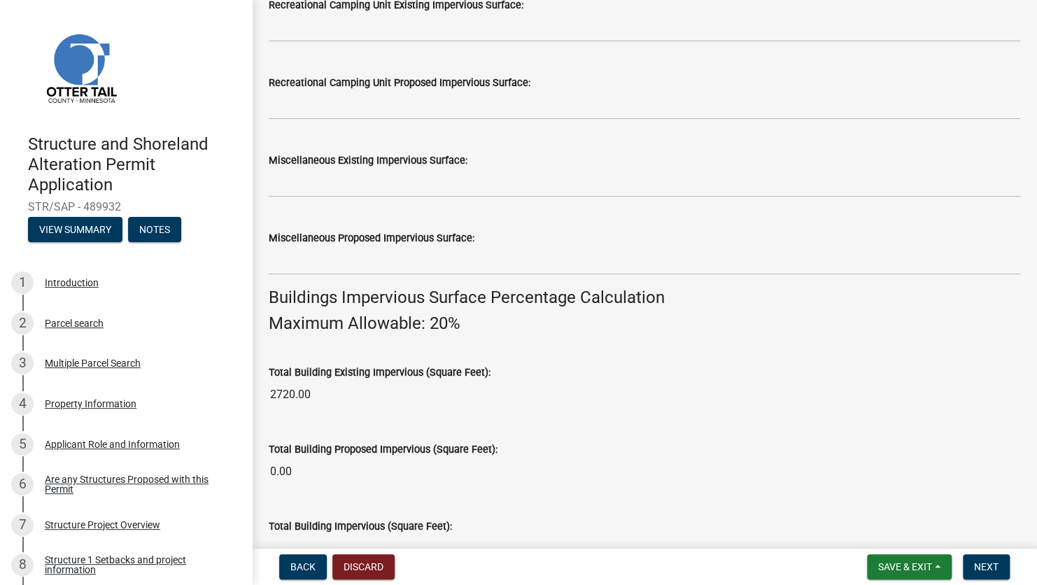
type input "1704"
click at [319, 189] on input "text" at bounding box center [644, 183] width 751 height 29
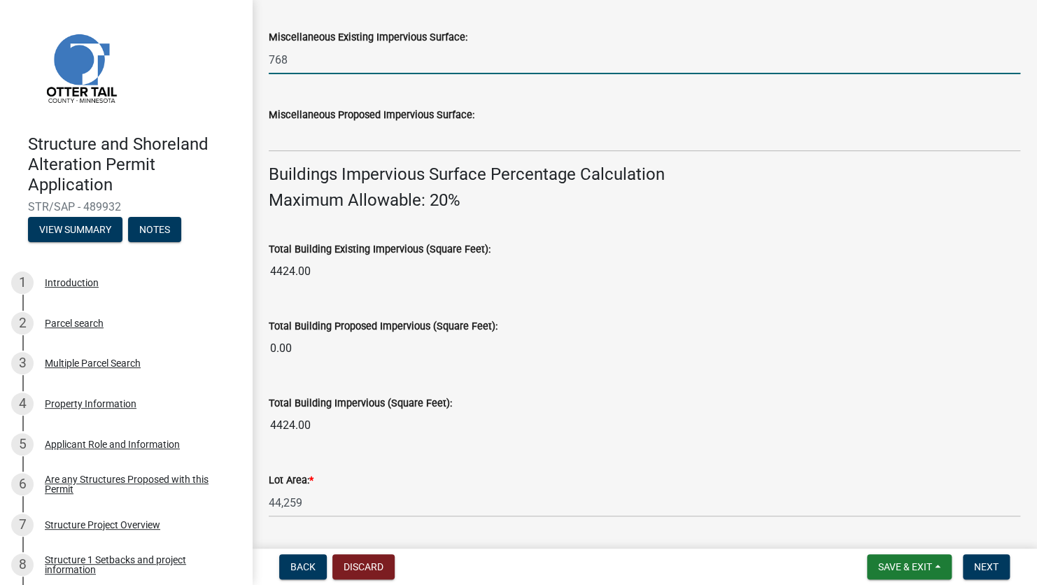
scroll to position [839, 0]
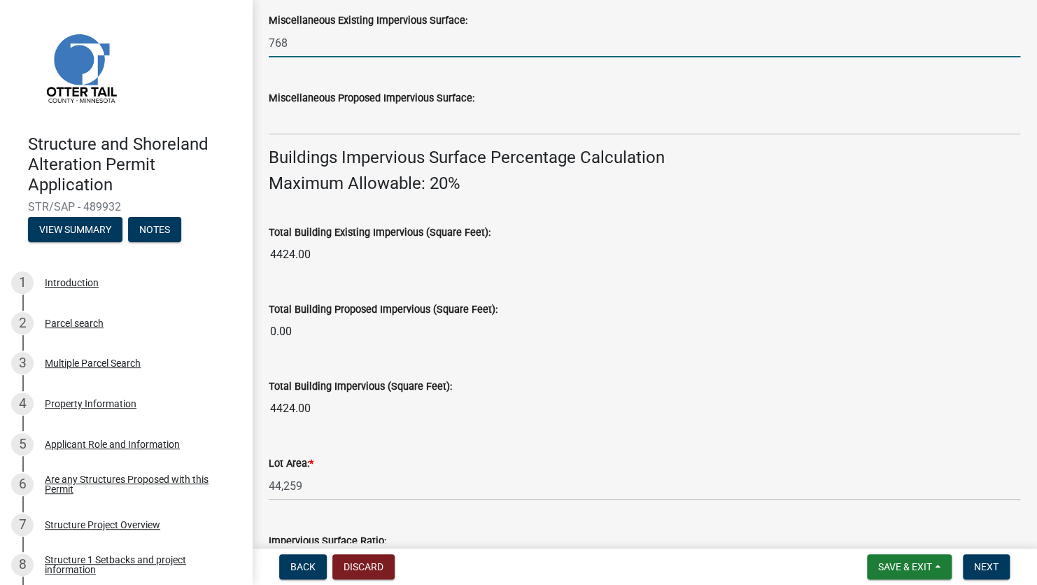
type input "768"
click at [533, 288] on div "Total Building Proposed Impervious (Square Feet): 0.00" at bounding box center [644, 313] width 751 height 64
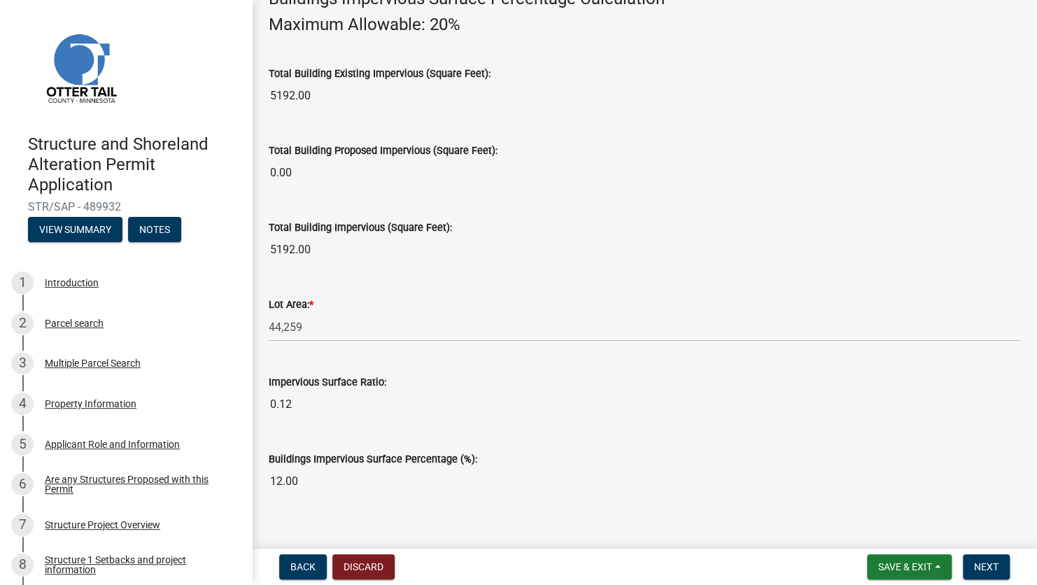
scroll to position [1016, 0]
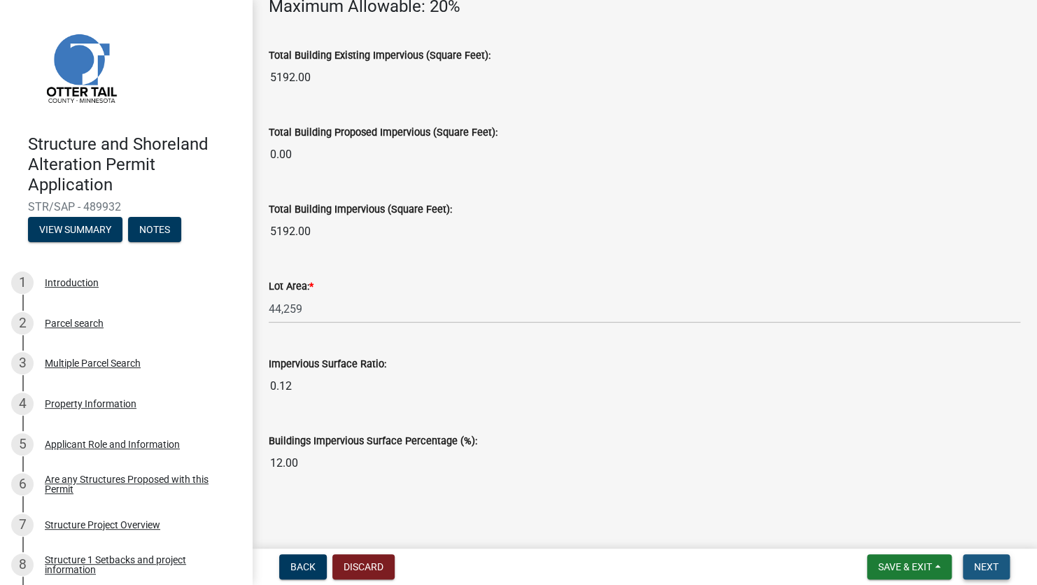
click at [990, 561] on span "Next" at bounding box center [986, 566] width 24 height 11
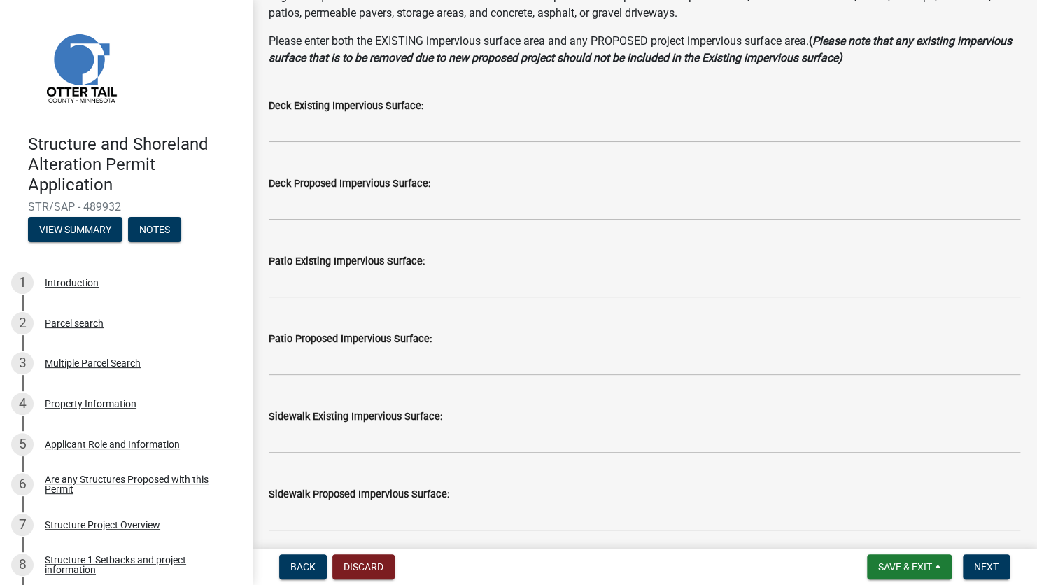
scroll to position [140, 0]
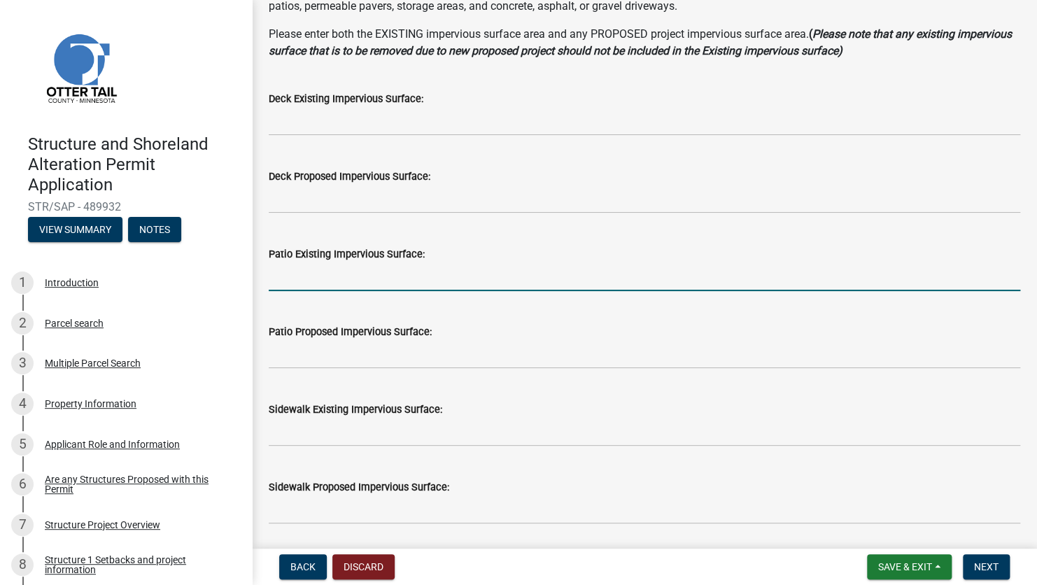
click at [334, 278] on input "text" at bounding box center [644, 276] width 751 height 29
type input "1810"
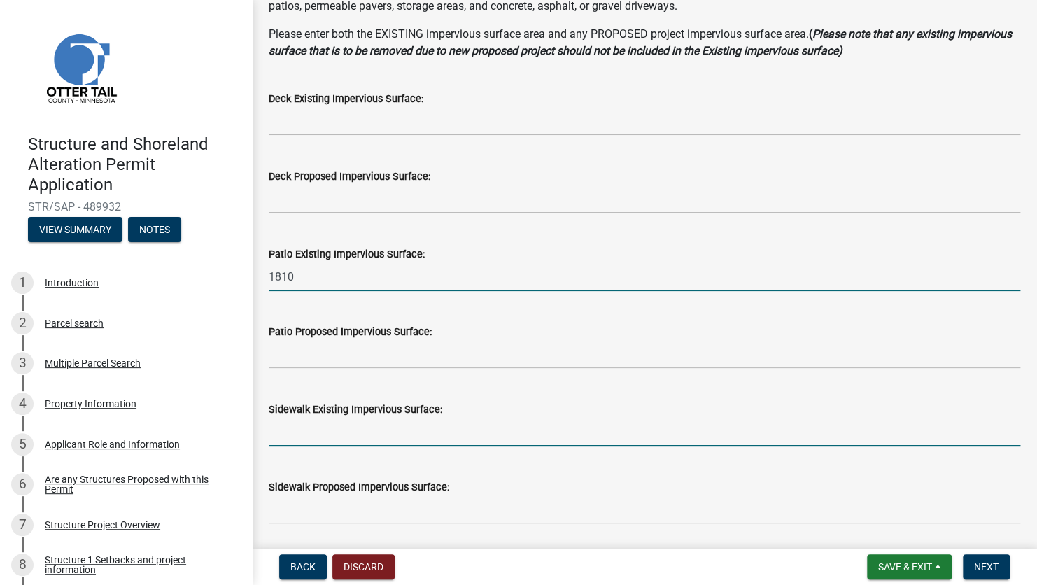
click at [308, 431] on input "text" at bounding box center [644, 432] width 751 height 29
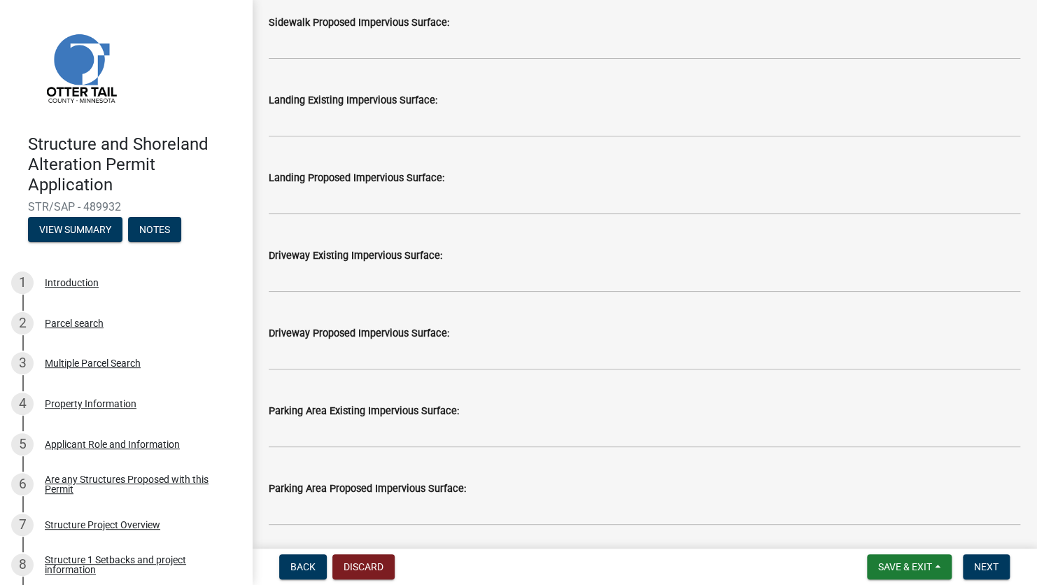
scroll to position [630, 0]
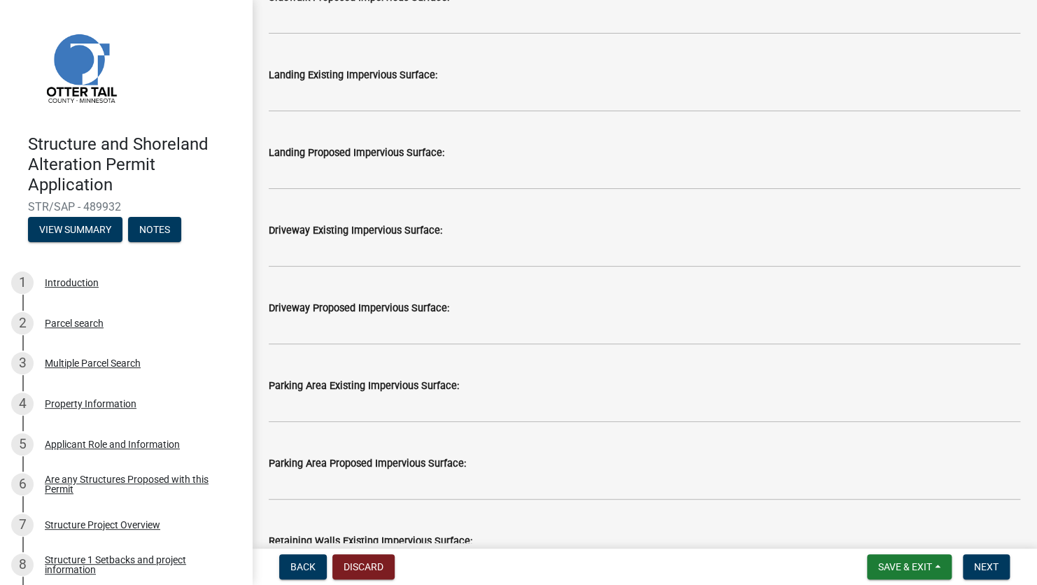
type input "212"
click at [315, 255] on input "text" at bounding box center [644, 253] width 751 height 29
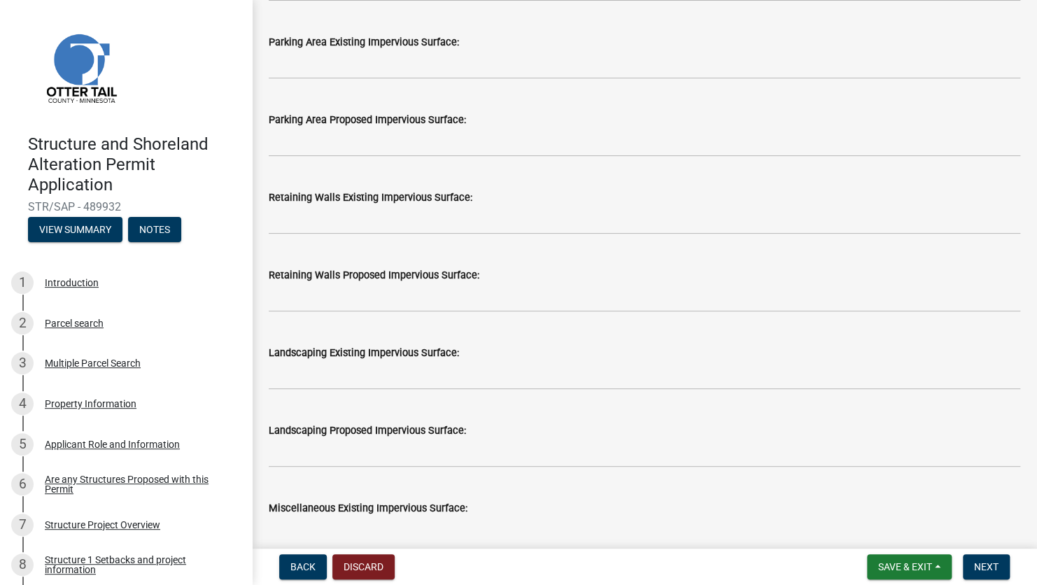
scroll to position [979, 0]
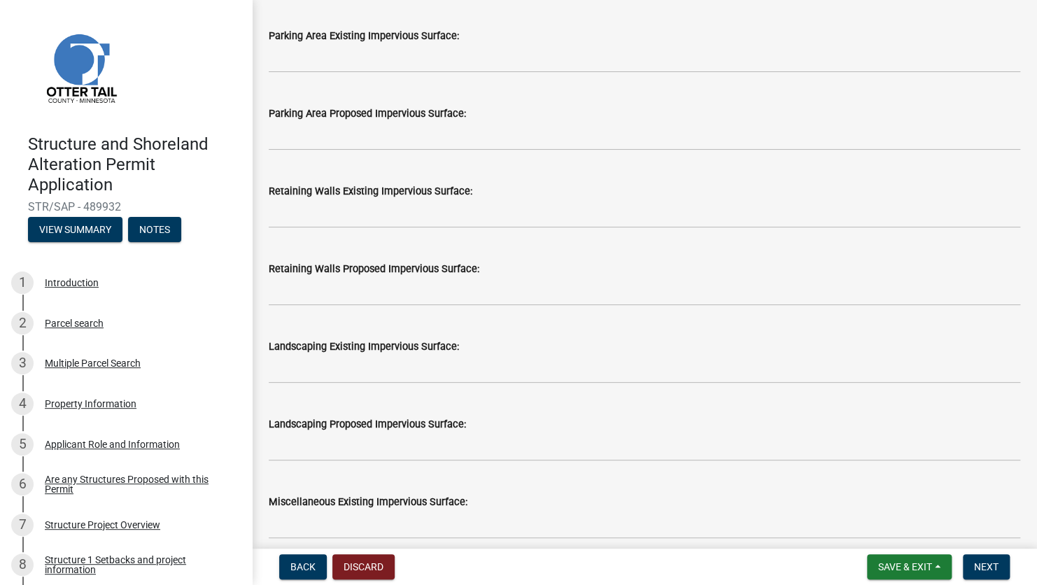
type input "3430"
click at [322, 297] on input "text" at bounding box center [644, 291] width 751 height 29
click at [574, 394] on wm-data-entity-input "Landscaping Existing Impervious Surface:" at bounding box center [644, 357] width 751 height 78
click at [362, 282] on input "text" at bounding box center [644, 291] width 751 height 29
click at [294, 294] on input "text" at bounding box center [644, 291] width 751 height 29
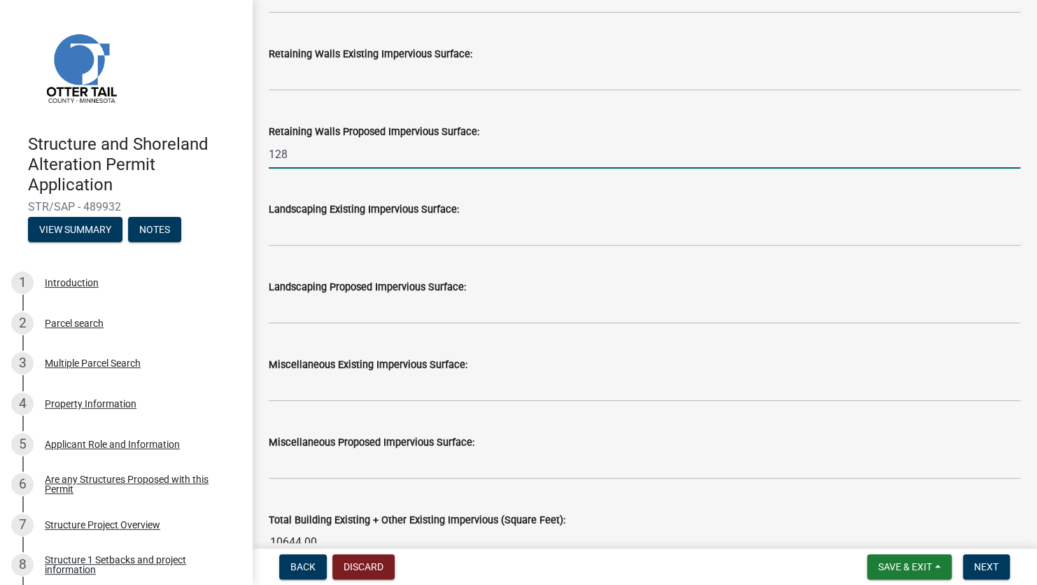
scroll to position [1119, 0]
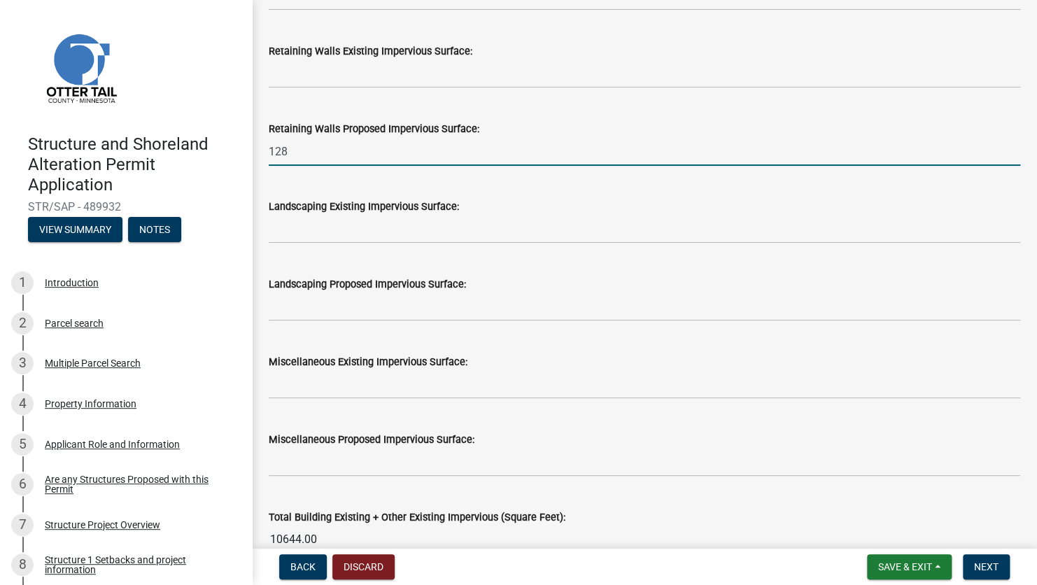
type input "128"
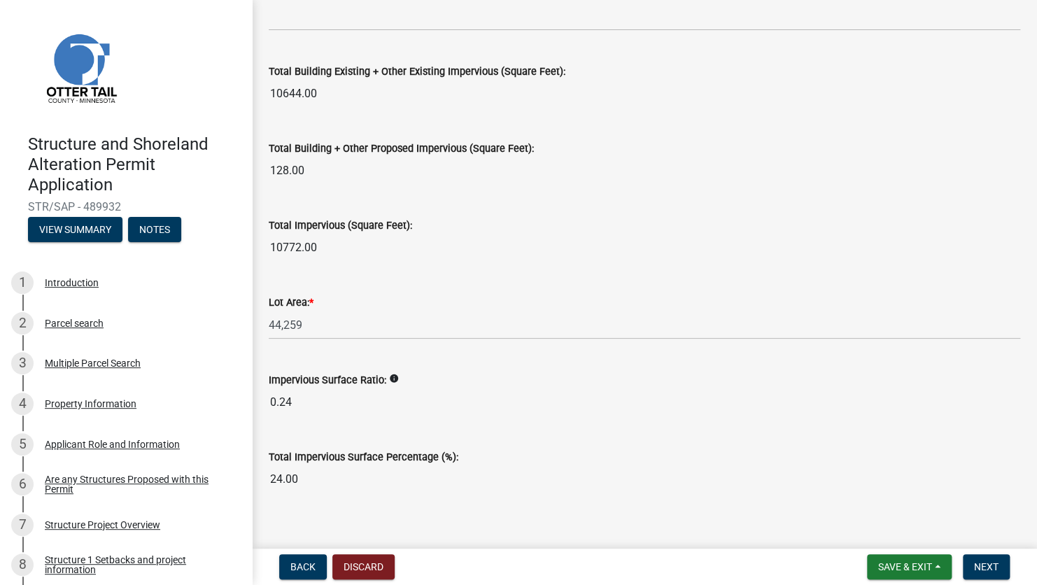
scroll to position [1581, 0]
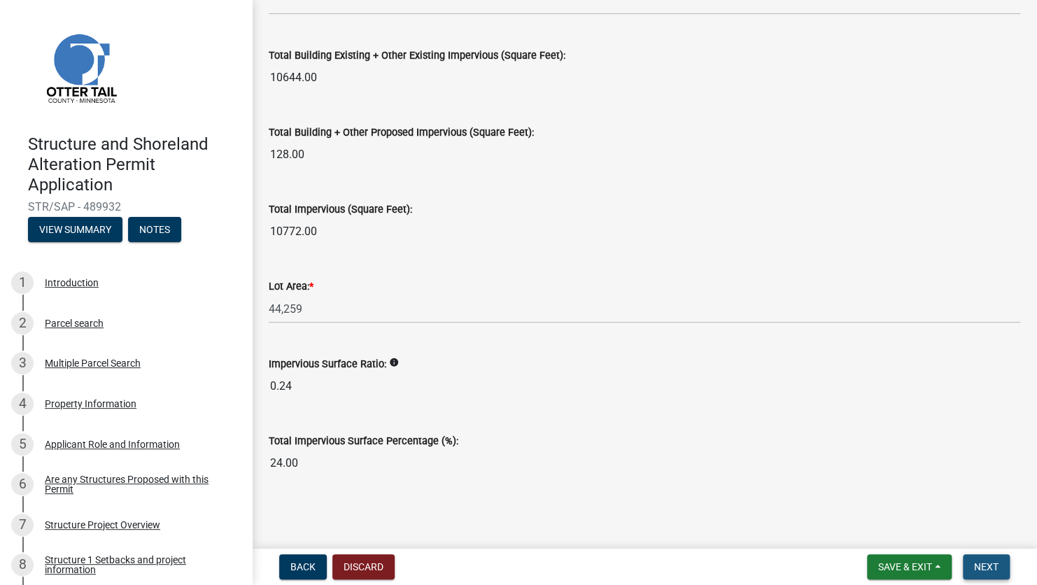
click at [997, 564] on span "Next" at bounding box center [986, 566] width 24 height 11
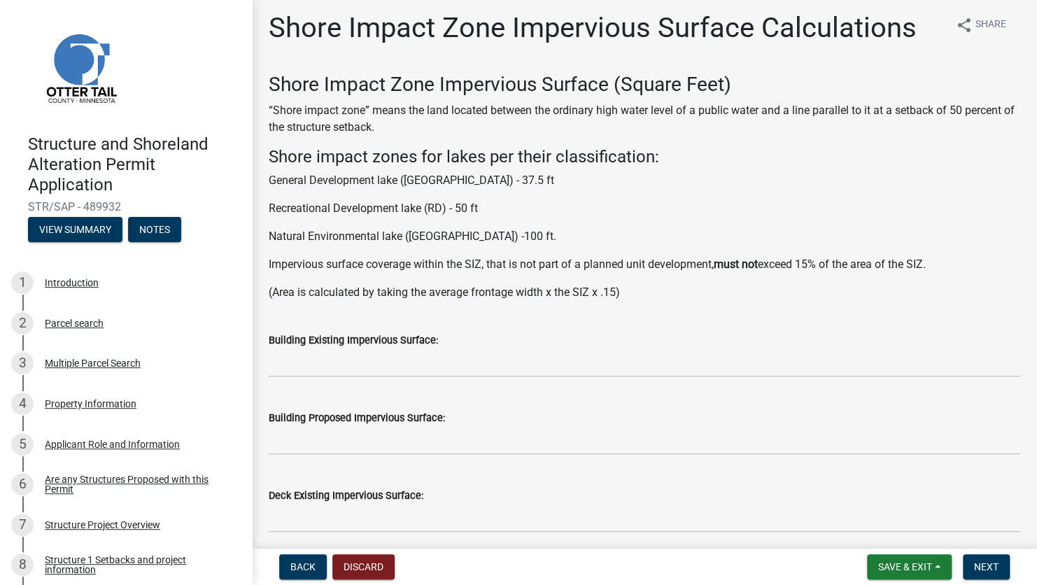
scroll to position [0, 0]
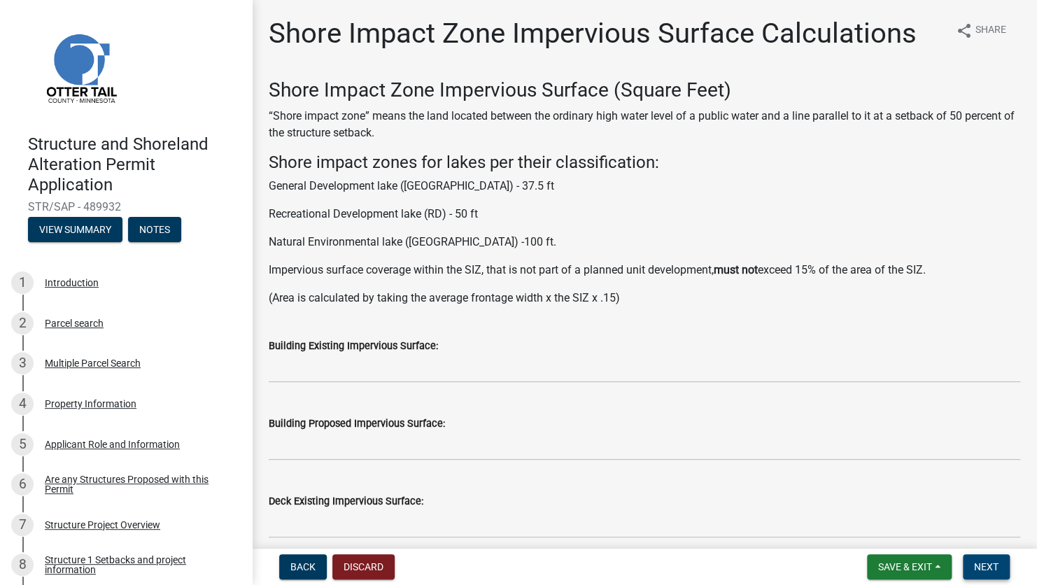
click at [981, 569] on span "Next" at bounding box center [986, 566] width 24 height 11
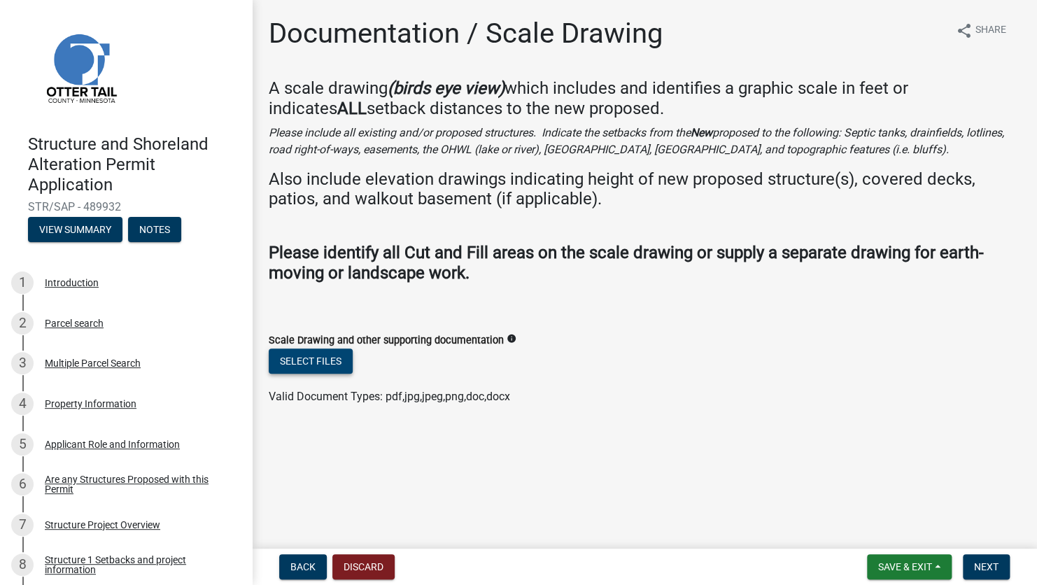
click at [333, 364] on button "Select files" at bounding box center [311, 360] width 84 height 25
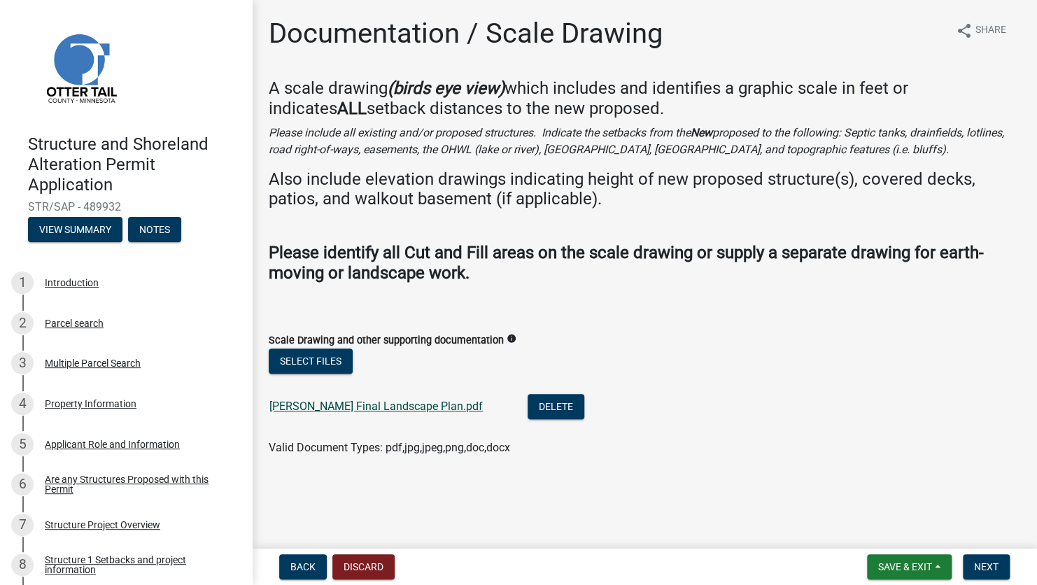
click at [343, 406] on link "[PERSON_NAME] Final Landscape Plan.pdf" at bounding box center [375, 405] width 213 height 13
click at [988, 565] on span "Next" at bounding box center [986, 566] width 24 height 11
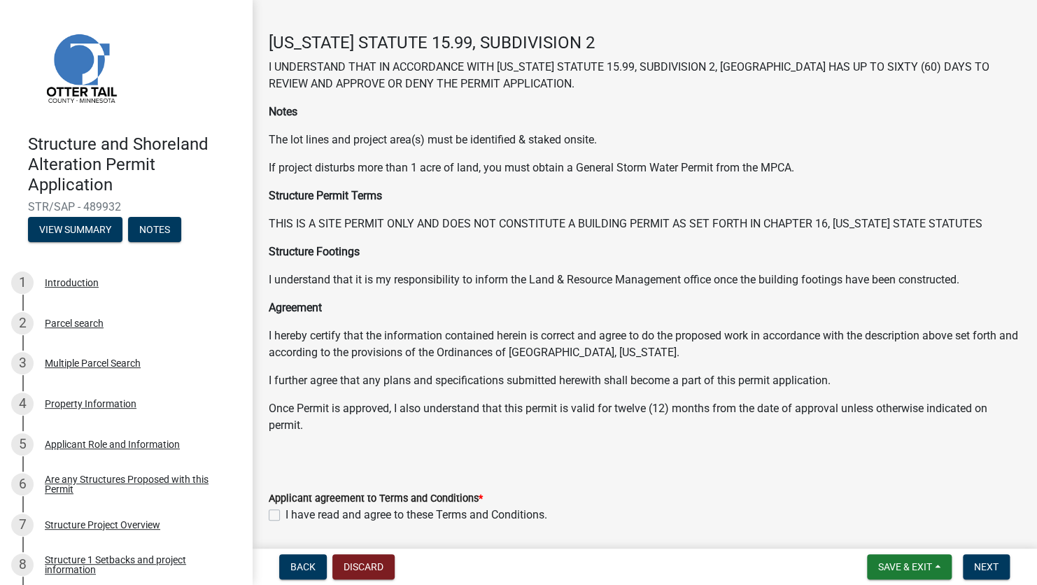
scroll to position [92, 0]
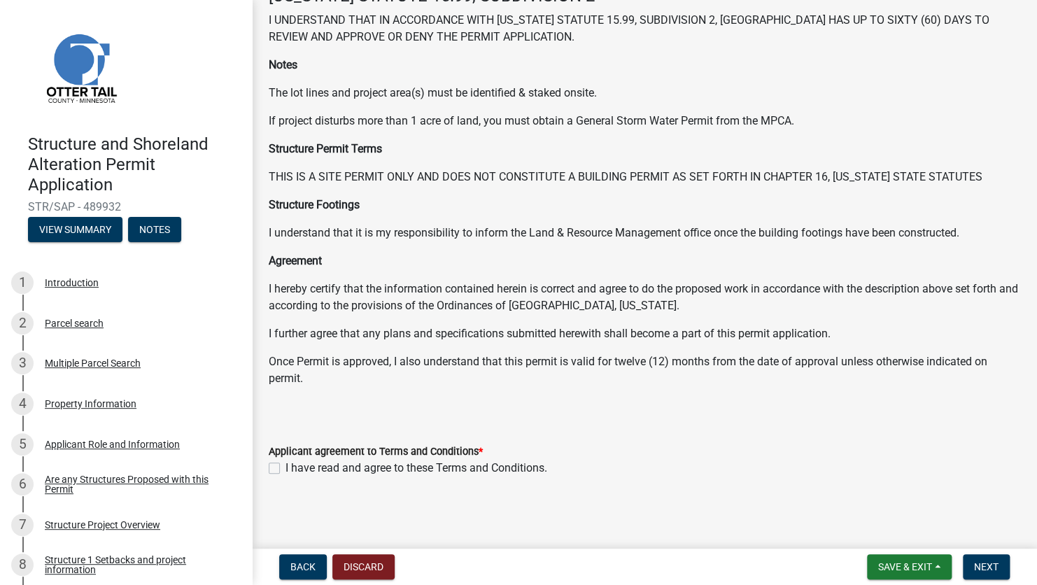
click at [285, 469] on label "I have read and agree to these Terms and Conditions." at bounding box center [416, 468] width 262 height 17
click at [285, 469] on input "I have read and agree to these Terms and Conditions." at bounding box center [289, 464] width 9 height 9
checkbox input "true"
click at [988, 567] on span "Next" at bounding box center [986, 566] width 24 height 11
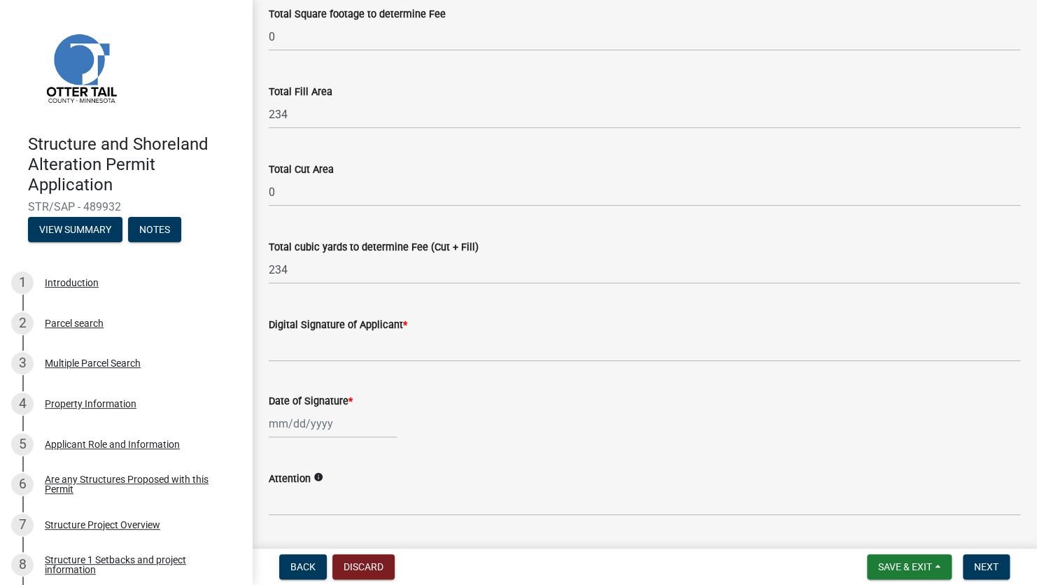
scroll to position [140, 0]
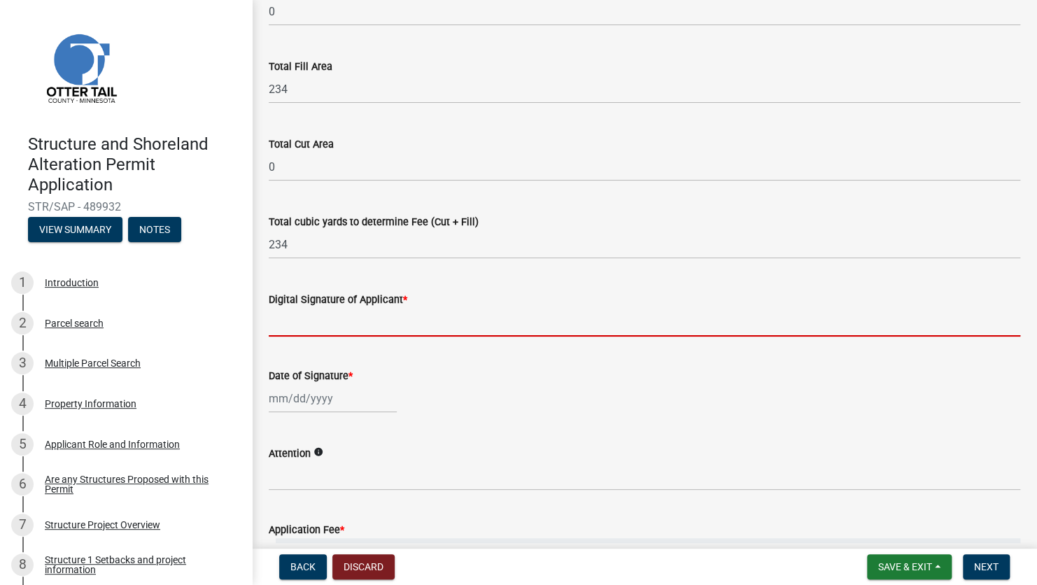
click at [304, 327] on input "Digital Signature of Applicant *" at bounding box center [644, 322] width 751 height 29
type input "[PERSON_NAME]"
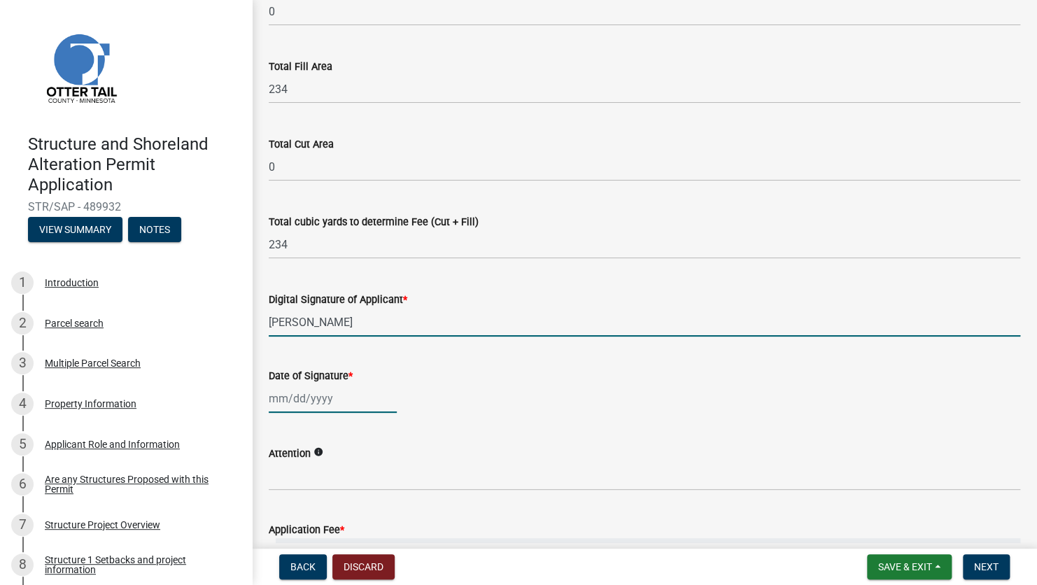
click at [315, 404] on div at bounding box center [333, 398] width 128 height 29
click at [315, 404] on input "Date of Signature *" at bounding box center [333, 398] width 128 height 29
select select "10"
select select "2025"
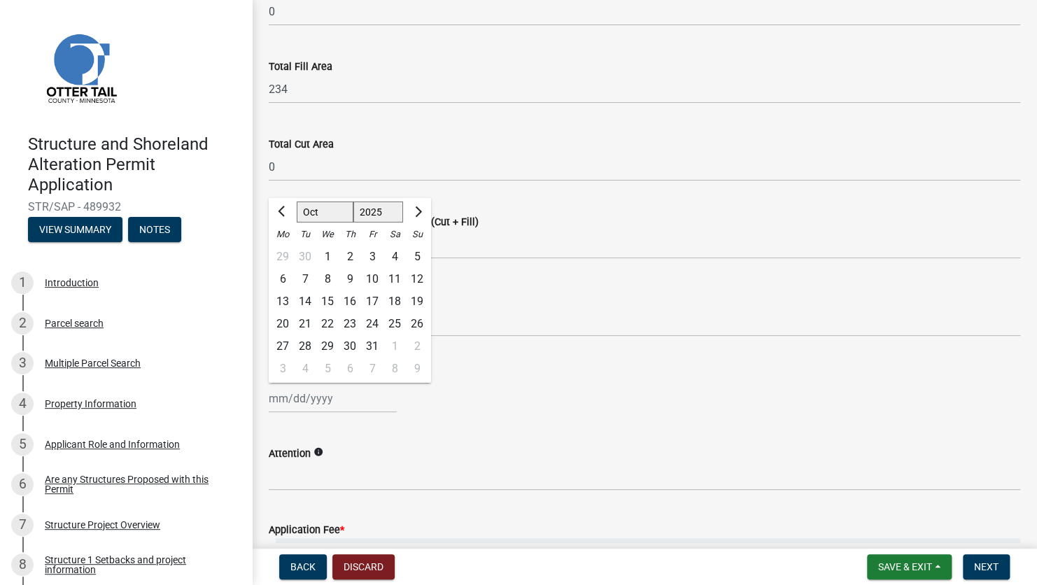
click at [525, 443] on div "Attention info" at bounding box center [644, 457] width 751 height 65
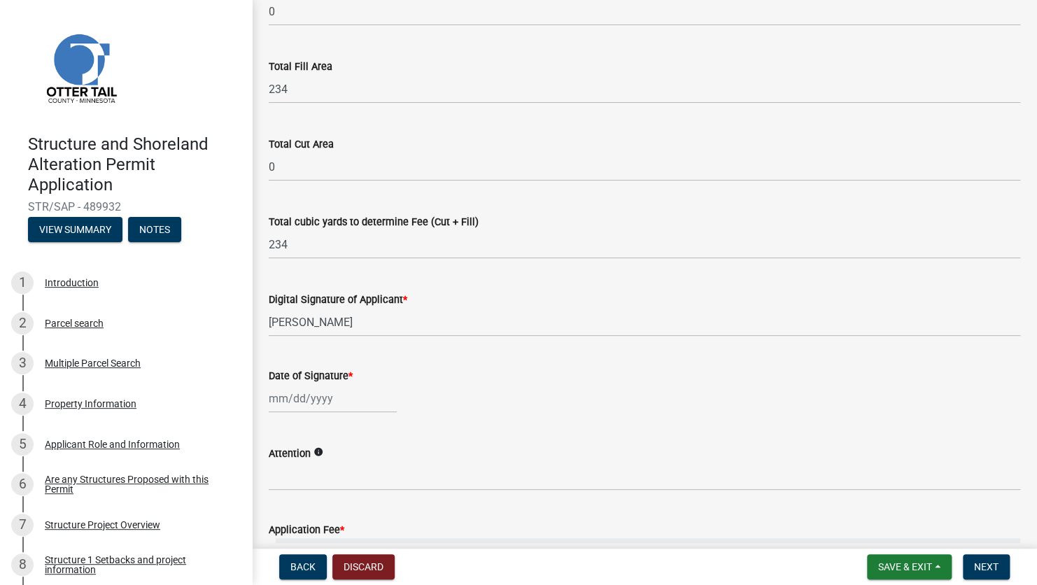
click at [337, 406] on div at bounding box center [333, 398] width 128 height 29
select select "10"
select select "2025"
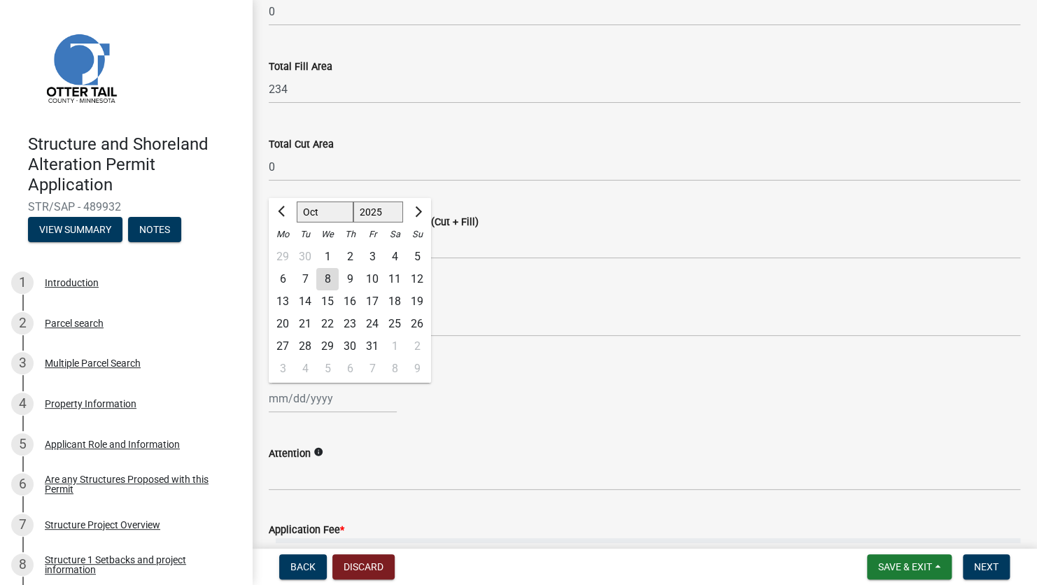
click at [325, 280] on div "8" at bounding box center [327, 279] width 22 height 22
type input "[DATE]"
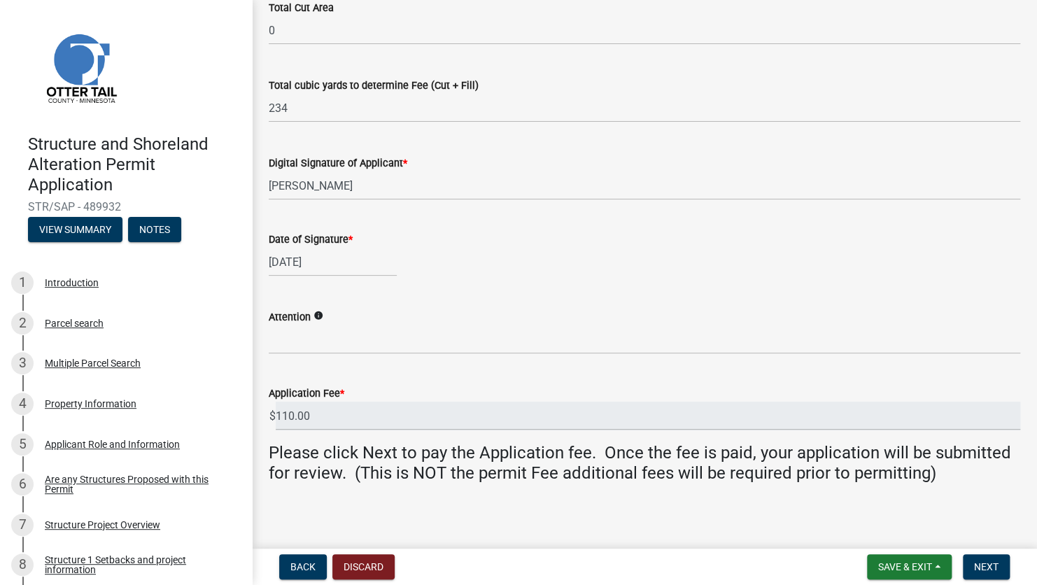
scroll to position [283, 0]
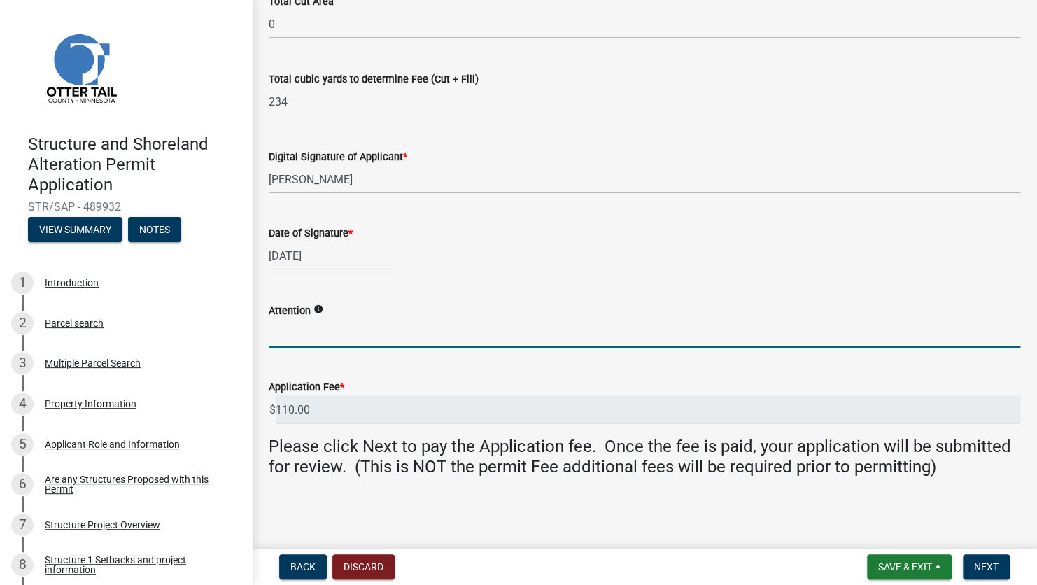
click at [371, 333] on input "Attention" at bounding box center [644, 333] width 751 height 29
type input "[PERSON_NAME]"
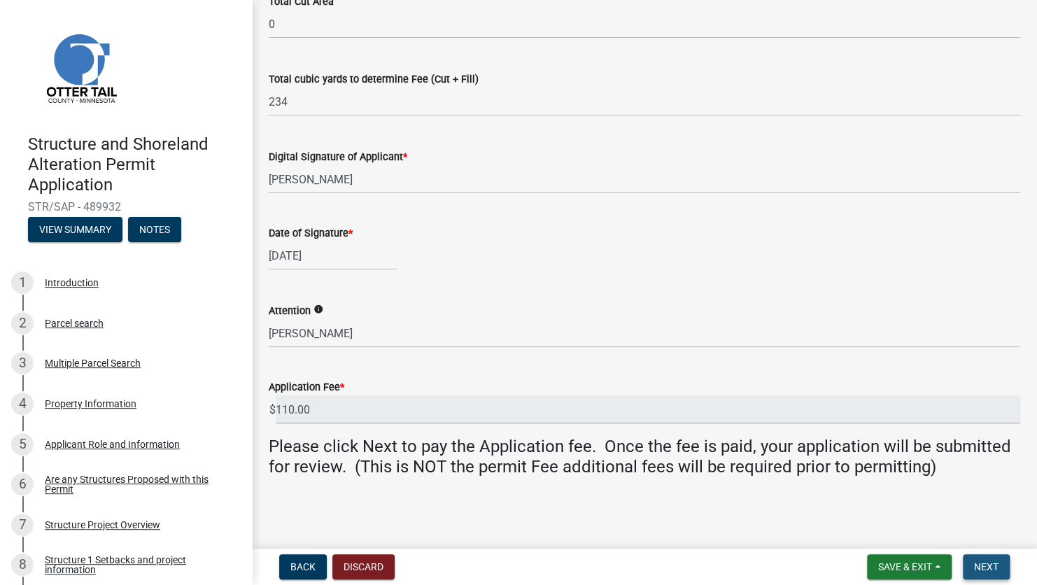
click at [986, 571] on span "Next" at bounding box center [986, 566] width 24 height 11
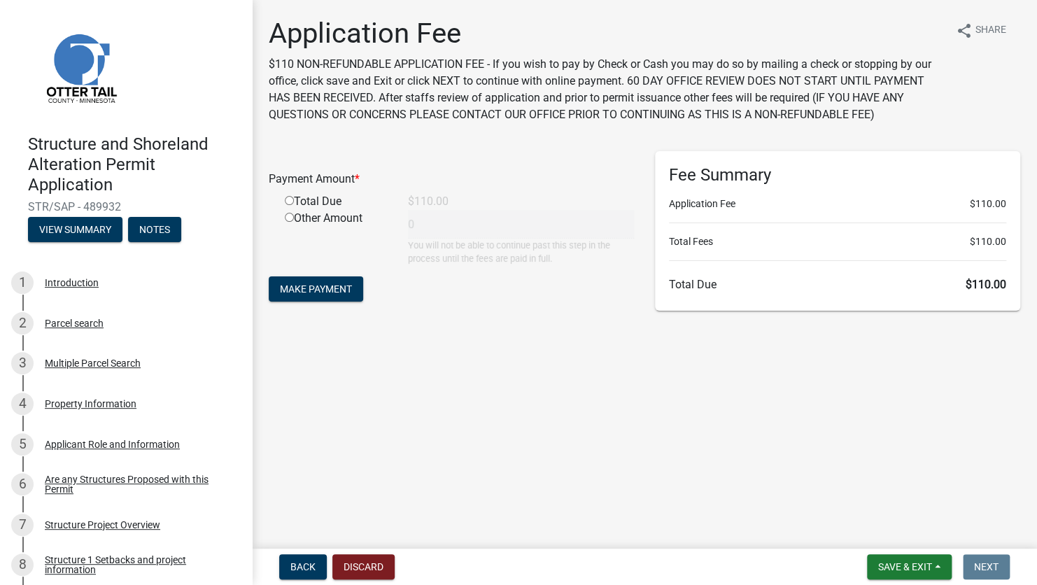
click at [292, 198] on input "radio" at bounding box center [289, 200] width 9 height 9
radio input "true"
type input "110"
click at [317, 290] on span "Make Payment" at bounding box center [316, 288] width 72 height 11
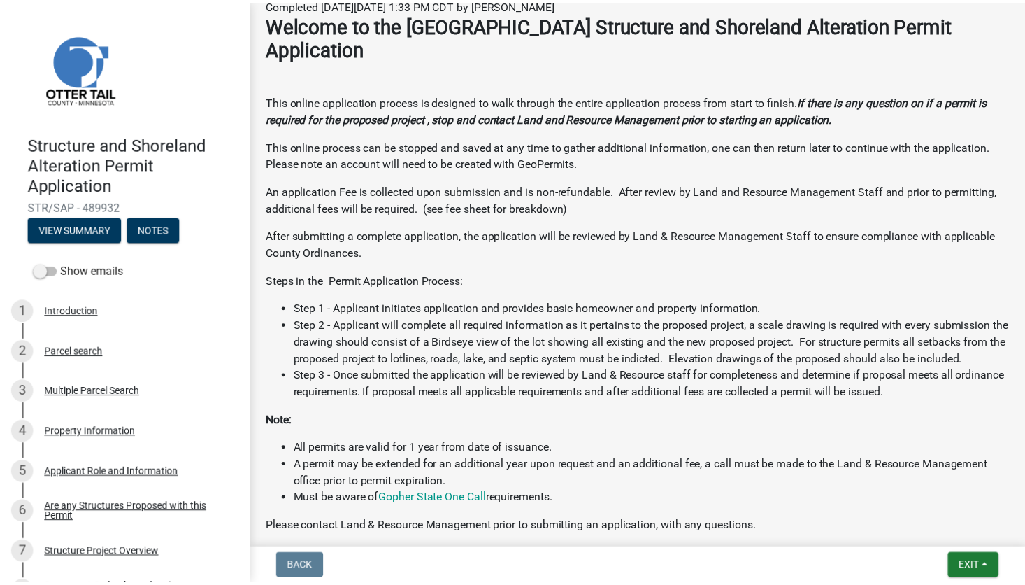
scroll to position [760, 0]
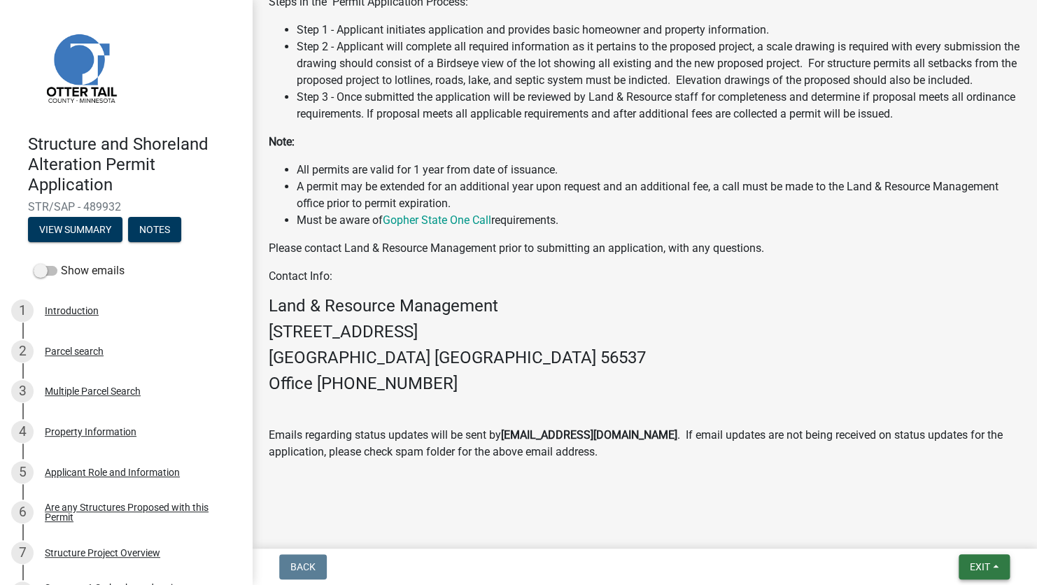
click at [988, 565] on span "Exit" at bounding box center [979, 566] width 20 height 11
click at [933, 530] on button "Save & Exit" at bounding box center [954, 530] width 112 height 34
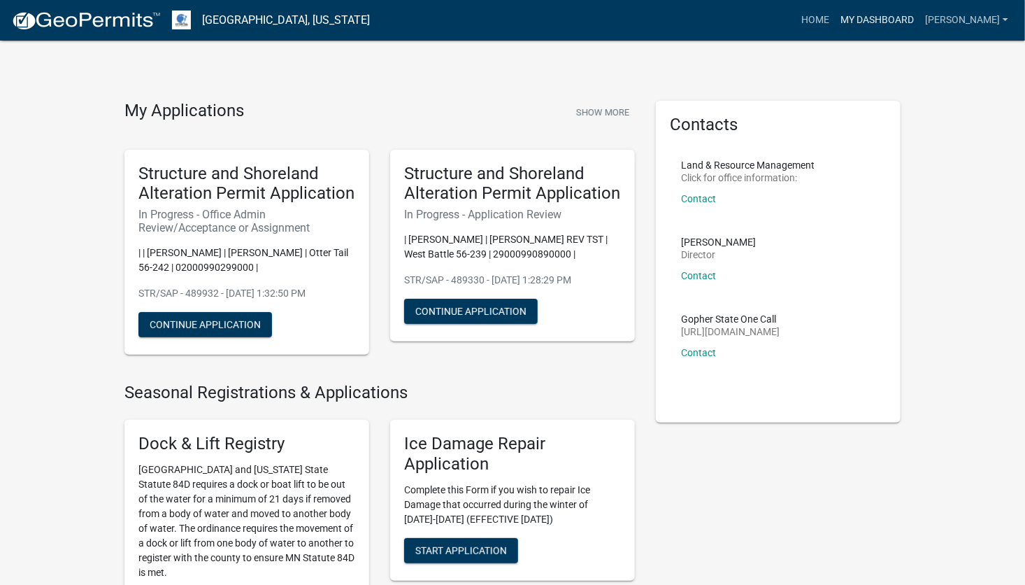
click at [897, 20] on link "My Dashboard" at bounding box center [877, 20] width 85 height 27
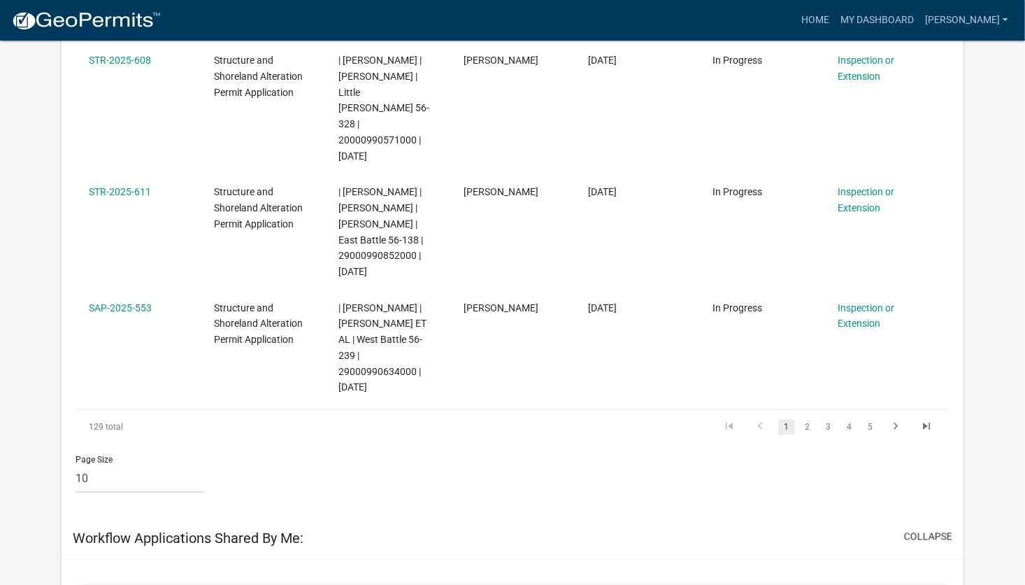
scroll to position [955, 0]
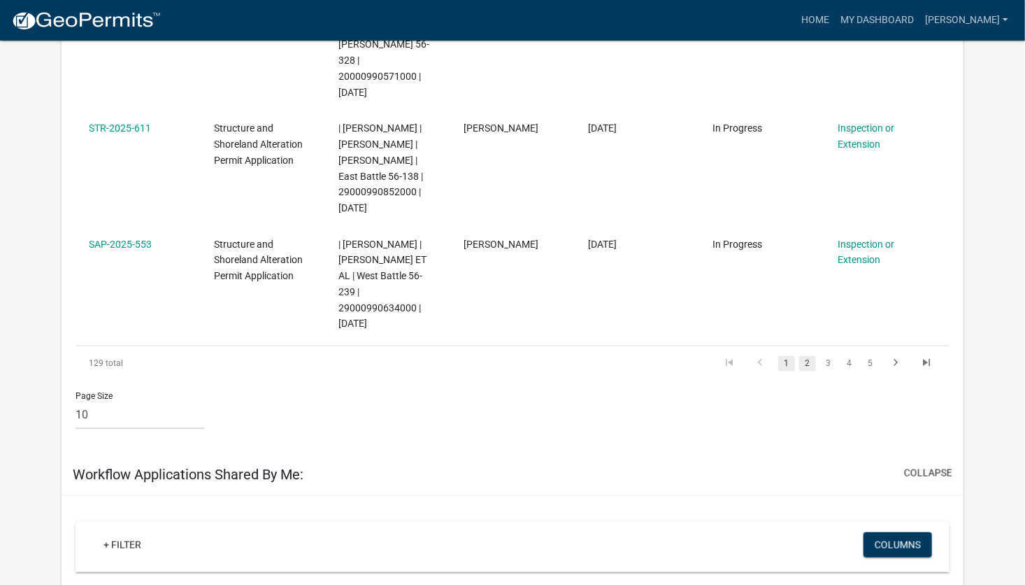
click at [809, 356] on link "2" at bounding box center [807, 363] width 17 height 15
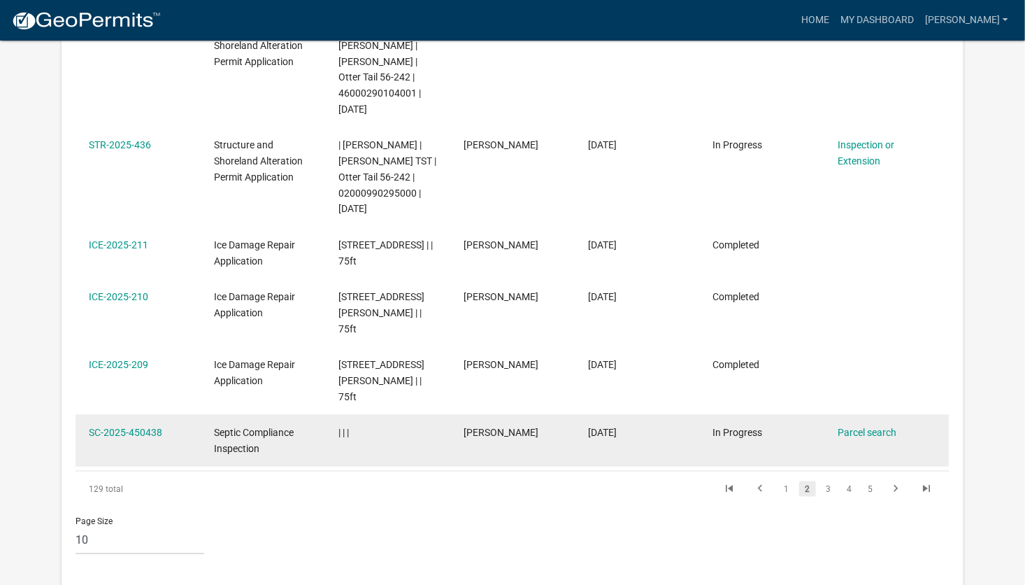
scroll to position [815, 0]
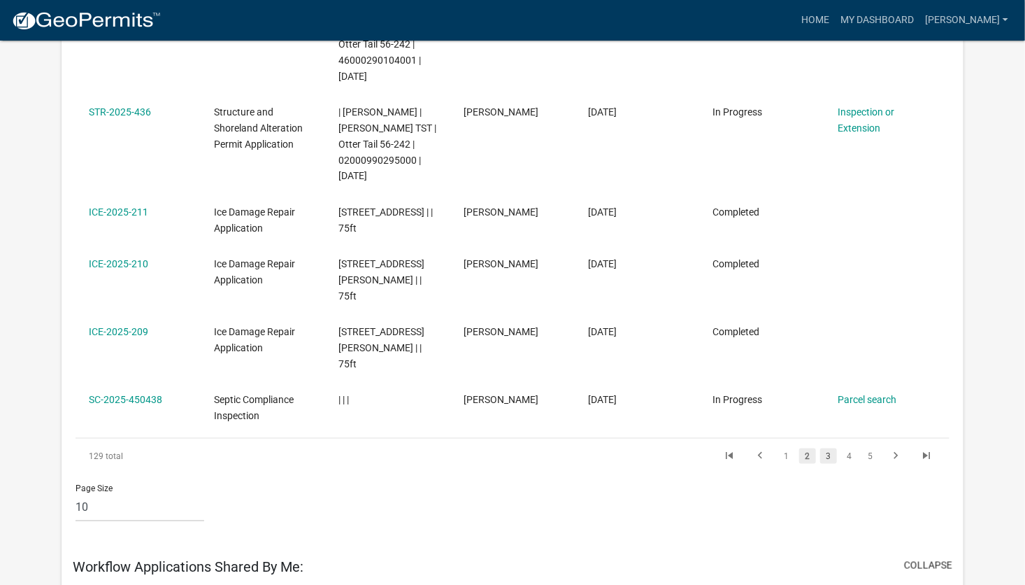
click at [834, 448] on link "3" at bounding box center [828, 455] width 17 height 15
